Goal: Information Seeking & Learning: Learn about a topic

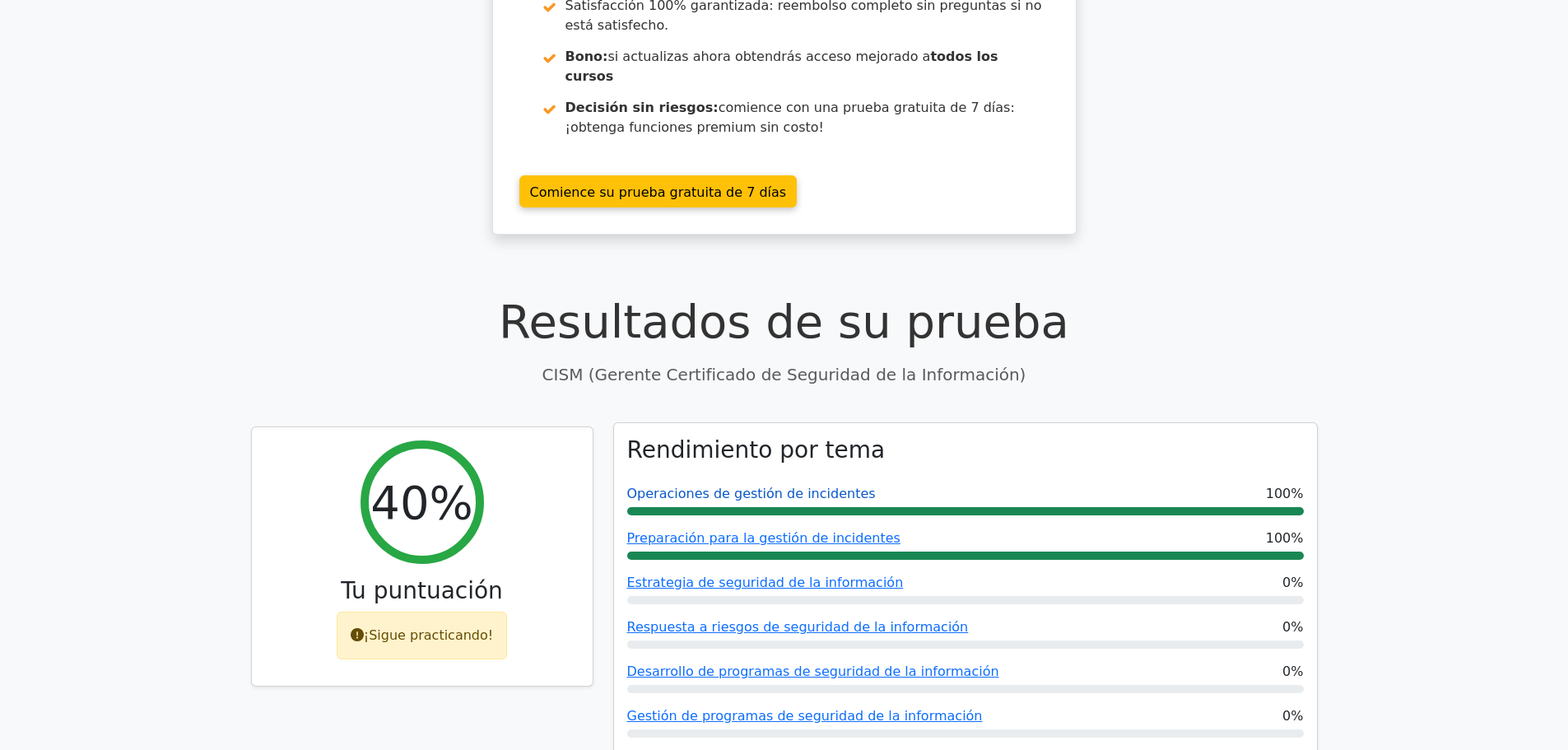
scroll to position [329, 0]
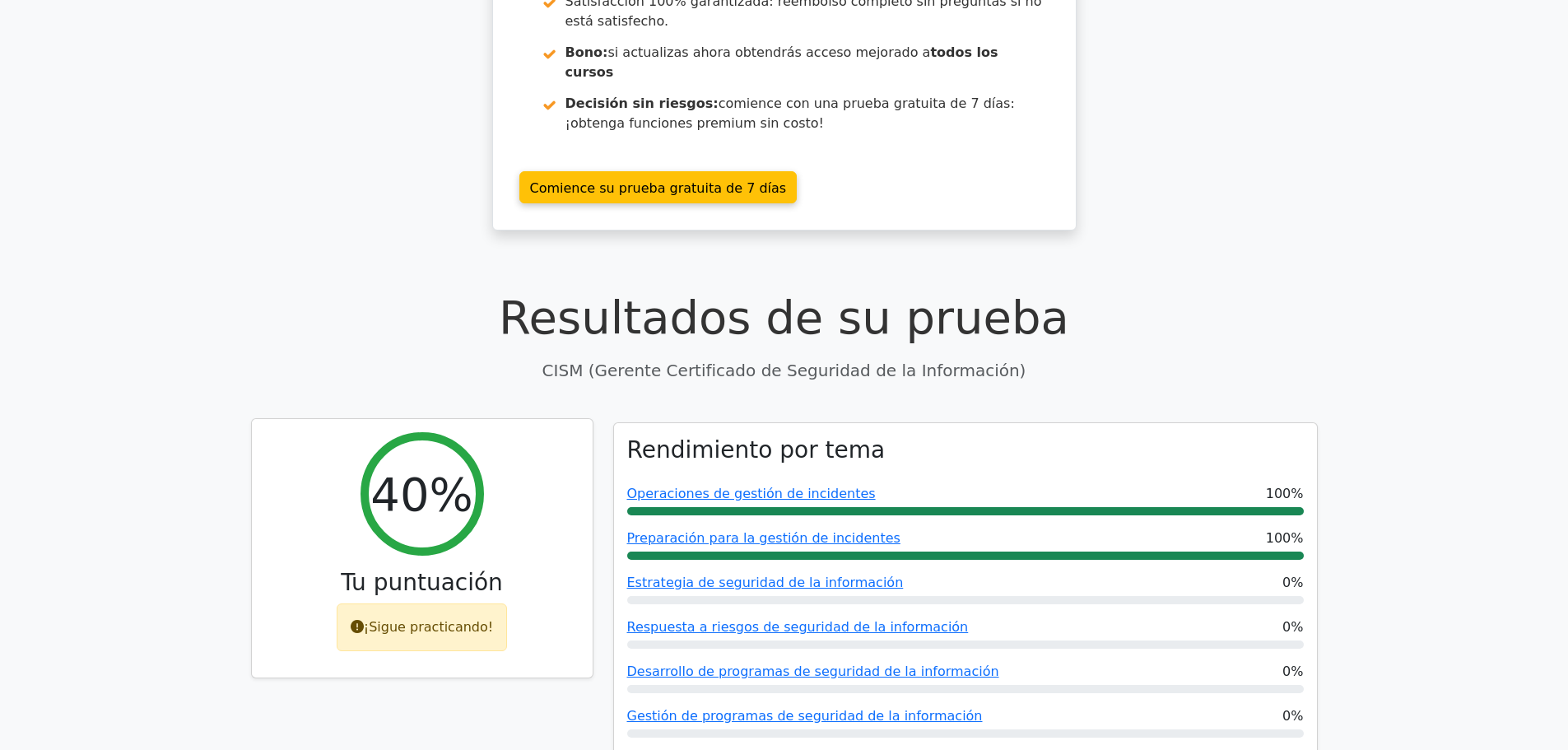
click at [429, 619] on font "¡Sigue practicando!" at bounding box center [428, 627] width 129 height 16
click at [432, 475] on div "40%" at bounding box center [422, 494] width 124 height 124
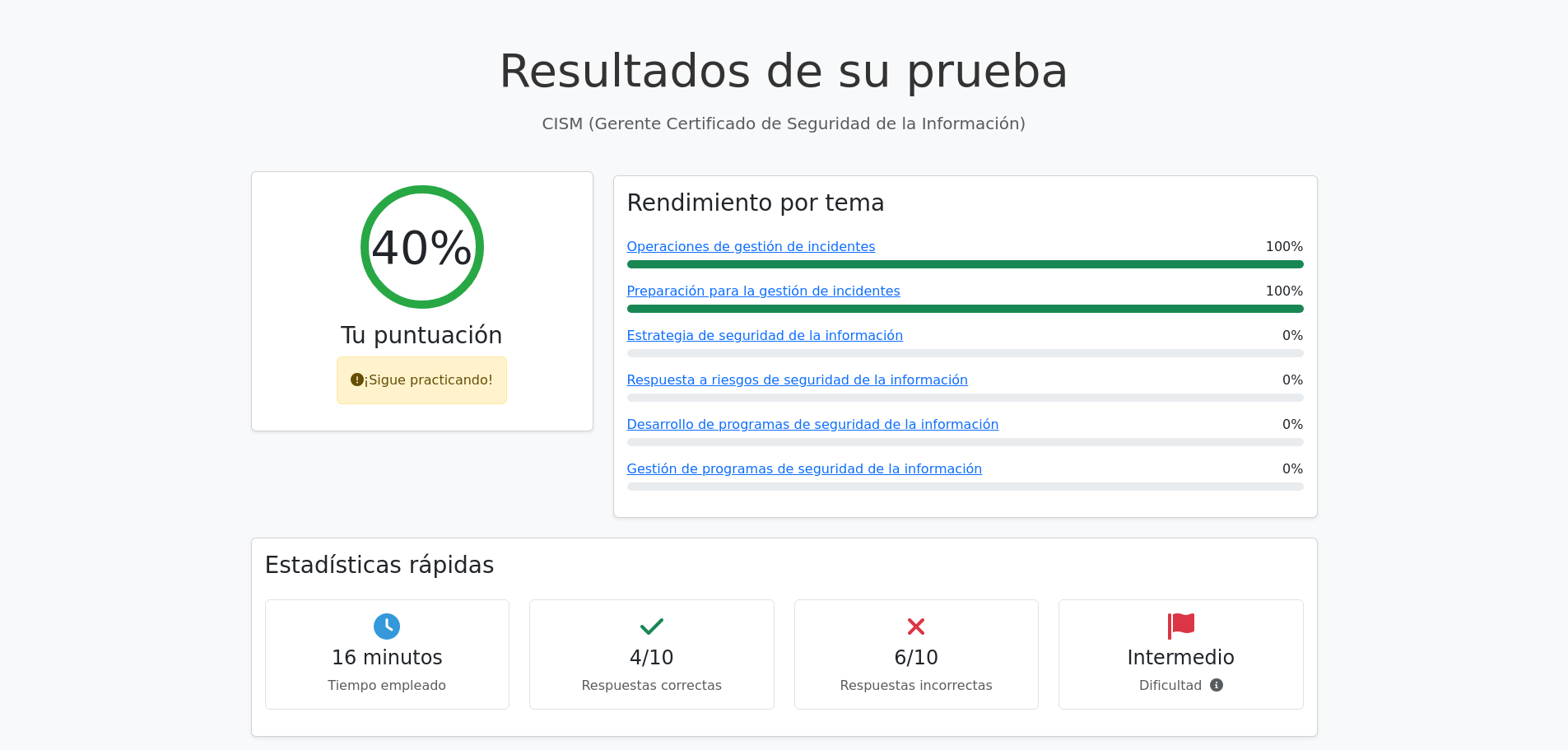
click at [407, 372] on font "¡Sigue practicando!" at bounding box center [428, 380] width 129 height 16
click at [376, 372] on font "¡Sigue practicando!" at bounding box center [428, 380] width 129 height 16
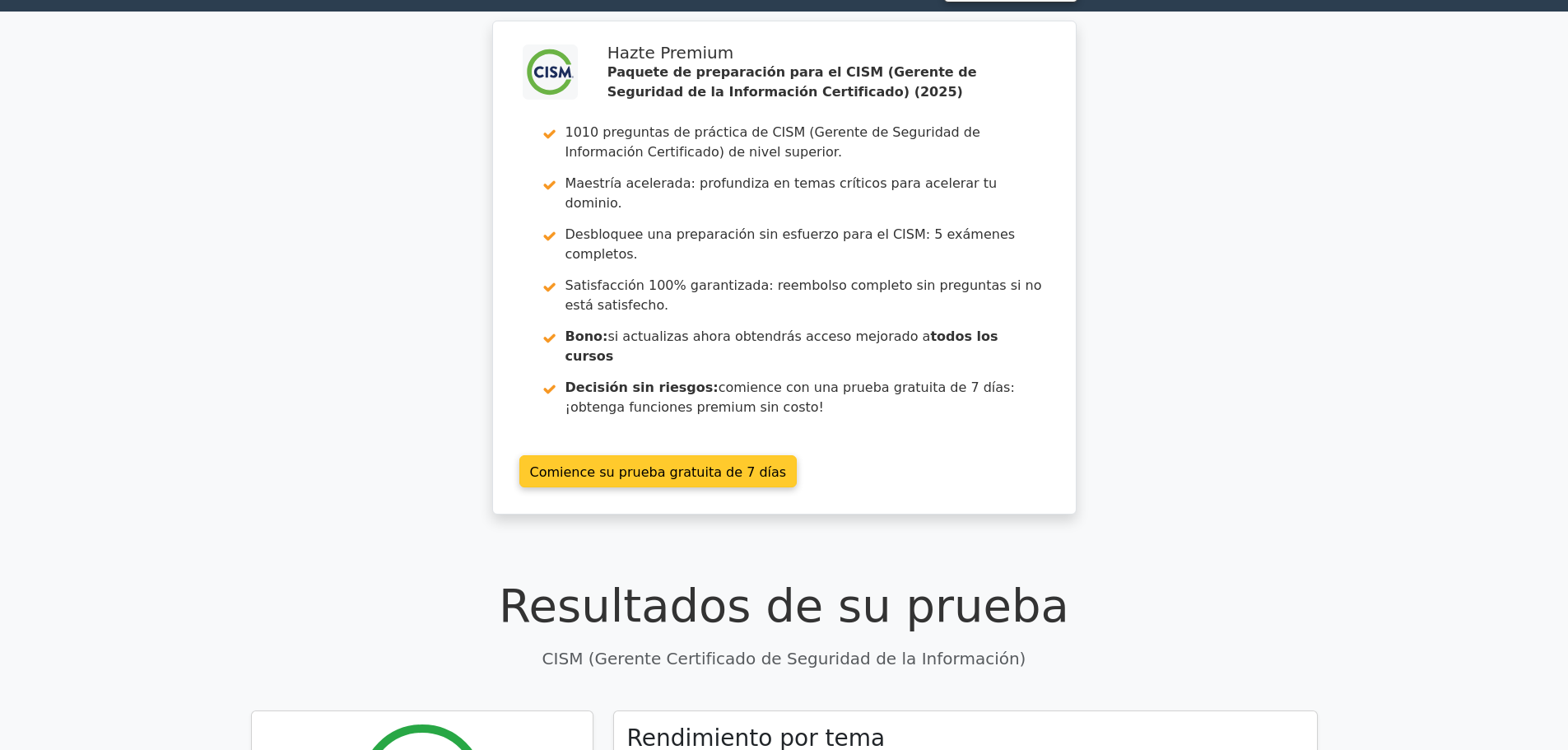
scroll to position [0, 0]
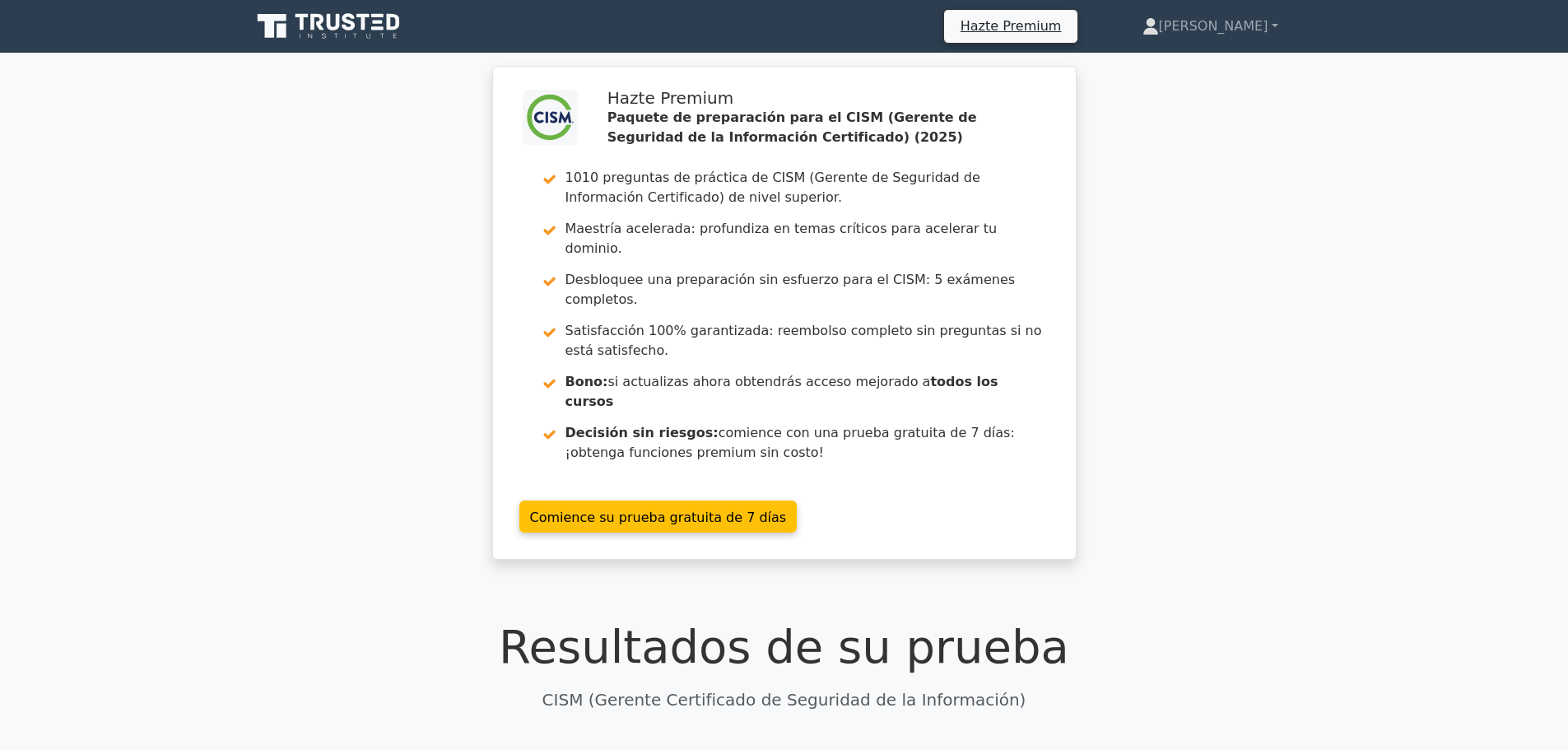
click at [362, 28] on icon at bounding box center [364, 22] width 13 height 16
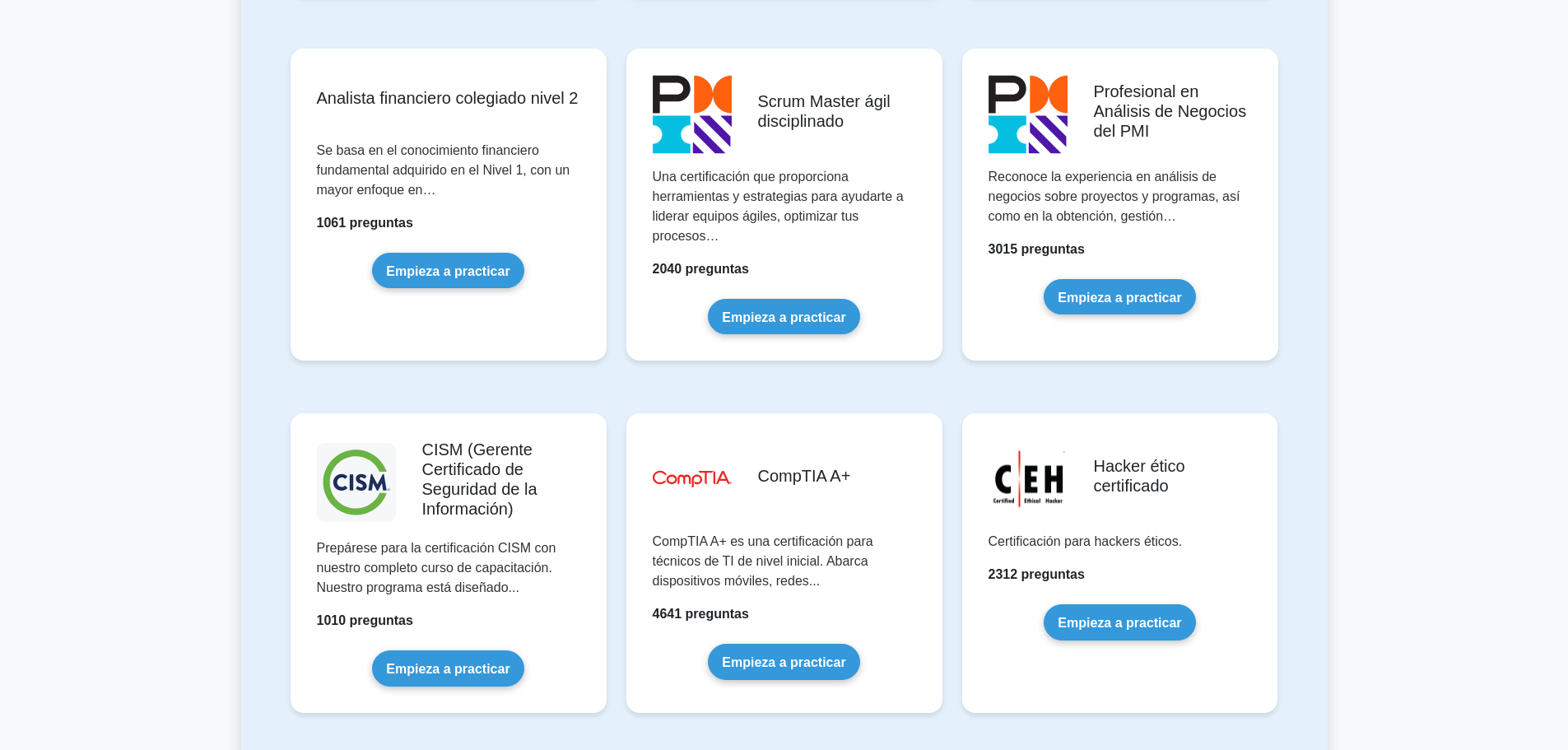
scroll to position [2141, 0]
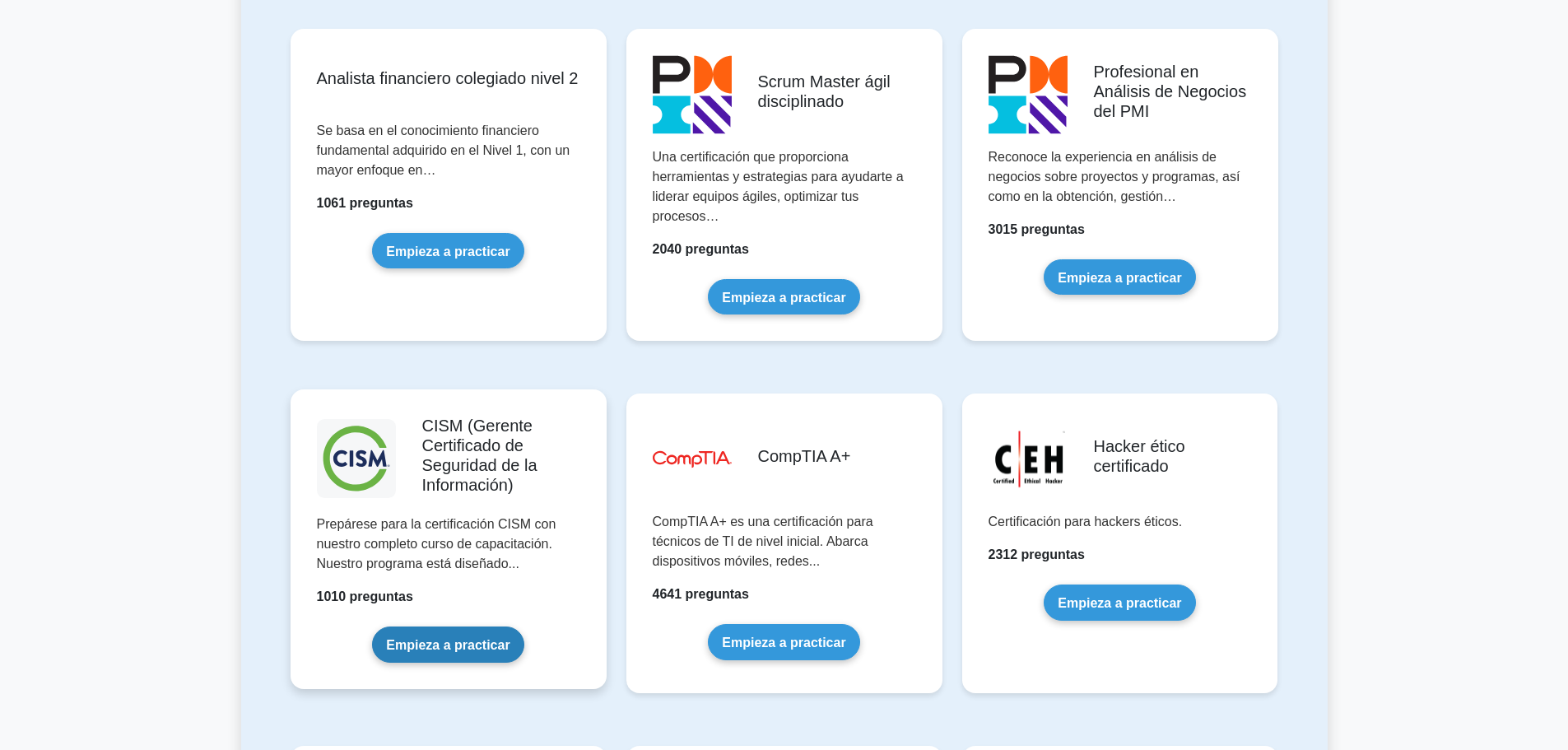
click at [461, 627] on link "Empieza a practicar" at bounding box center [448, 643] width 152 height 36
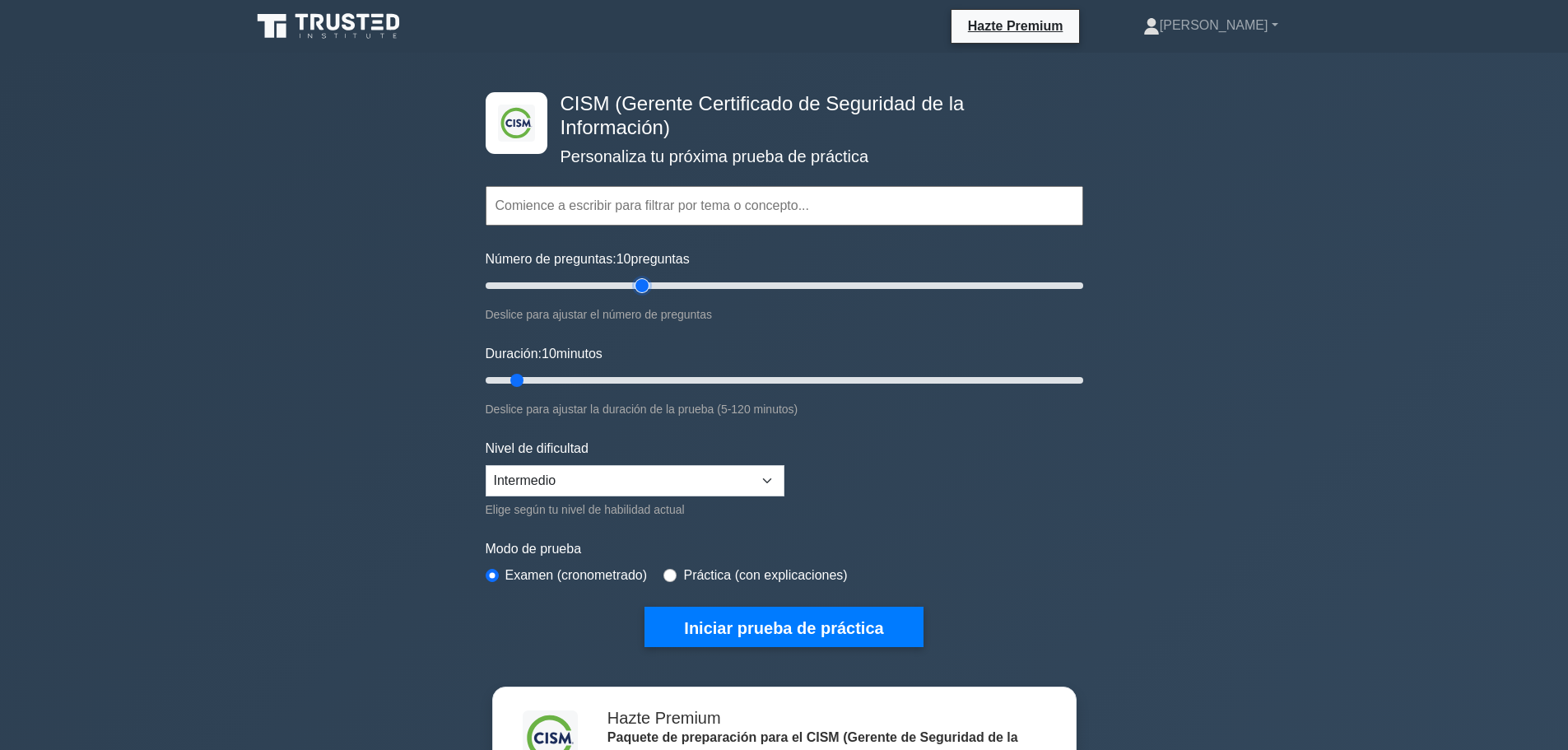
click at [639, 283] on input "Número de preguntas: 10 preguntas" at bounding box center [784, 285] width 597 height 20
type input "50"
click at [633, 282] on input "Número de preguntas: 55 preguntas" at bounding box center [784, 285] width 597 height 20
click at [586, 381] on input "Duración: 10 minutos" at bounding box center [784, 380] width 597 height 20
click at [621, 380] on input "Duración: 30 minutos" at bounding box center [784, 380] width 597 height 20
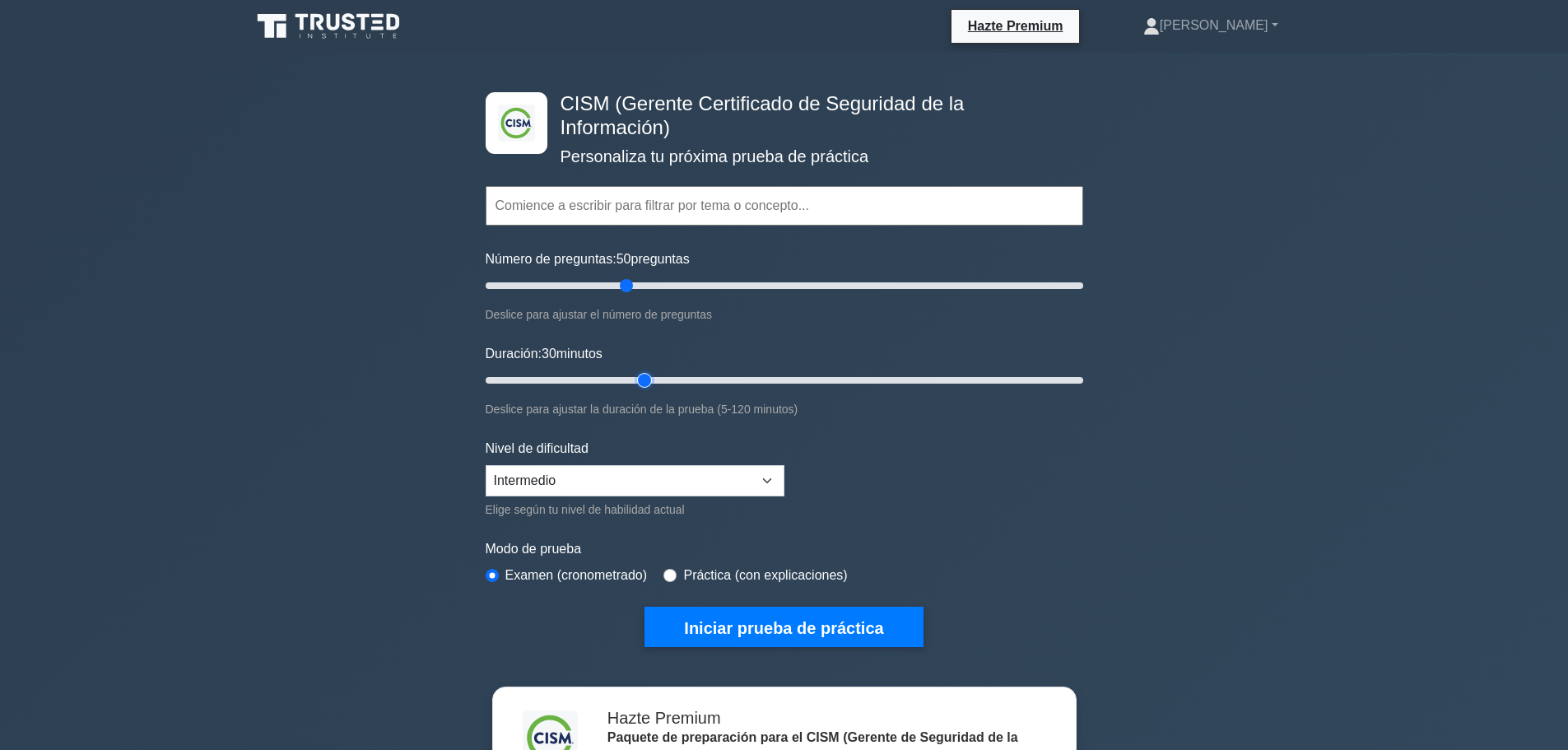
click at [636, 380] on input "Duración: 30 minutos" at bounding box center [784, 380] width 597 height 20
type input "40"
click at [661, 377] on input "Duración: 35 minutos" at bounding box center [784, 380] width 597 height 20
click at [792, 628] on font "Iniciar prueba de práctica" at bounding box center [784, 628] width 199 height 18
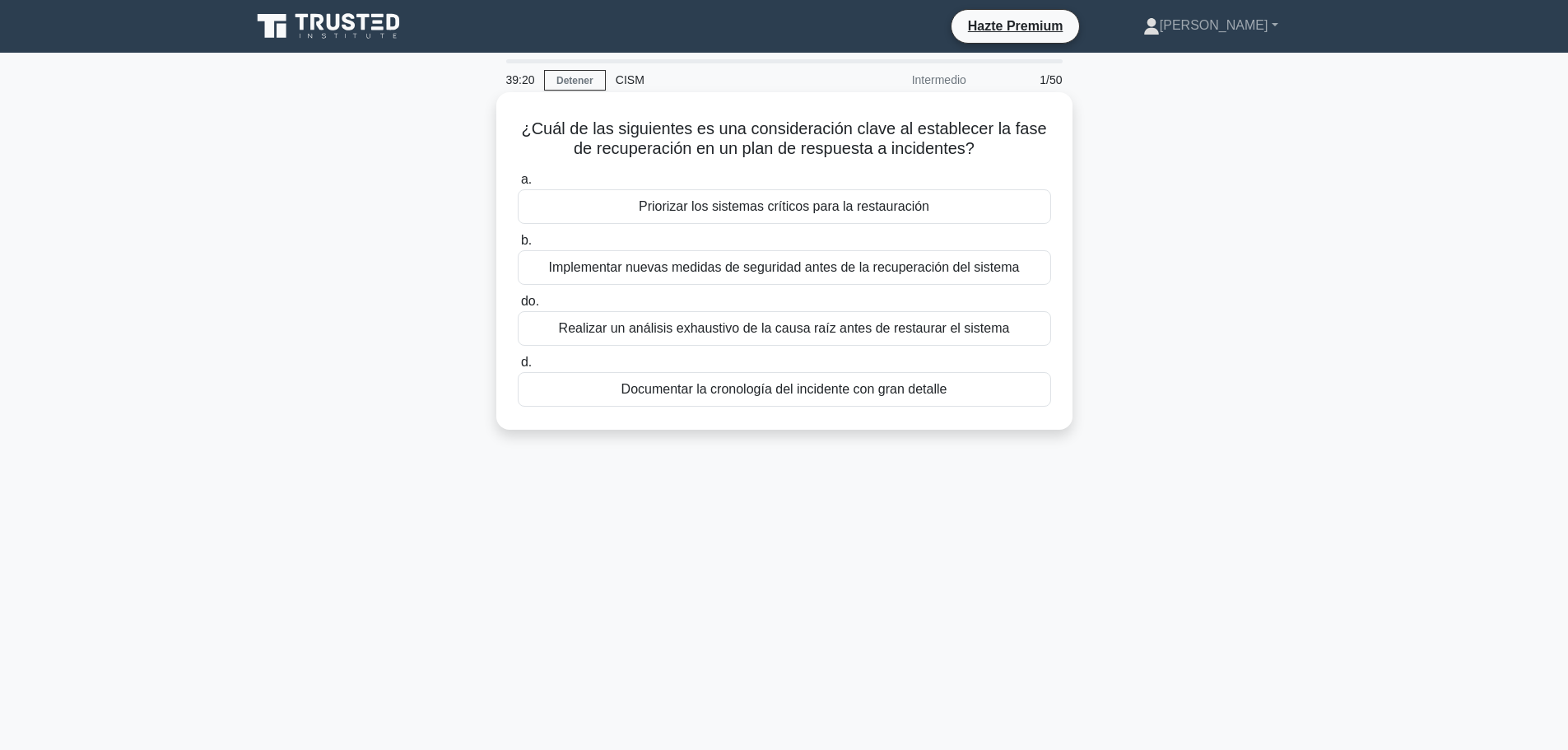
click at [847, 330] on font "Realizar un análisis exhaustivo de la causa raíz antes de restaurar el sistema" at bounding box center [784, 328] width 451 height 14
click at [518, 307] on input "do. Realizar un análisis exhaustivo de la causa raíz antes de restaurar el sist…" at bounding box center [518, 301] width 0 height 10
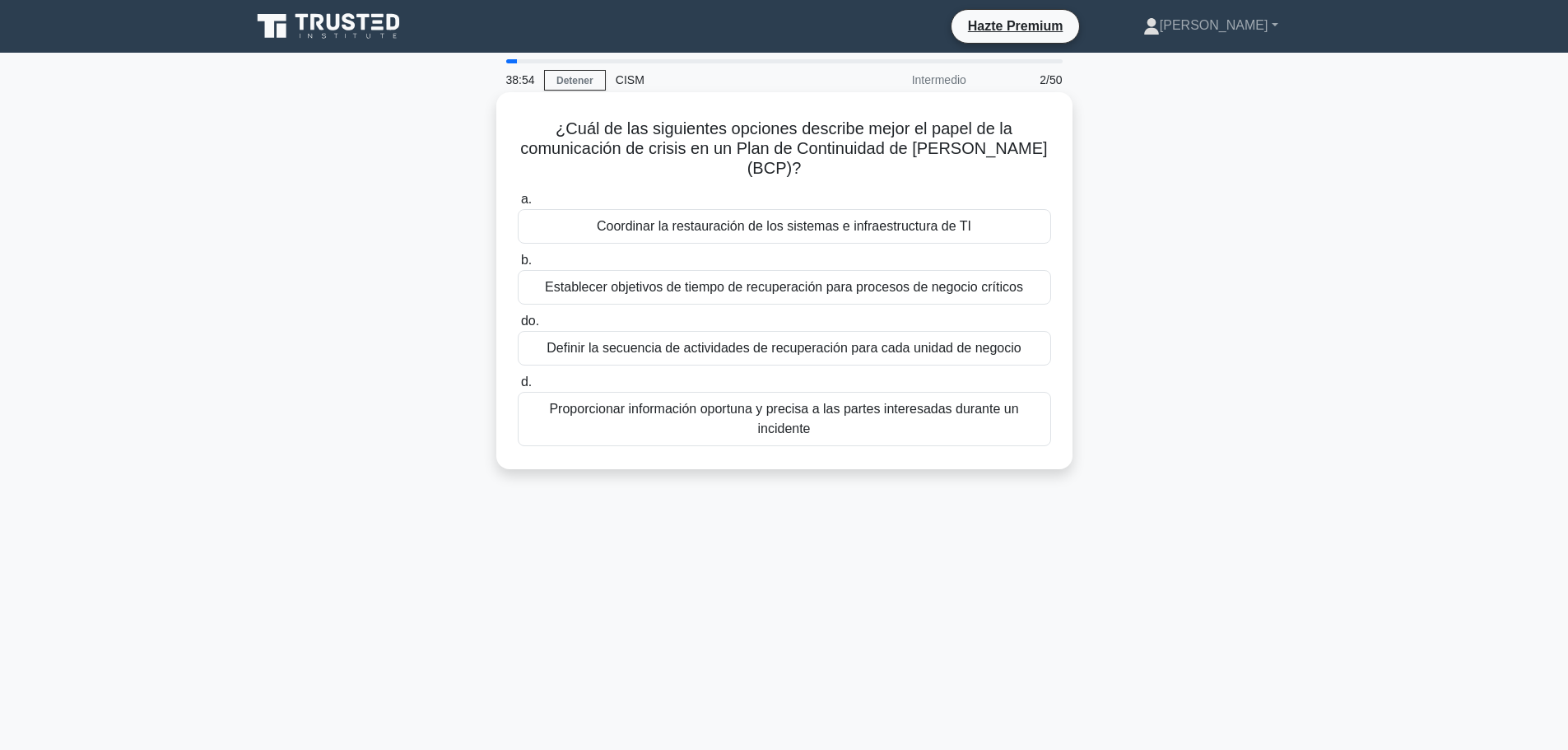
click at [826, 415] on font "Proporcionar información oportuna y precisa a las partes interesadas durante un…" at bounding box center [784, 418] width 469 height 34
click at [518, 388] on input "d. Proporcionar información oportuna y precisa a las partes interesadas durante…" at bounding box center [518, 382] width 0 height 10
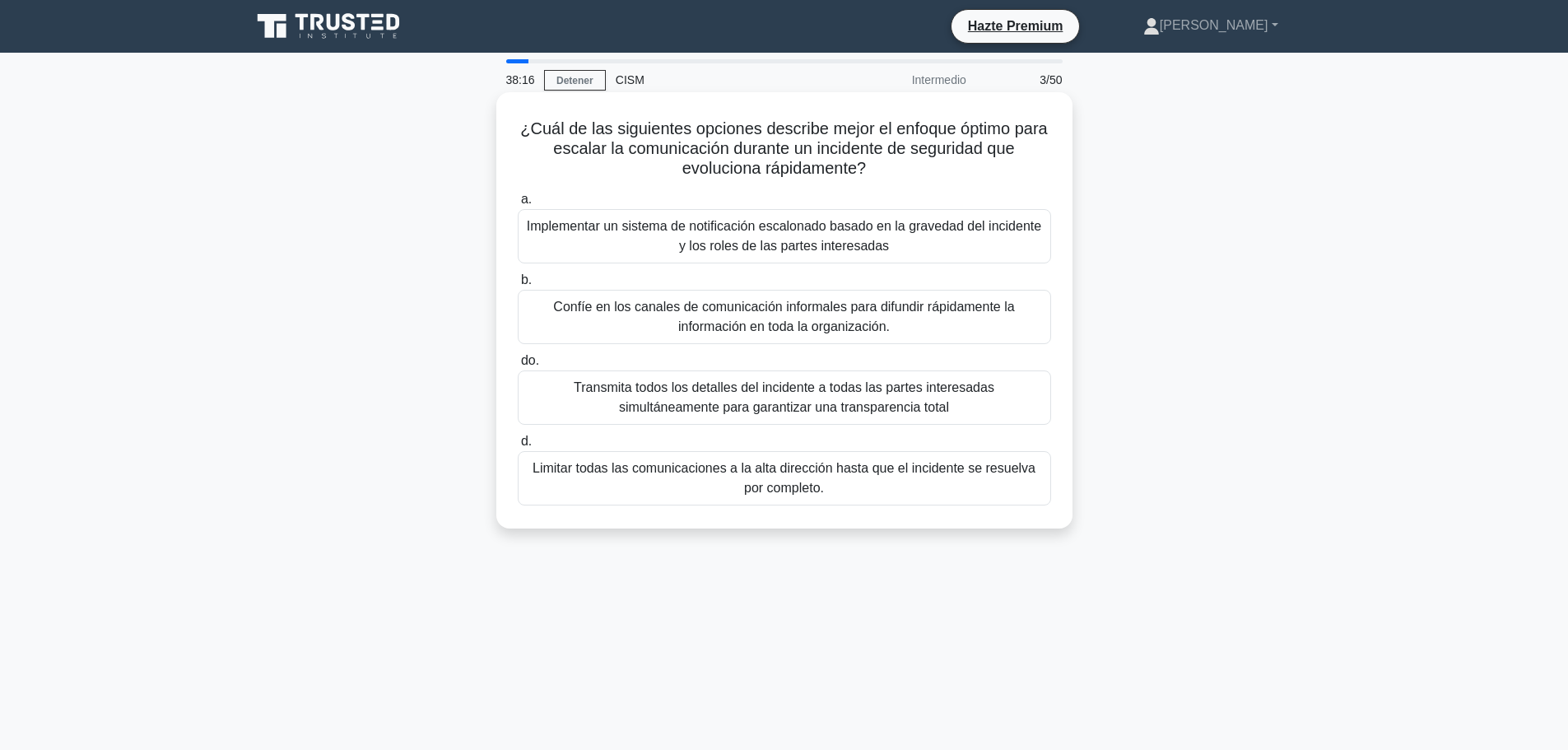
click at [812, 239] on font "Implementar un sistema de notificación escalonado basado en la gravedad del inc…" at bounding box center [784, 236] width 514 height 34
click at [518, 205] on input "a. Implementar un sistema de notificación escalonado basado en la gravedad del …" at bounding box center [518, 199] width 0 height 10
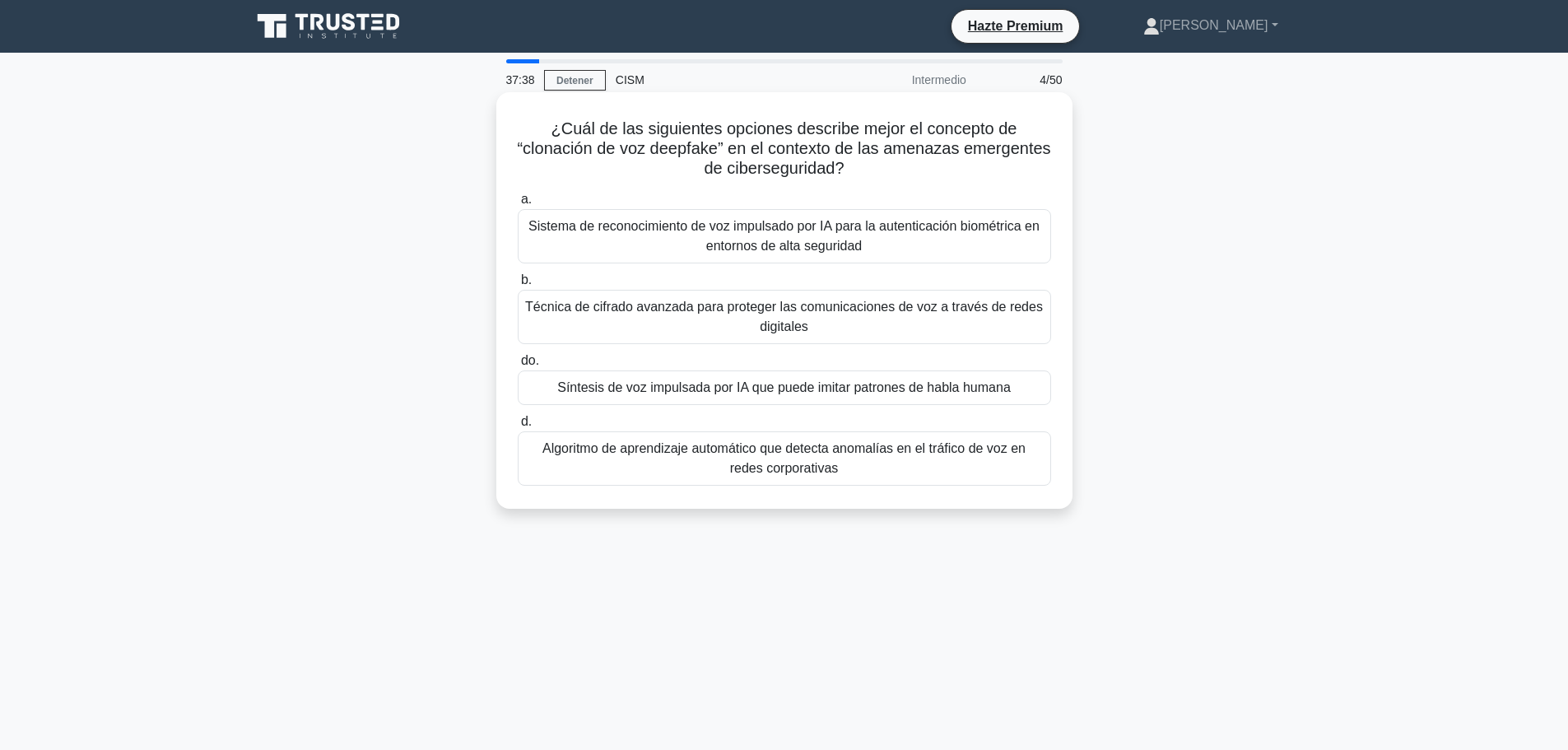
click at [849, 392] on font "Síntesis de voz impulsada por IA que puede imitar patrones de habla humana" at bounding box center [784, 387] width 454 height 14
click at [518, 366] on input "do. Síntesis de voz impulsada por IA que puede imitar patrones de habla humana" at bounding box center [518, 361] width 0 height 10
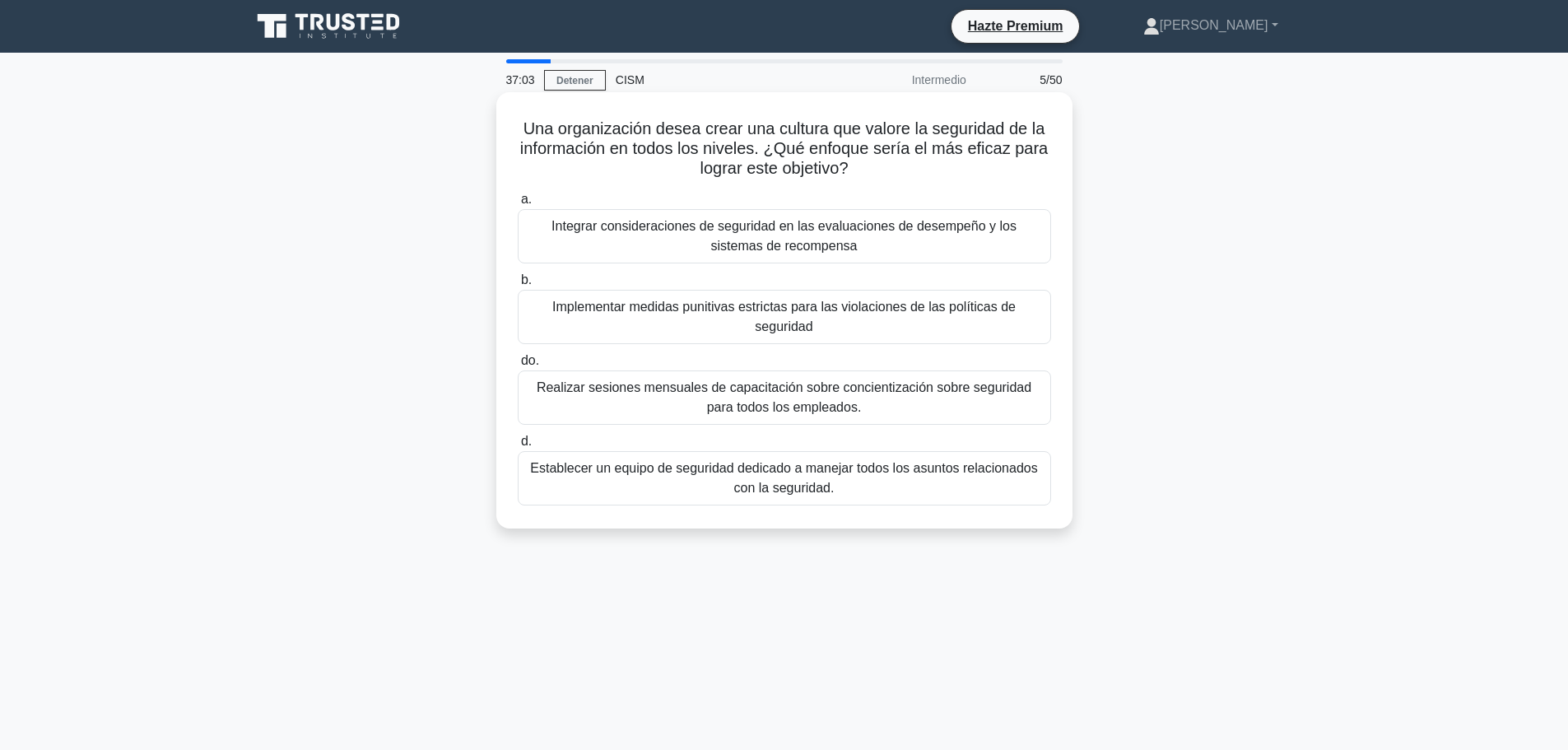
click at [745, 380] on font "Realizar sesiones mensuales de capacitación sobre concientización sobre segurid…" at bounding box center [784, 397] width 494 height 34
click at [518, 366] on input "do. Realizar sesiones mensuales de capacitación sobre concientización sobre seg…" at bounding box center [518, 361] width 0 height 10
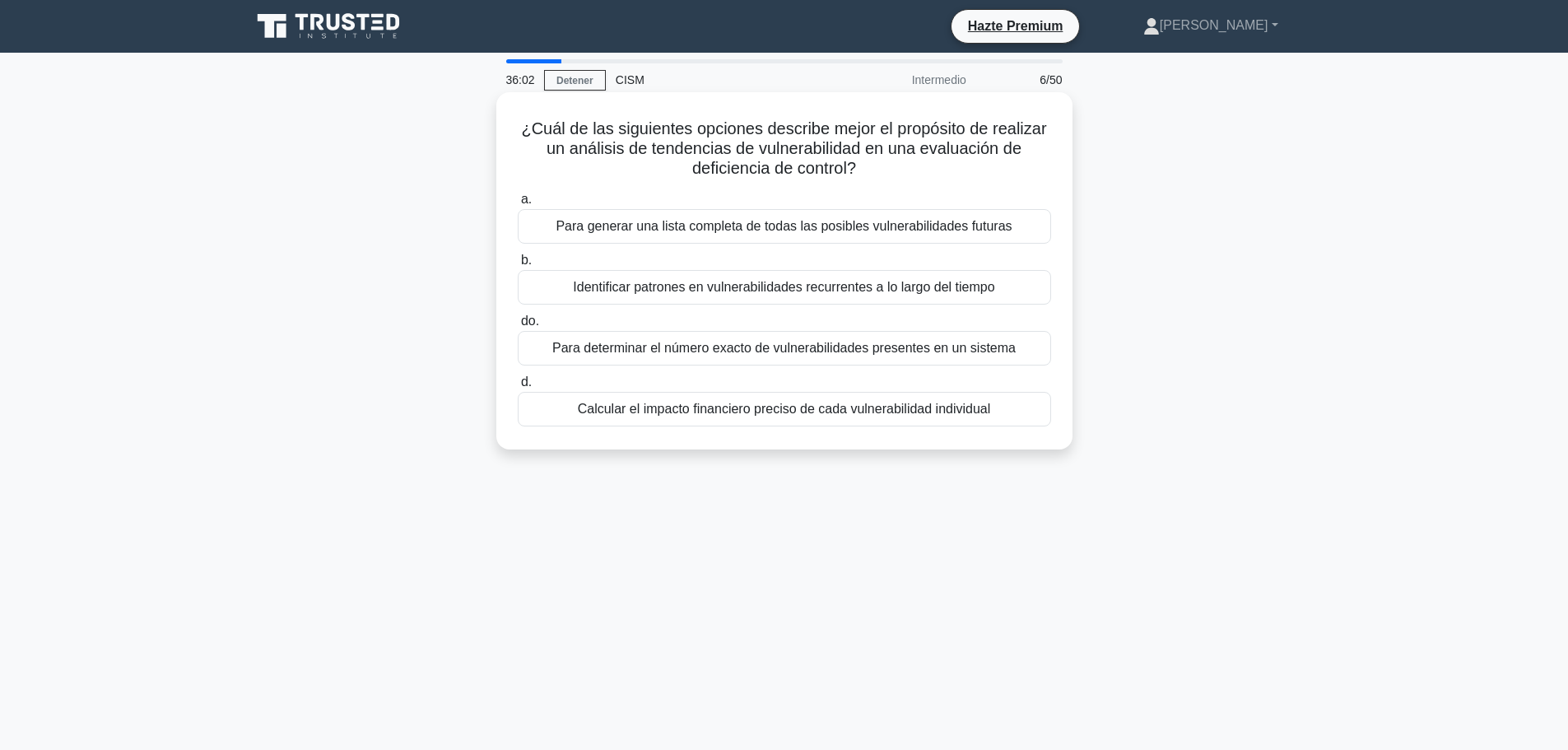
click at [781, 294] on font "Identificar patrones en vulnerabilidades recurrentes a lo largo del tiempo" at bounding box center [784, 287] width 422 height 14
click at [518, 266] on input "b. Identificar patrones en vulnerabilidades recurrentes a lo largo del tiempo" at bounding box center [518, 261] width 0 height 10
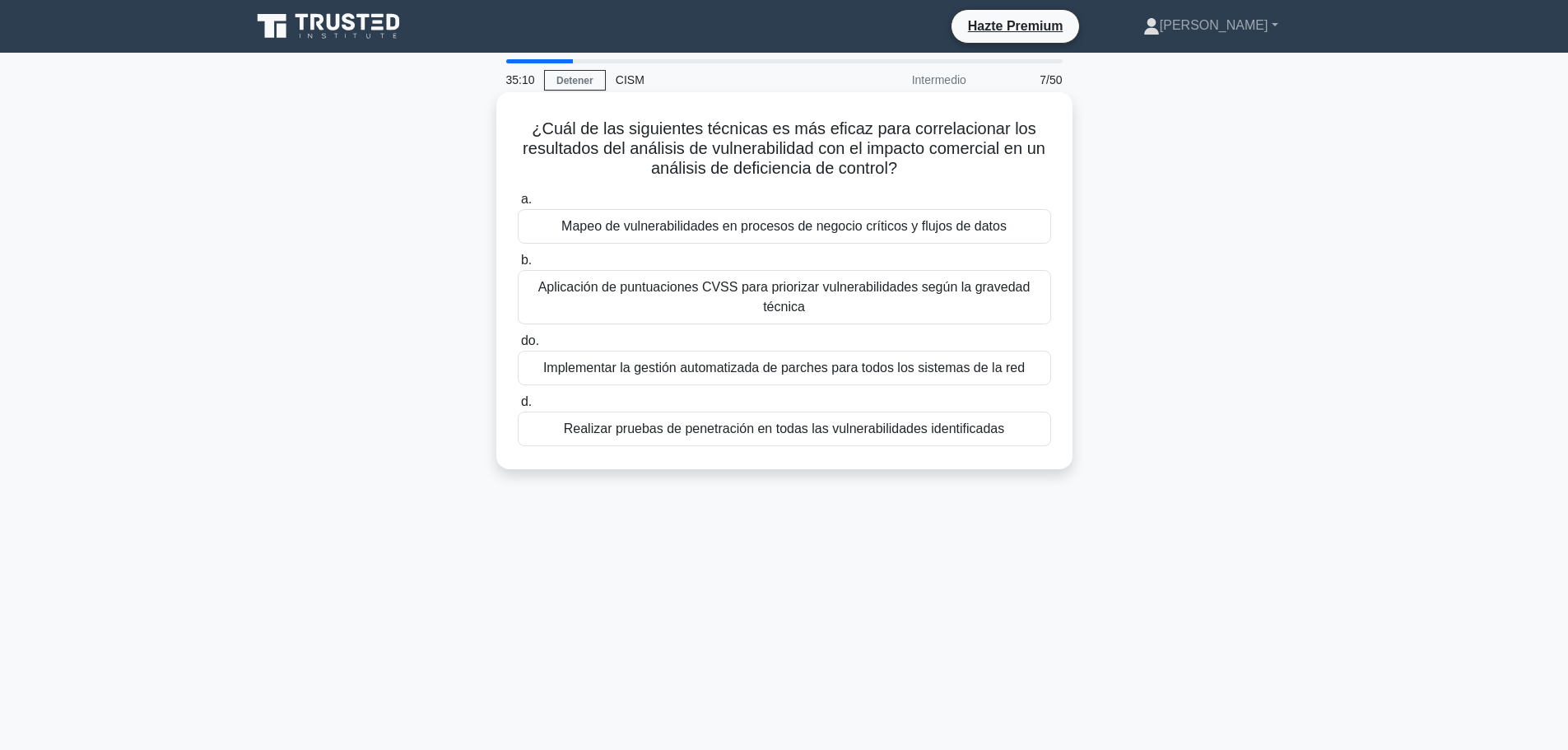
click at [762, 287] on font "Aplicación de puntuaciones CVSS para priorizar vulnerabilidades según la graved…" at bounding box center [784, 296] width 493 height 34
click at [518, 266] on input "b. Aplicación de puntuaciones CVSS para priorizar vulnerabilidades según la gra…" at bounding box center [518, 261] width 0 height 10
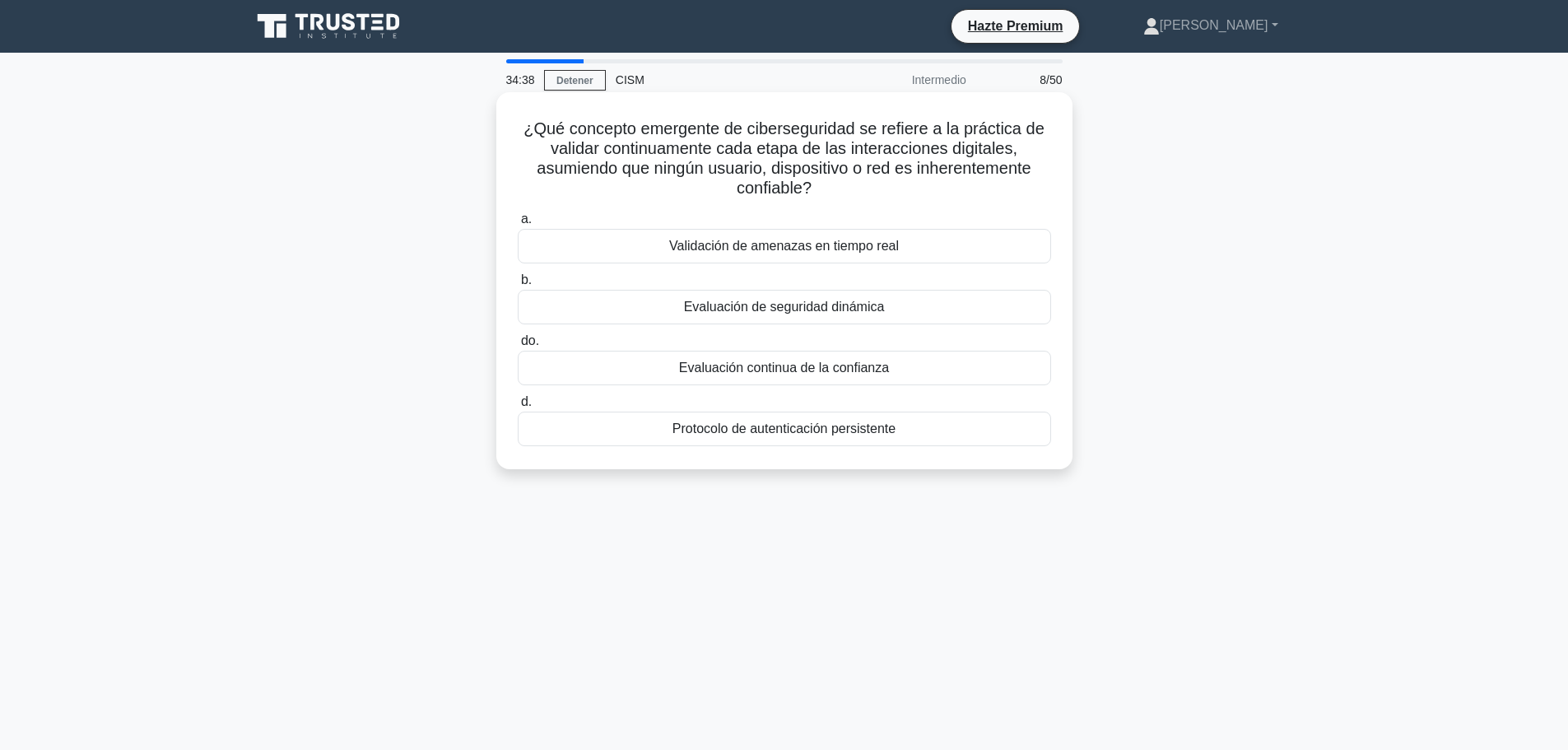
click at [766, 433] on font "Protocolo de autenticación persistente" at bounding box center [784, 429] width 223 height 14
click at [518, 408] on input "d. Protocolo de autenticación persistente" at bounding box center [518, 402] width 0 height 10
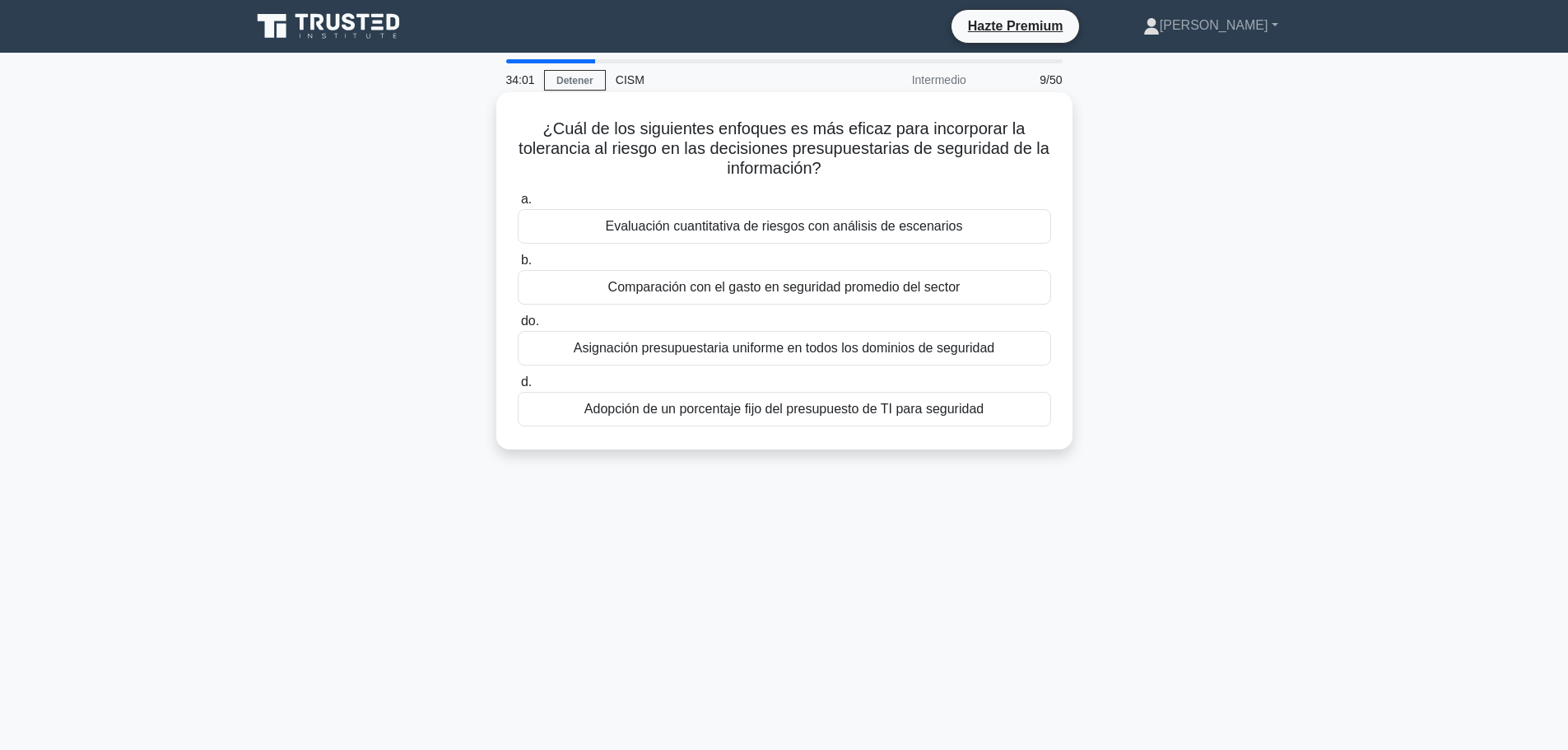
click at [745, 225] on font "Evaluación cuantitativa de riesgos con análisis de escenarios" at bounding box center [784, 226] width 358 height 14
click at [518, 205] on input "a. Evaluación cuantitativa de riesgos con análisis de escenarios" at bounding box center [518, 199] width 0 height 10
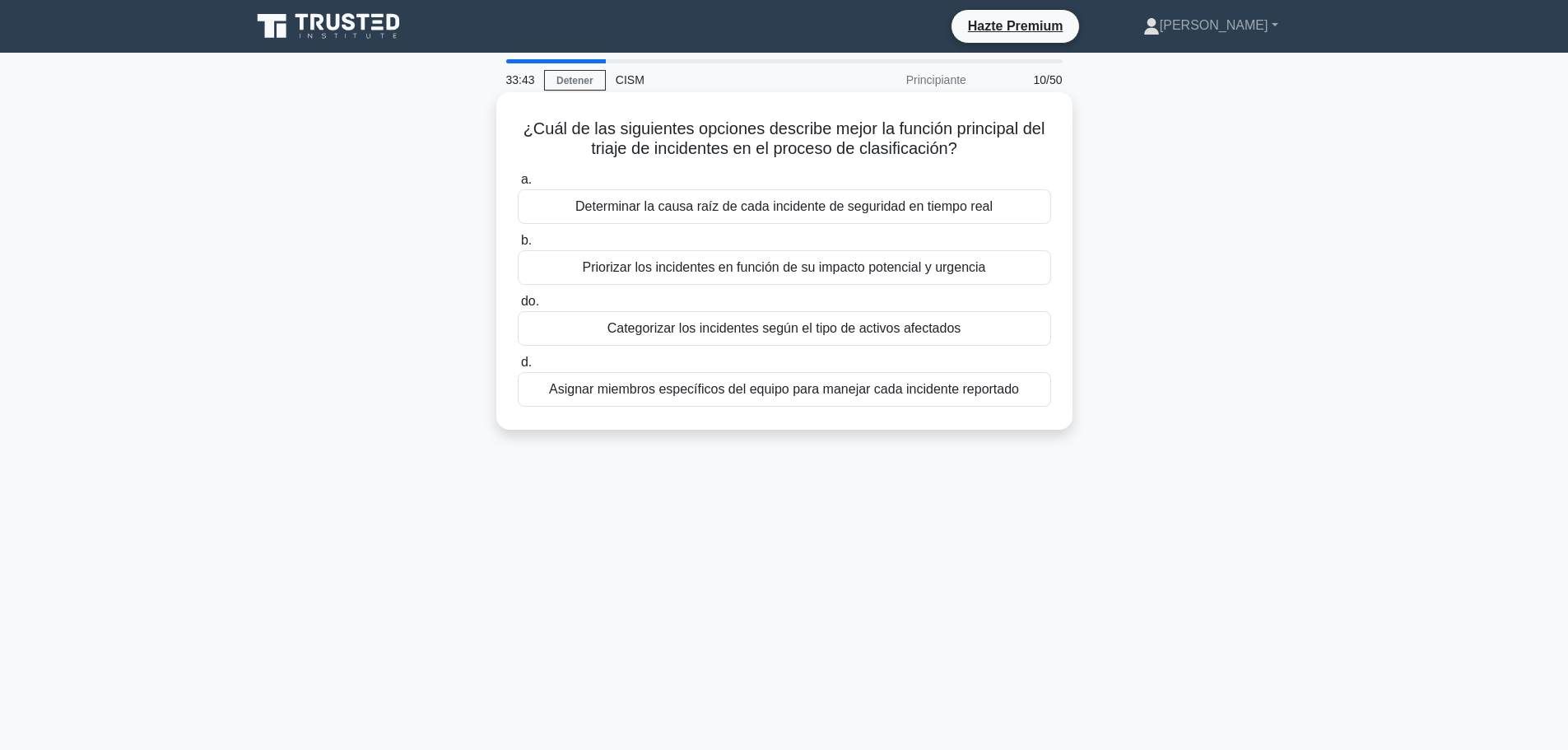
click at [994, 263] on div "Priorizar los incidentes en función de su impacto potencial y urgencia" at bounding box center [784, 268] width 533 height 35
click at [518, 246] on input "b. Priorizar los incidentes en función de su impacto potencial y urgencia" at bounding box center [518, 241] width 0 height 10
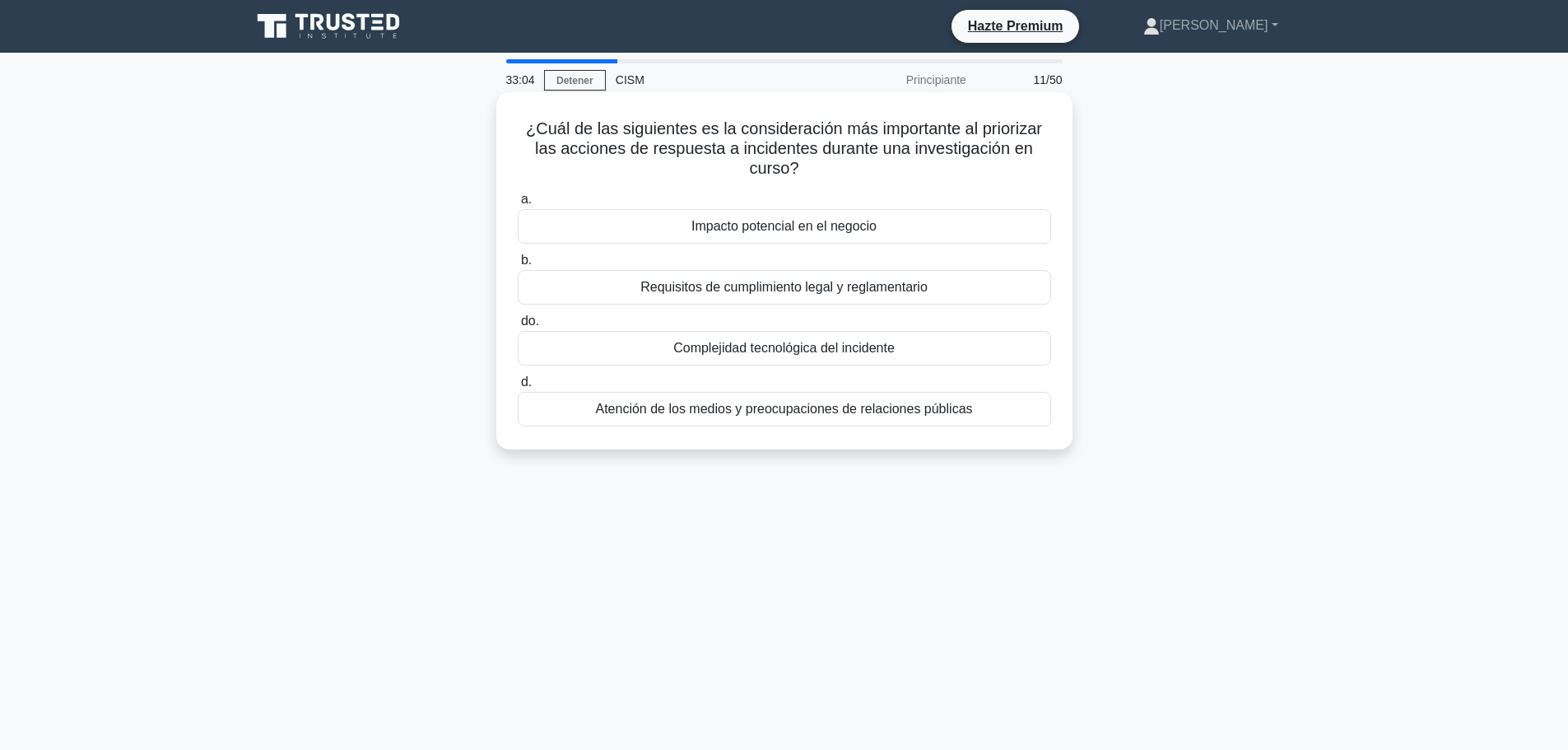
click at [827, 225] on font "Impacto potencial en el negocio" at bounding box center [784, 226] width 185 height 14
click at [518, 205] on input "a. Impacto potencial en el negocio" at bounding box center [518, 199] width 0 height 10
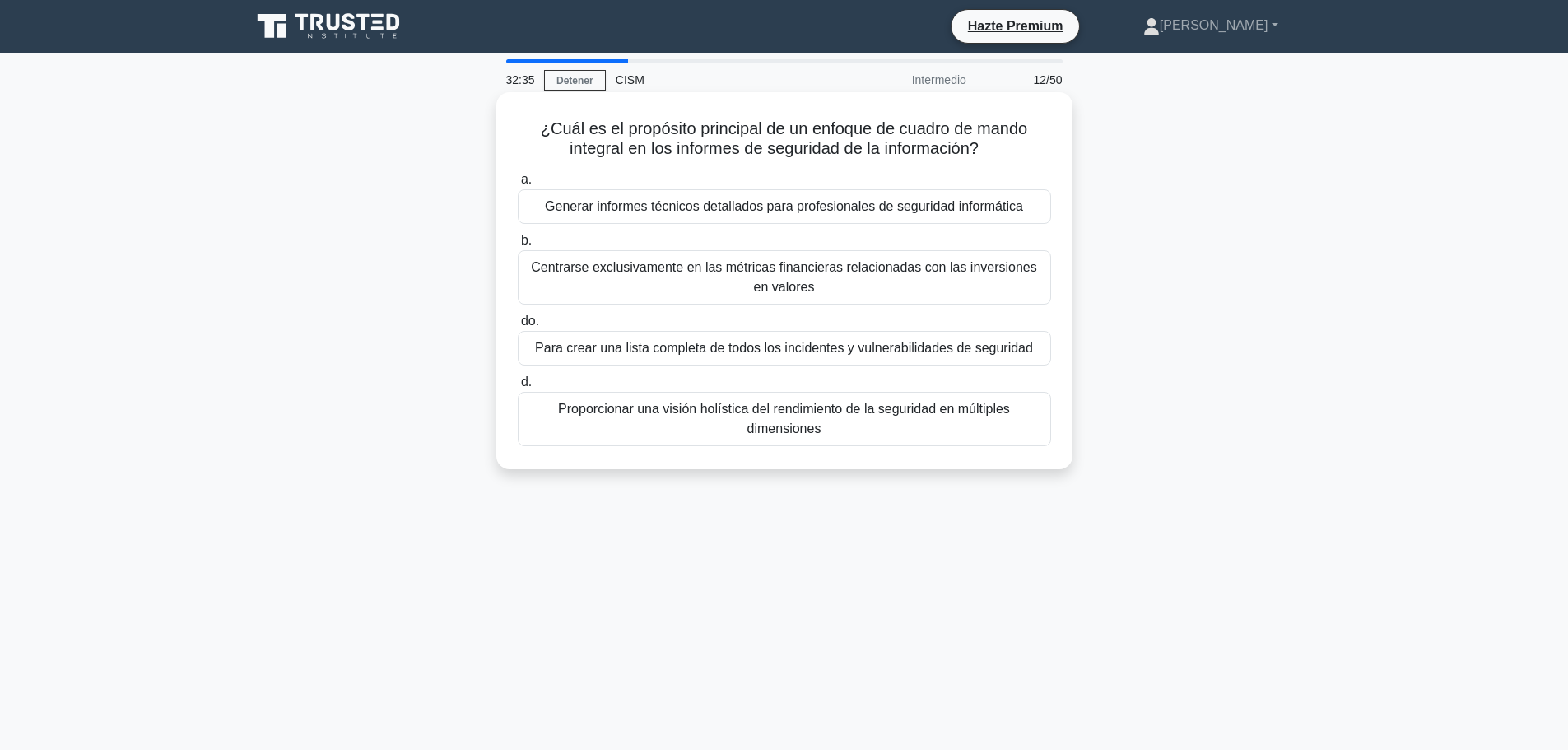
click at [826, 351] on font "Para crear una lista completa de todos los incidentes y vulnerabilidades de seg…" at bounding box center [784, 348] width 498 height 14
click at [518, 327] on input "do. Para crear una lista completa de todos los incidentes y vulnerabilidades de…" at bounding box center [518, 321] width 0 height 10
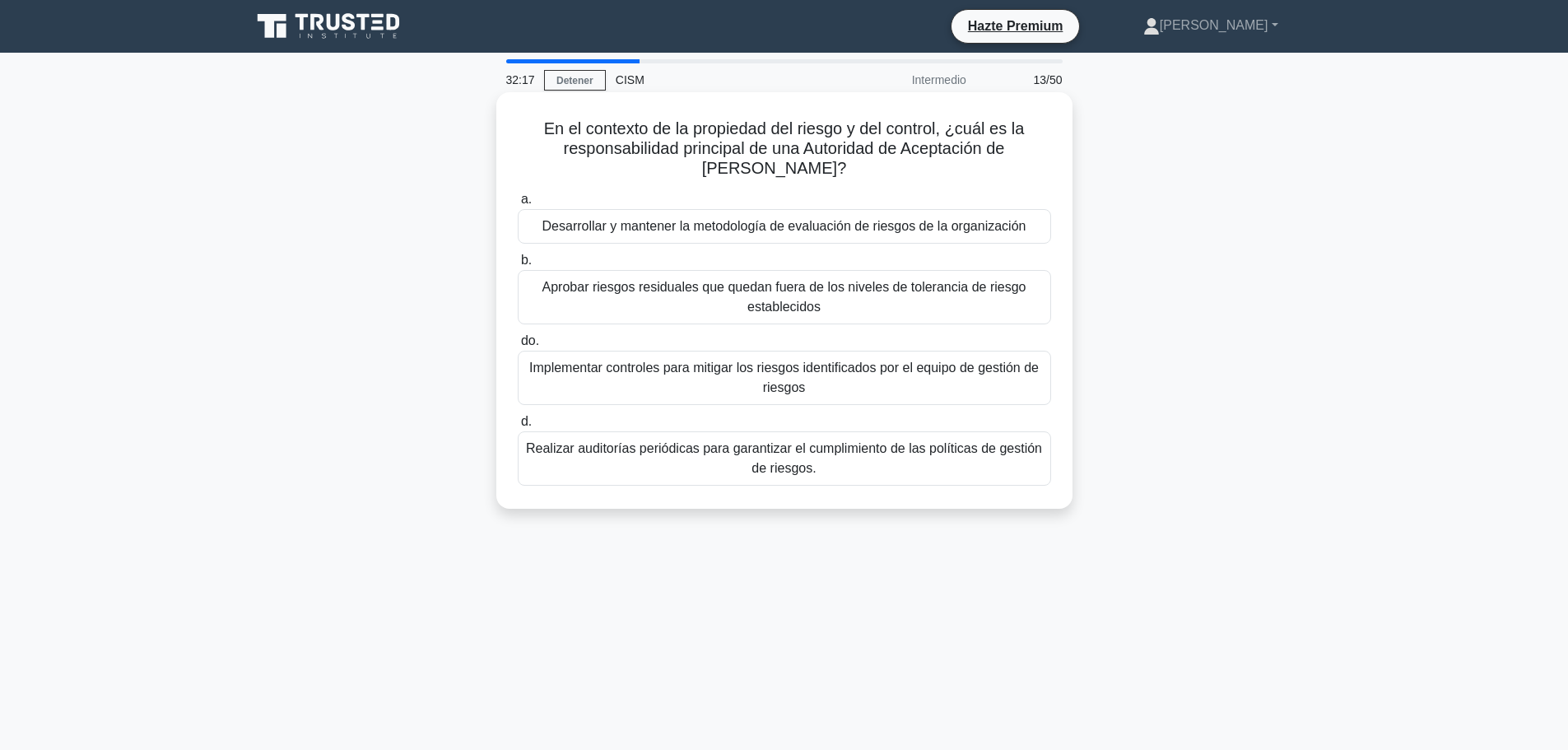
click at [816, 301] on font "Aprobar riesgos residuales que quedan fuera de los niveles de tolerancia de rie…" at bounding box center [784, 296] width 484 height 34
click at [518, 266] on input "b. Aprobar riesgos residuales que quedan fuera de los niveles de tolerancia de …" at bounding box center [518, 261] width 0 height 10
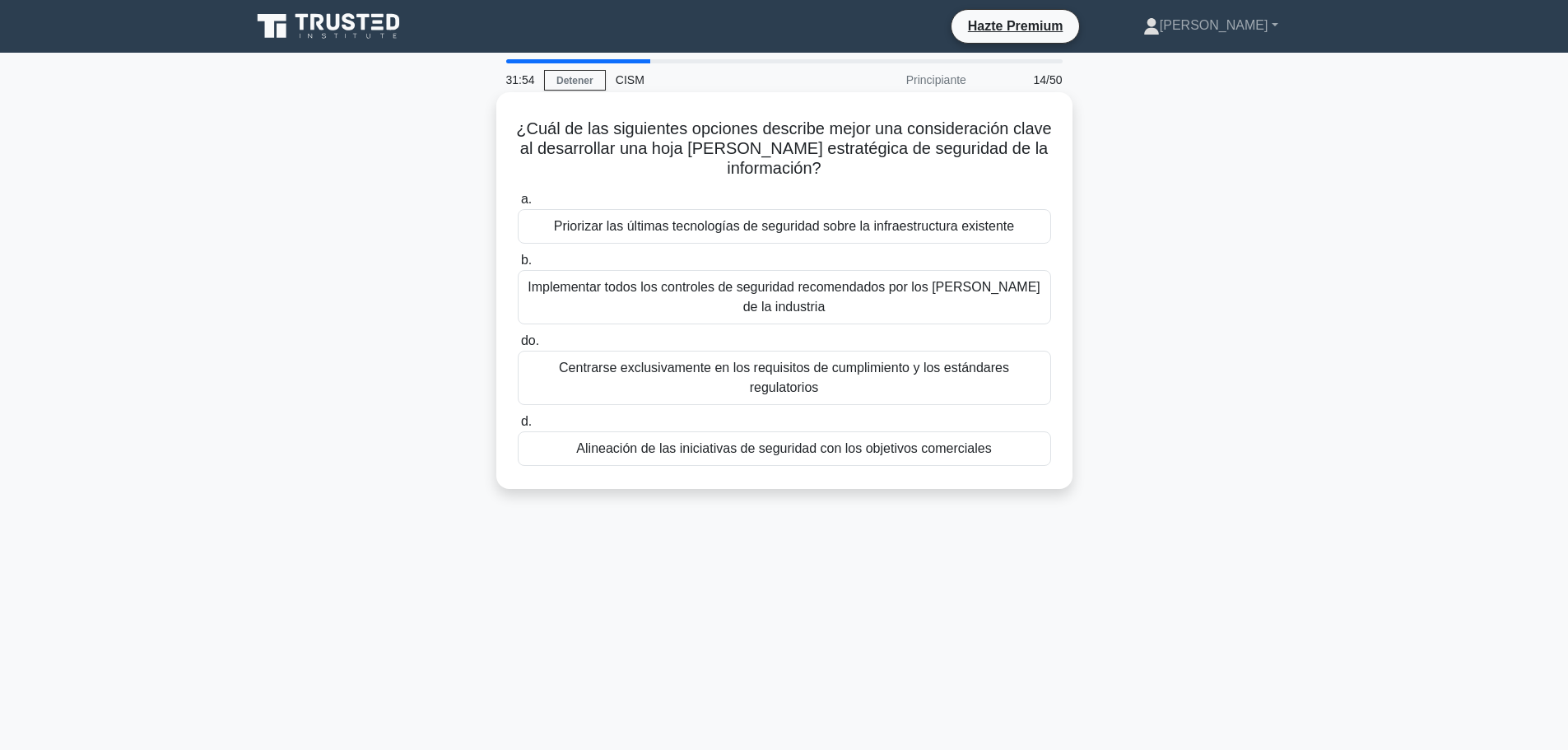
click at [819, 442] on font "Alineación de las iniciativas de seguridad con los objetivos comerciales" at bounding box center [783, 449] width 415 height 14
click at [518, 427] on input "d. Alineación de las iniciativas de seguridad con los objetivos comerciales" at bounding box center [518, 422] width 0 height 10
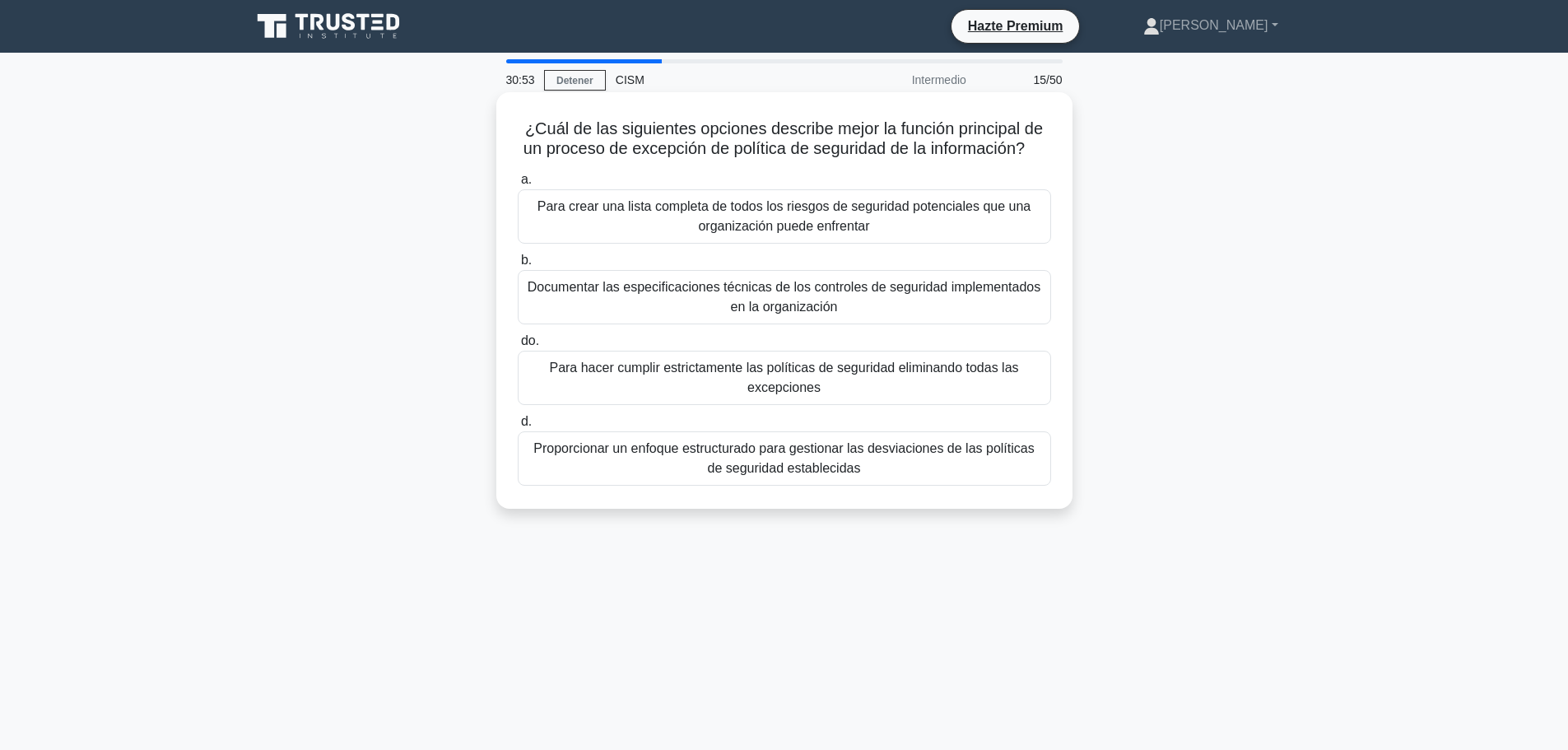
click at [810, 462] on font "Proporcionar un enfoque estructurado para gestionar las desviaciones de las pol…" at bounding box center [784, 458] width 500 height 34
click at [518, 427] on input "d. Proporcionar un enfoque estructurado para gestionar las desviaciones de las …" at bounding box center [518, 422] width 0 height 10
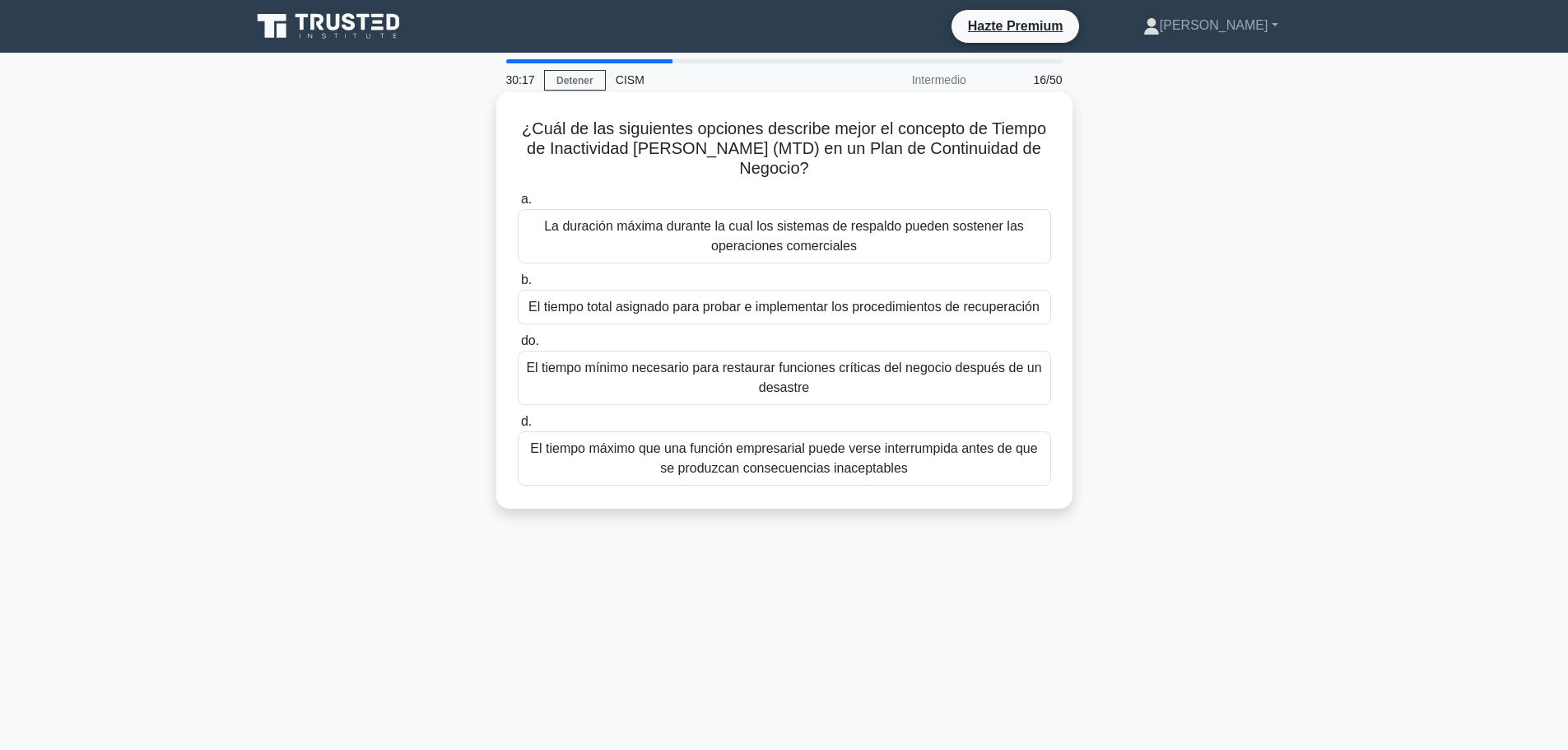
click at [827, 468] on font "El tiempo máximo que una función empresarial puede verse interrumpida antes de …" at bounding box center [784, 458] width 507 height 34
click at [518, 427] on input "d. El tiempo máximo que una función empresarial puede verse interrumpida antes …" at bounding box center [518, 422] width 0 height 10
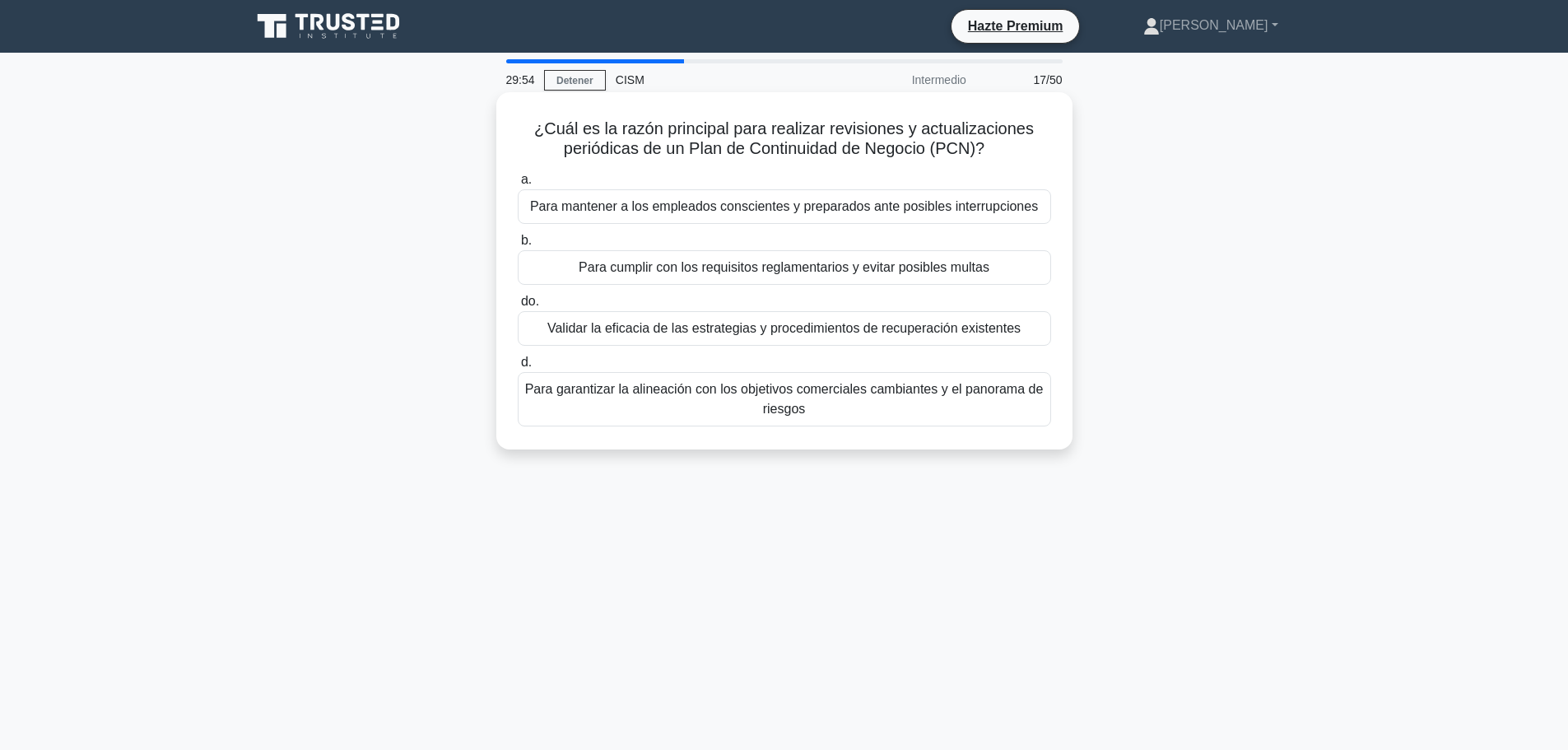
click at [810, 333] on font "Validar la eficacia de las estrategias y procedimientos de recuperación existen…" at bounding box center [784, 328] width 474 height 14
click at [518, 307] on input "do. Validar la eficacia de las estrategias y procedimientos de recuperación exi…" at bounding box center [518, 301] width 0 height 10
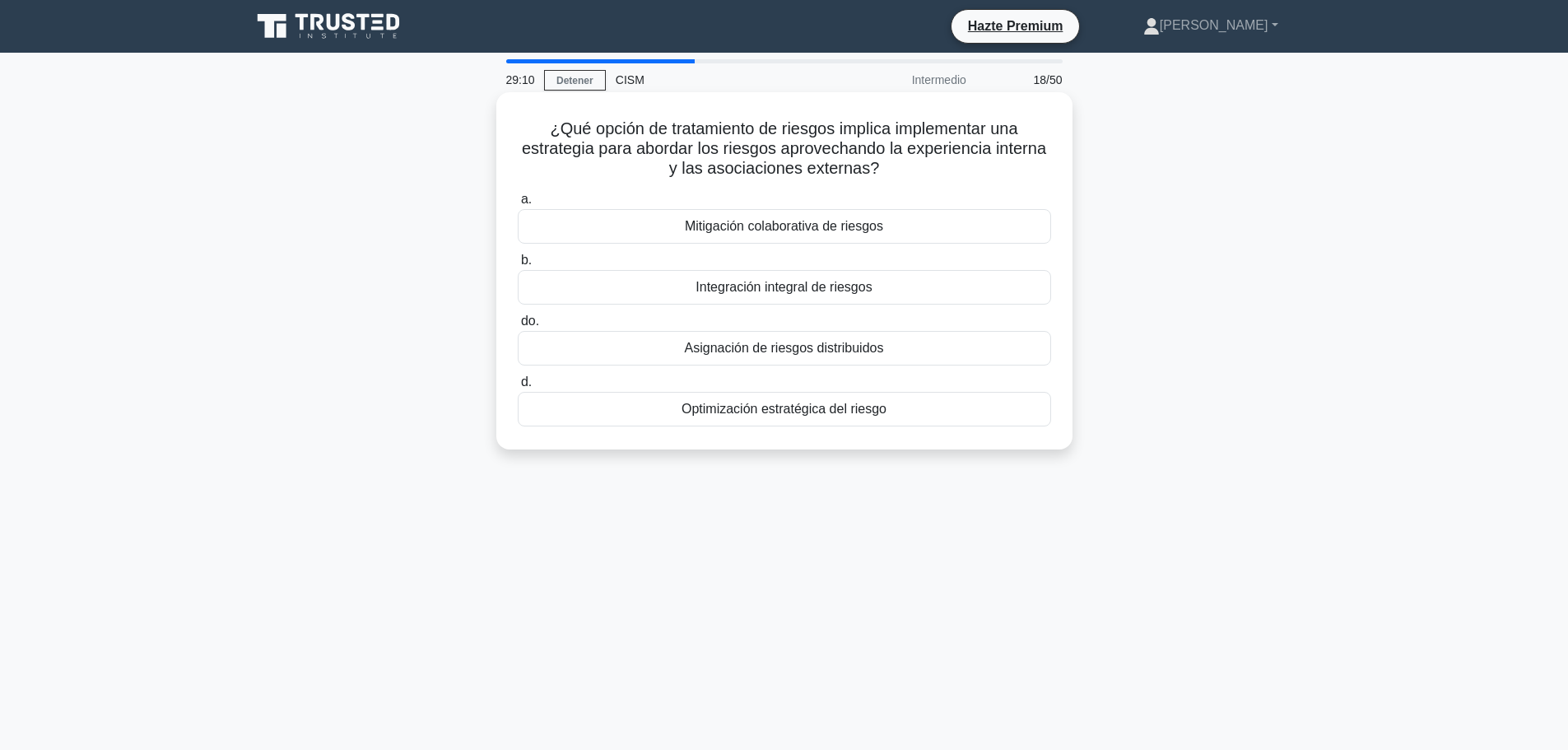
click at [788, 229] on font "Mitigación colaborativa de riesgos" at bounding box center [784, 226] width 198 height 14
click at [518, 205] on input "a. Mitigación colaborativa de riesgos" at bounding box center [518, 199] width 0 height 10
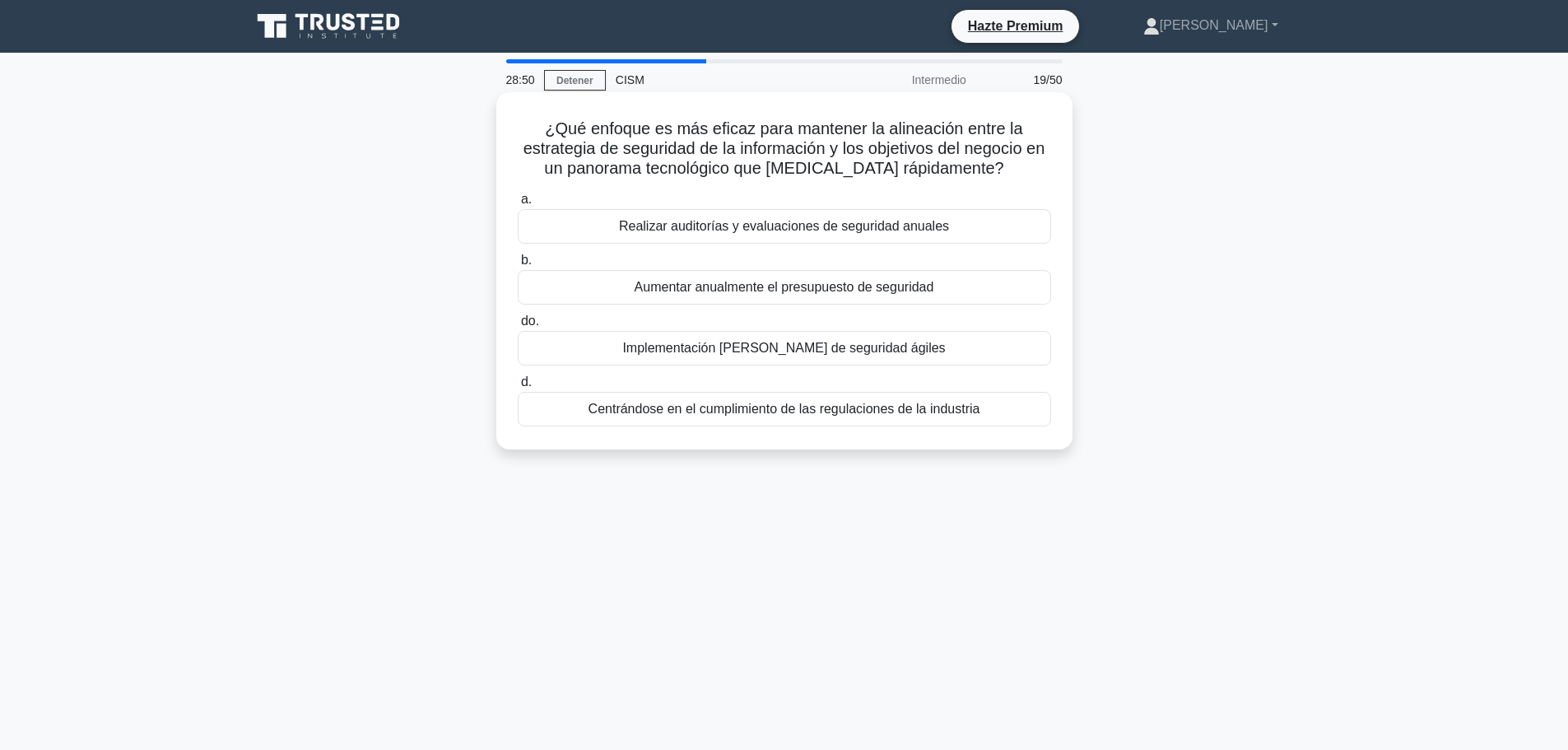
click at [785, 352] on font "Implementación de marcos de seguridad ágiles" at bounding box center [784, 348] width 323 height 14
click at [518, 327] on input "do. Implementación de marcos de seguridad ágiles" at bounding box center [518, 321] width 0 height 10
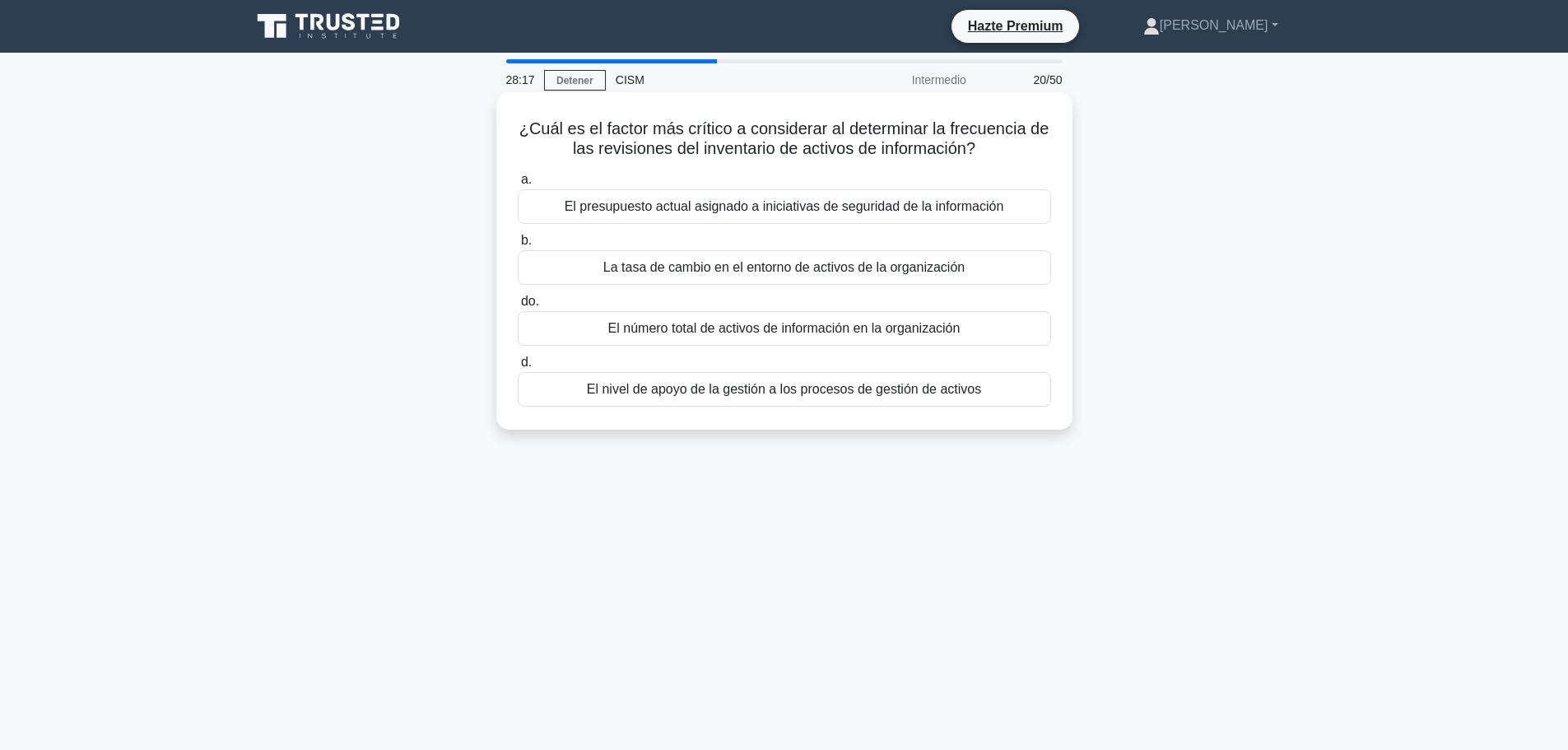
click at [787, 262] on font "La tasa de cambio en el entorno de activos de la organización" at bounding box center [784, 267] width 361 height 14
click at [518, 246] on input "b. La tasa de cambio en el entorno de activos de la organización" at bounding box center [518, 241] width 0 height 10
click at [834, 211] on font "Alineación de los objetivos de seguridad con los objetivos comerciales" at bounding box center [783, 206] width 410 height 14
click at [518, 185] on input "a. Alineación de los objetivos de seguridad con los objetivos comerciales" at bounding box center [518, 180] width 0 height 10
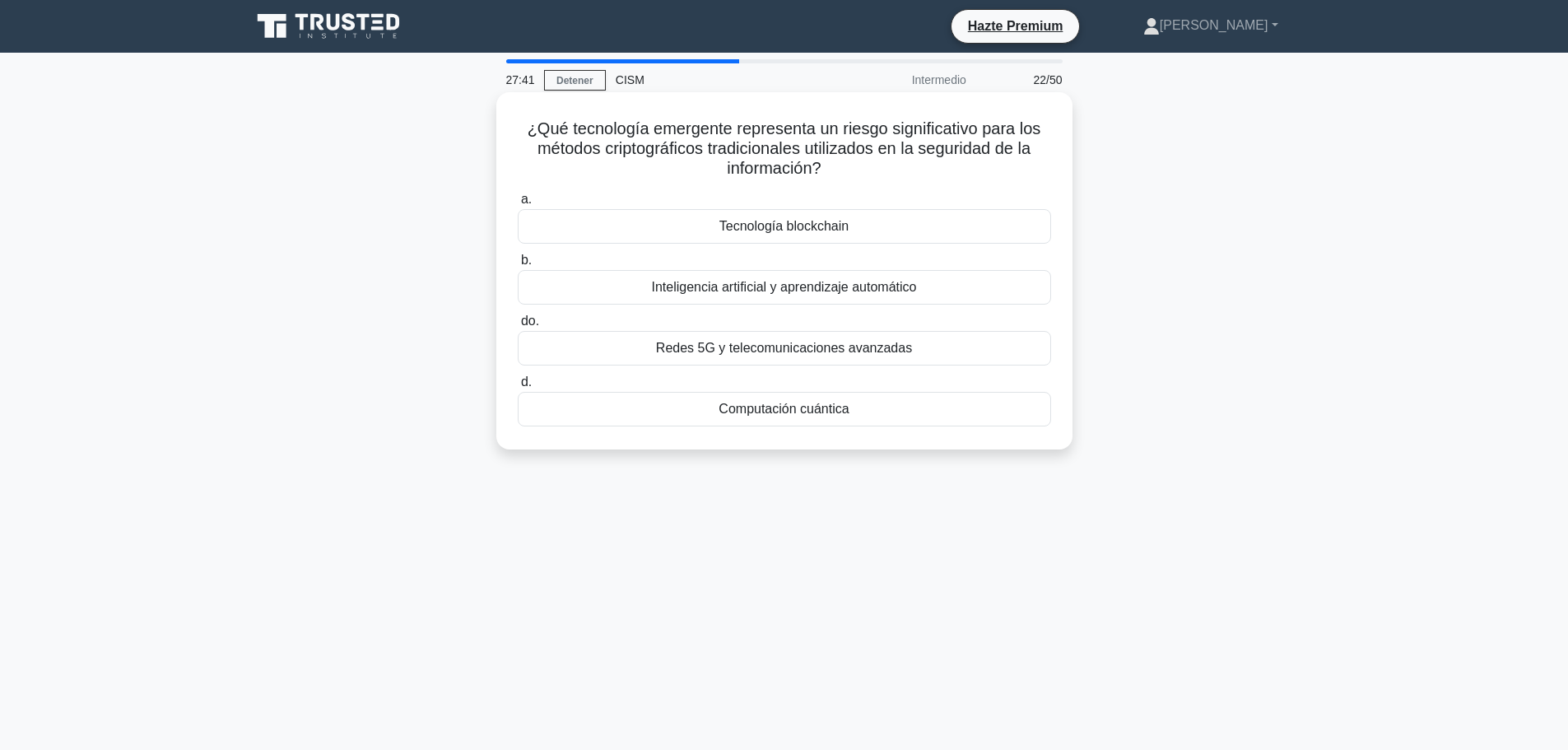
click at [810, 410] on font "Computación cuántica" at bounding box center [784, 409] width 130 height 14
click at [518, 388] on input "d. Computación cuántica" at bounding box center [518, 382] width 0 height 10
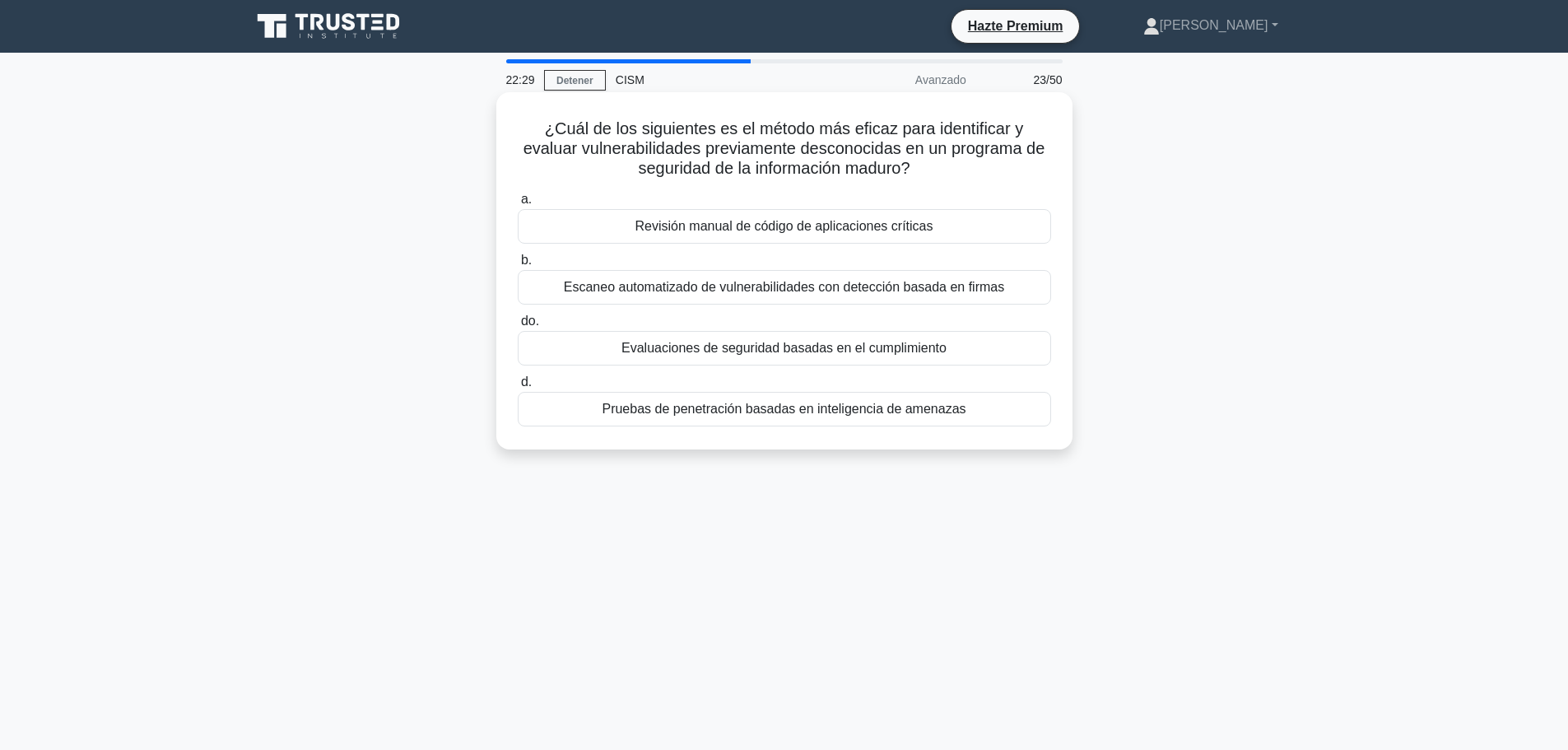
click at [775, 413] on font "Pruebas de penetración basadas en inteligencia de amenazas" at bounding box center [784, 409] width 364 height 14
click at [518, 388] on input "d. Pruebas de penetración basadas en inteligencia de amenazas" at bounding box center [518, 382] width 0 height 10
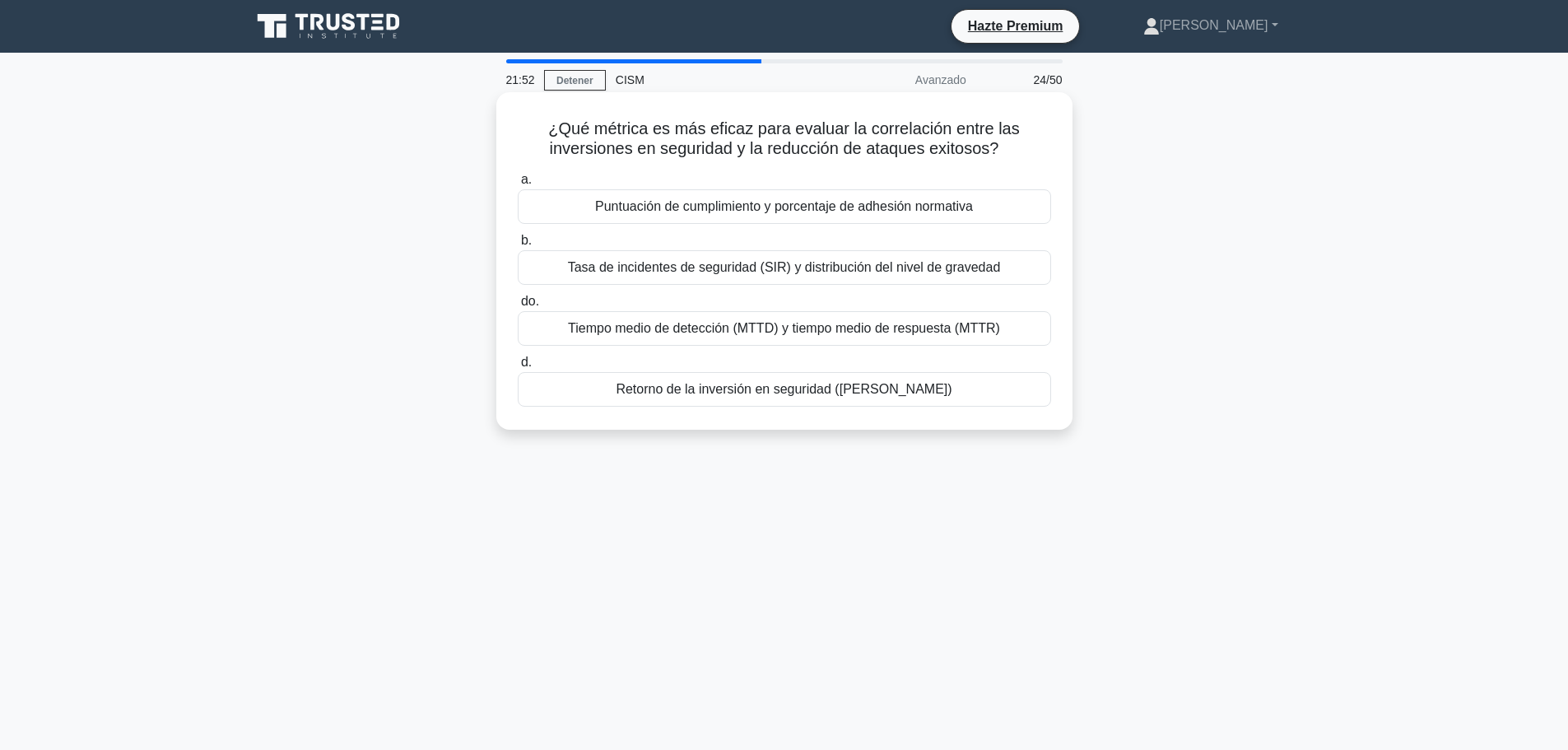
click at [795, 389] on font "Retorno de la inversión en seguridad (ROSI)" at bounding box center [784, 389] width 336 height 14
click at [518, 368] on input "d. Retorno de la inversión en seguridad (ROSI)" at bounding box center [518, 363] width 0 height 10
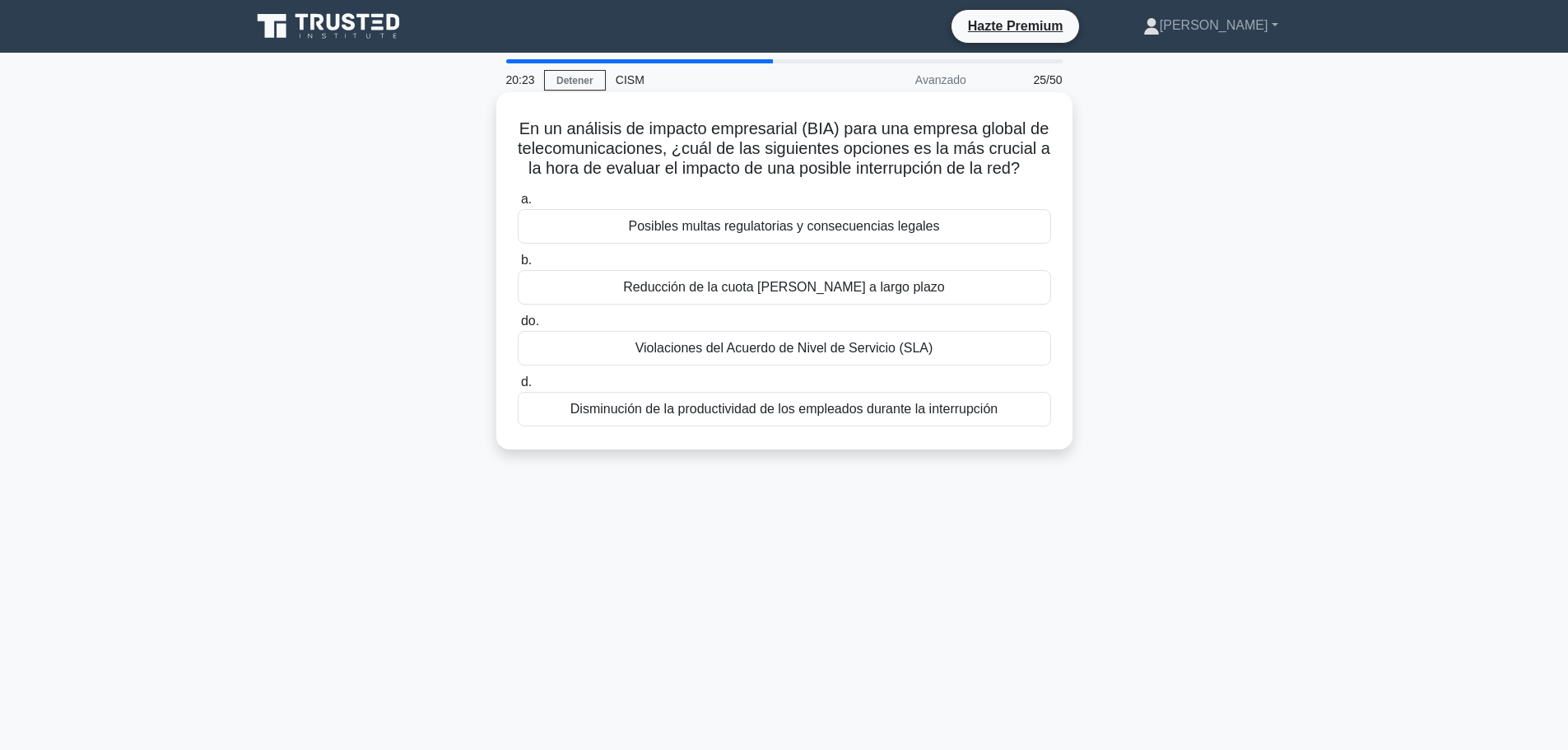
click at [778, 410] on font "Disminución de la productividad de los empleados durante la interrupción" at bounding box center [784, 409] width 427 height 14
click at [518, 388] on input "d. Disminución de la productividad de los empleados durante la interrupción" at bounding box center [518, 382] width 0 height 10
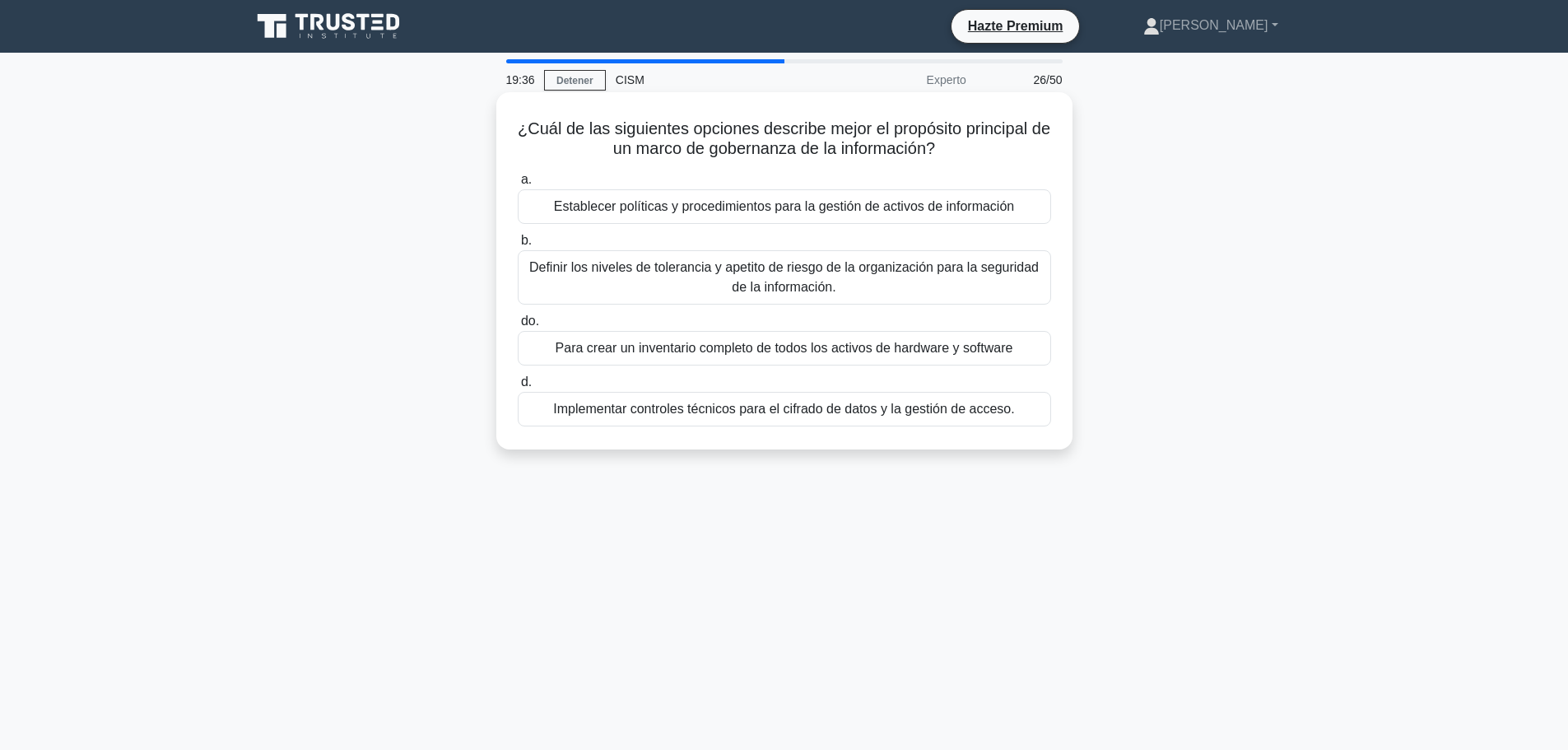
click at [862, 280] on font "Definir los niveles de tolerancia y apetito de riesgo de la organización para l…" at bounding box center [784, 278] width 519 height 40
click at [518, 246] on input "b. Definir los niveles de tolerancia y apetito de riesgo de la organización par…" at bounding box center [518, 241] width 0 height 10
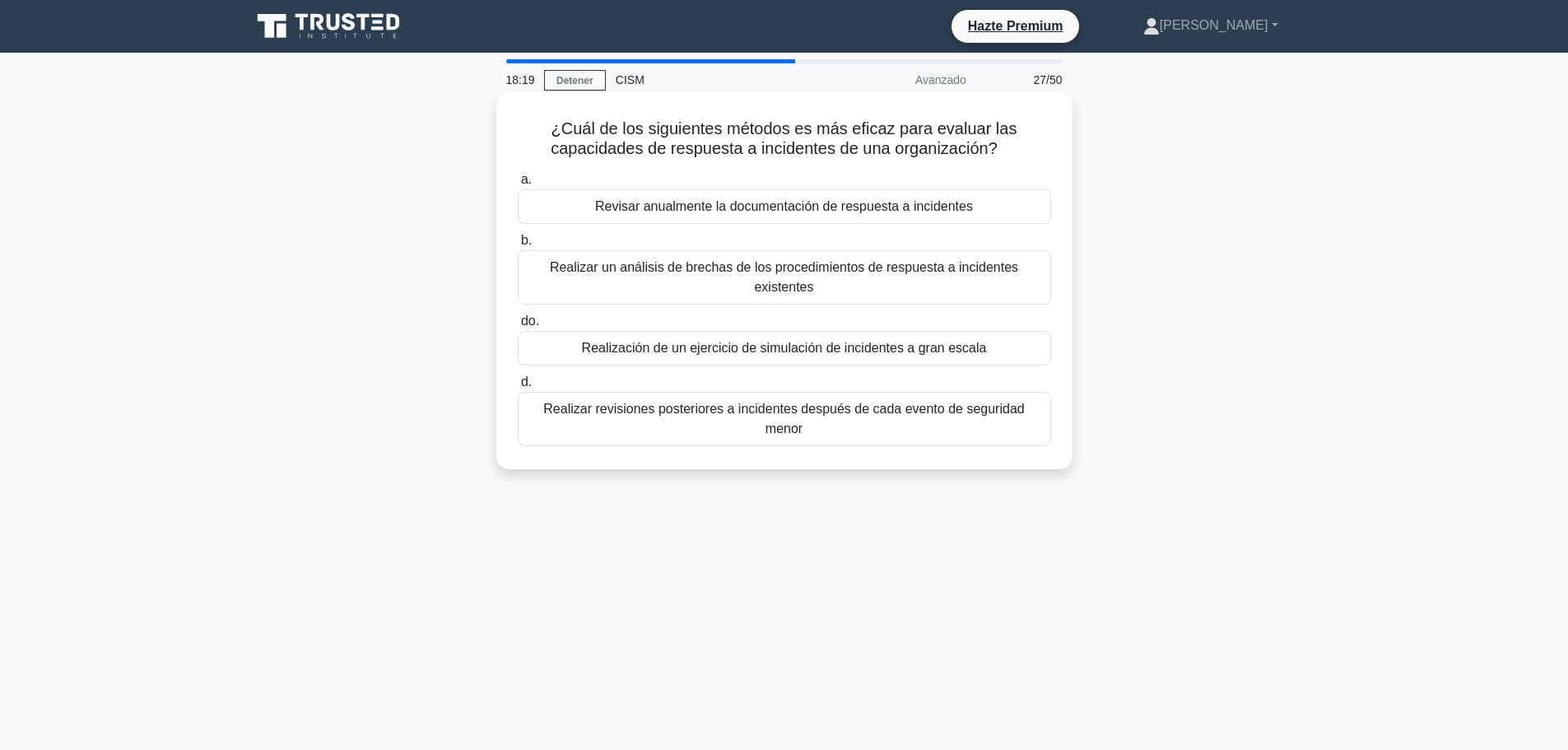
click at [822, 275] on font "Realizar un análisis de brechas de los procedimientos de respuesta a incidentes…" at bounding box center [784, 276] width 468 height 34
click at [518, 246] on input "b. Realizar un análisis de brechas de los procedimientos de respuesta a inciden…" at bounding box center [518, 241] width 0 height 10
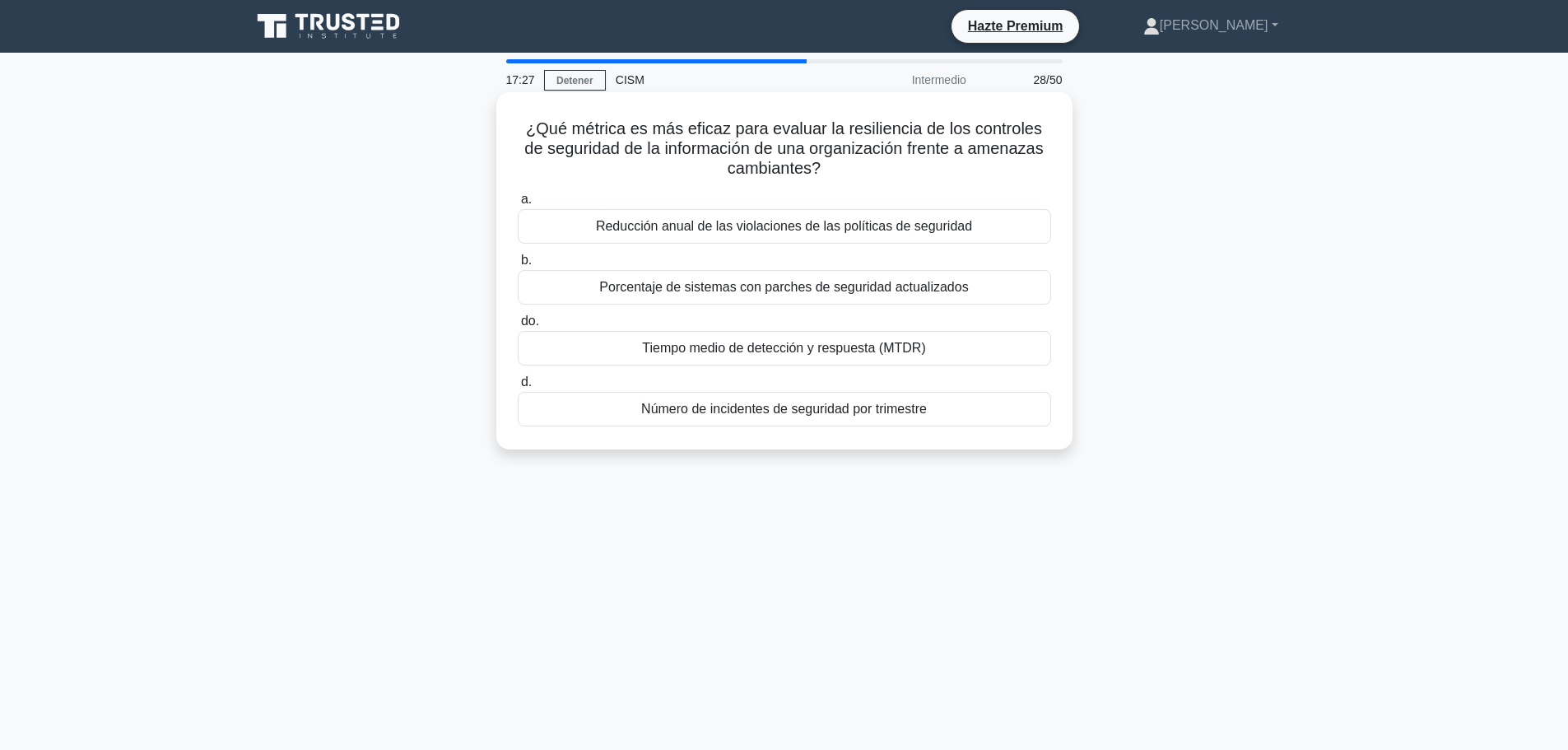
click at [788, 355] on font "Tiempo medio de detección y respuesta (MTDR)" at bounding box center [784, 348] width 283 height 14
click at [518, 327] on input "do. Tiempo medio de detección y respuesta (MTDR)" at bounding box center [518, 321] width 0 height 10
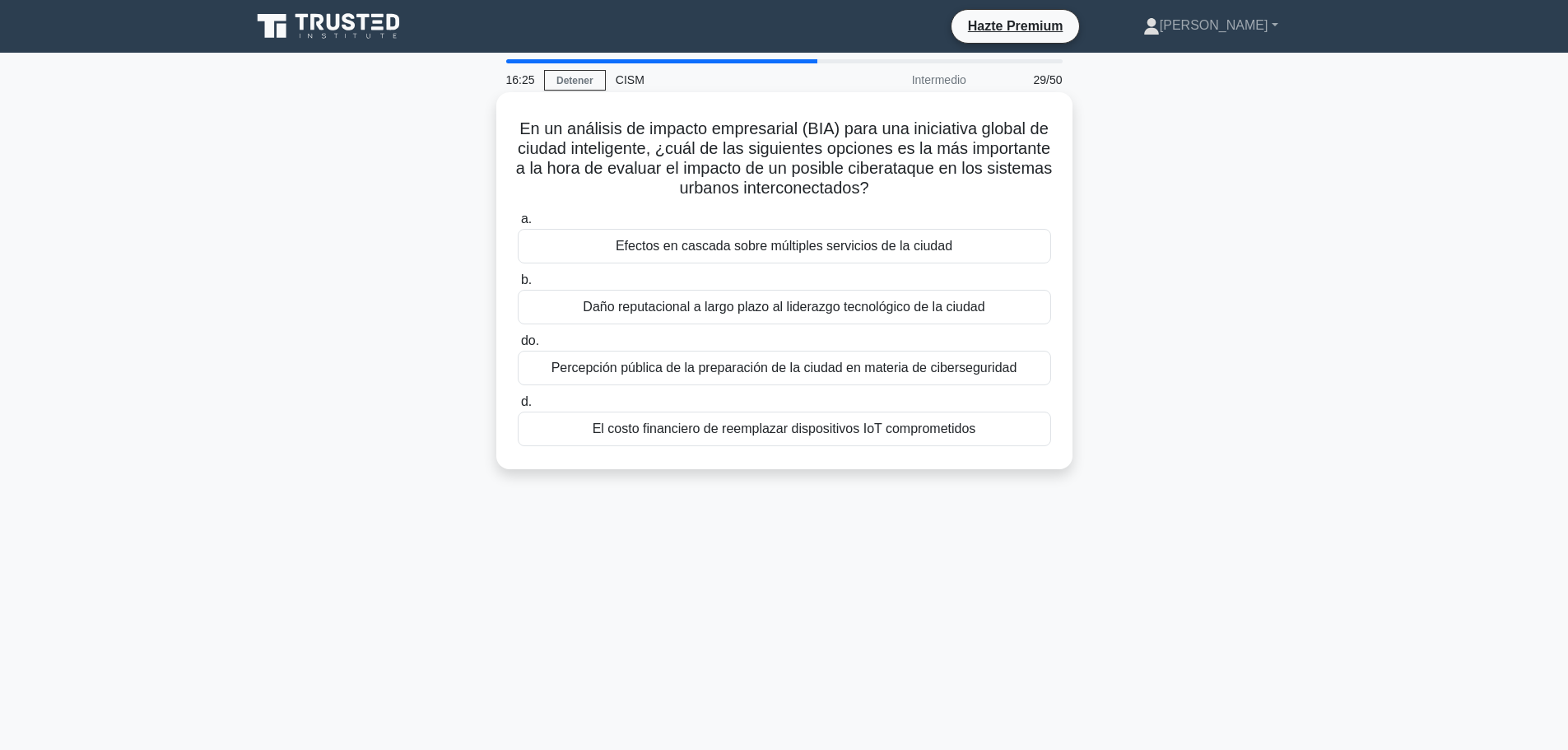
click at [706, 310] on font "Daño reputacional a largo plazo al liderazgo tecnológico de la ciudad" at bounding box center [784, 307] width 402 height 14
click at [518, 286] on input "b. Daño reputacional a largo plazo al liderazgo tecnológico de la ciudad" at bounding box center [518, 281] width 0 height 10
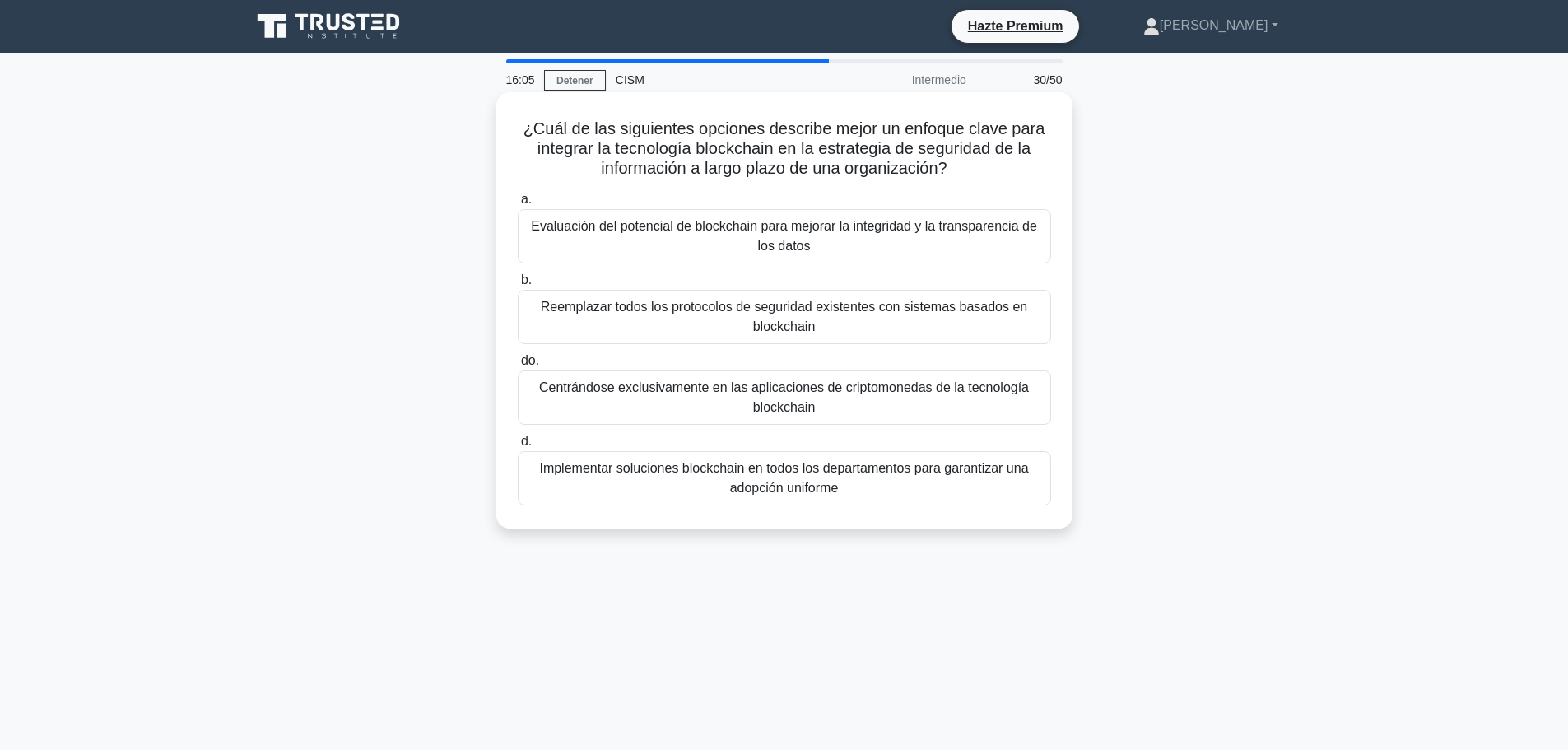
click at [800, 242] on font "Evaluación del potencial de blockchain para mejorar la integridad y la transpar…" at bounding box center [784, 236] width 507 height 34
click at [518, 205] on input "a. Evaluación del potencial de blockchain para mejorar la integridad y la trans…" at bounding box center [518, 199] width 0 height 10
click at [778, 482] on font "Adaptarse a los cambiantes panoramas de riesgo y mantener la relevancia de las …" at bounding box center [783, 477] width 475 height 34
click at [518, 447] on input "d. Adaptarse a los cambiantes panoramas de riesgo y mantener la relevancia de l…" at bounding box center [518, 442] width 0 height 10
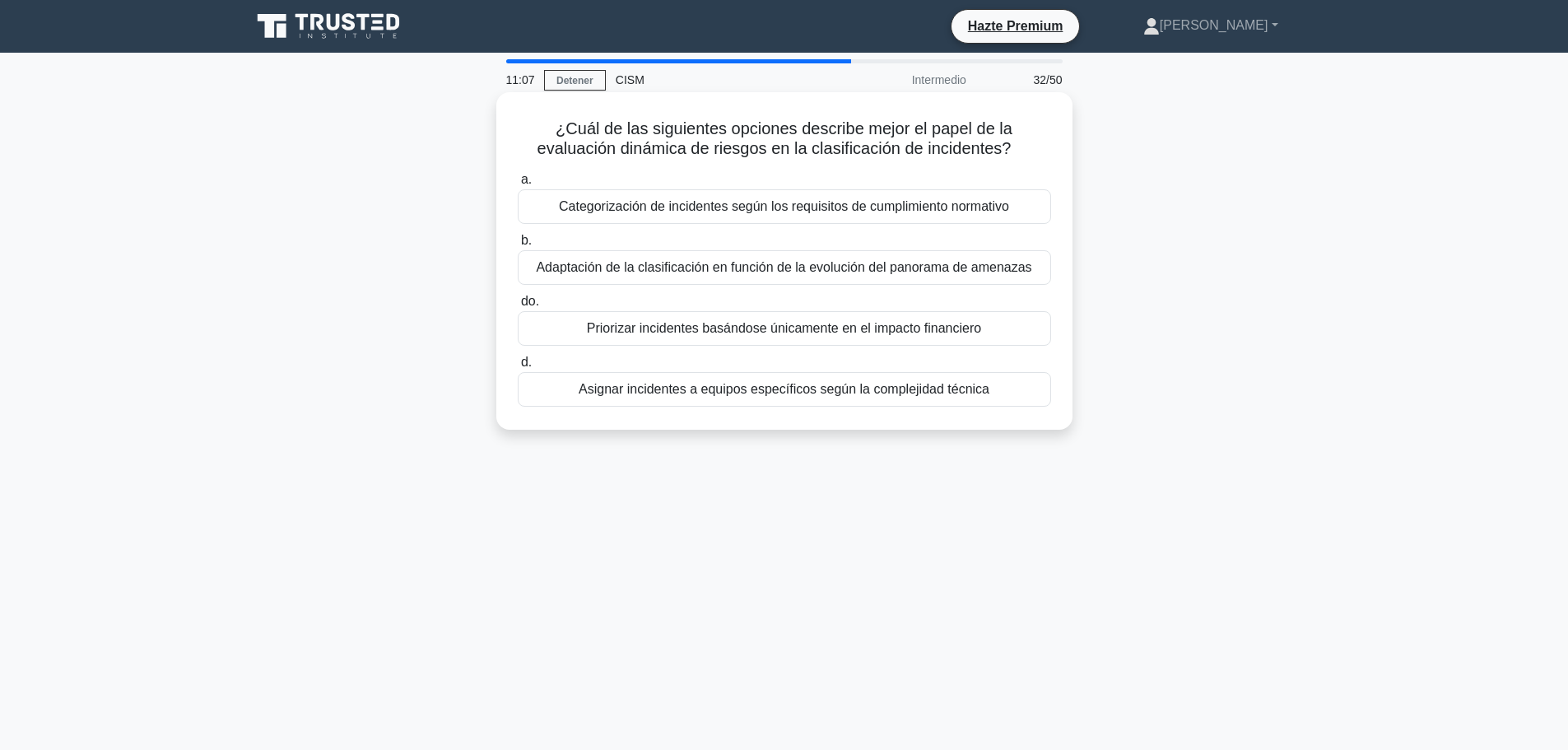
click at [860, 271] on font "Adaptación de la clasificación en función de la evolución del panorama de amena…" at bounding box center [784, 267] width 495 height 14
click at [518, 246] on input "b. Adaptación de la clasificación en función de la evolución del panorama de am…" at bounding box center [518, 241] width 0 height 10
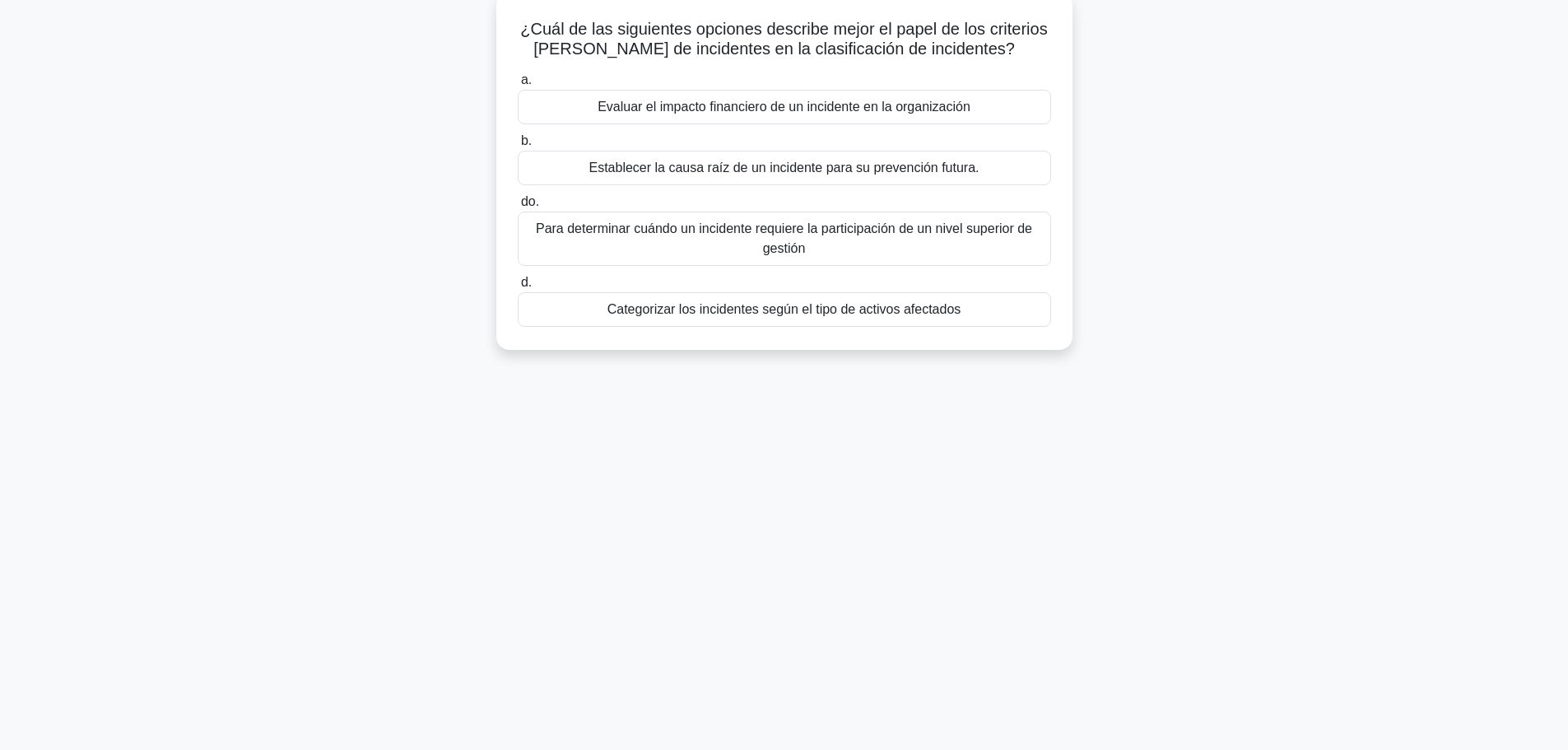
scroll to position [139, 0]
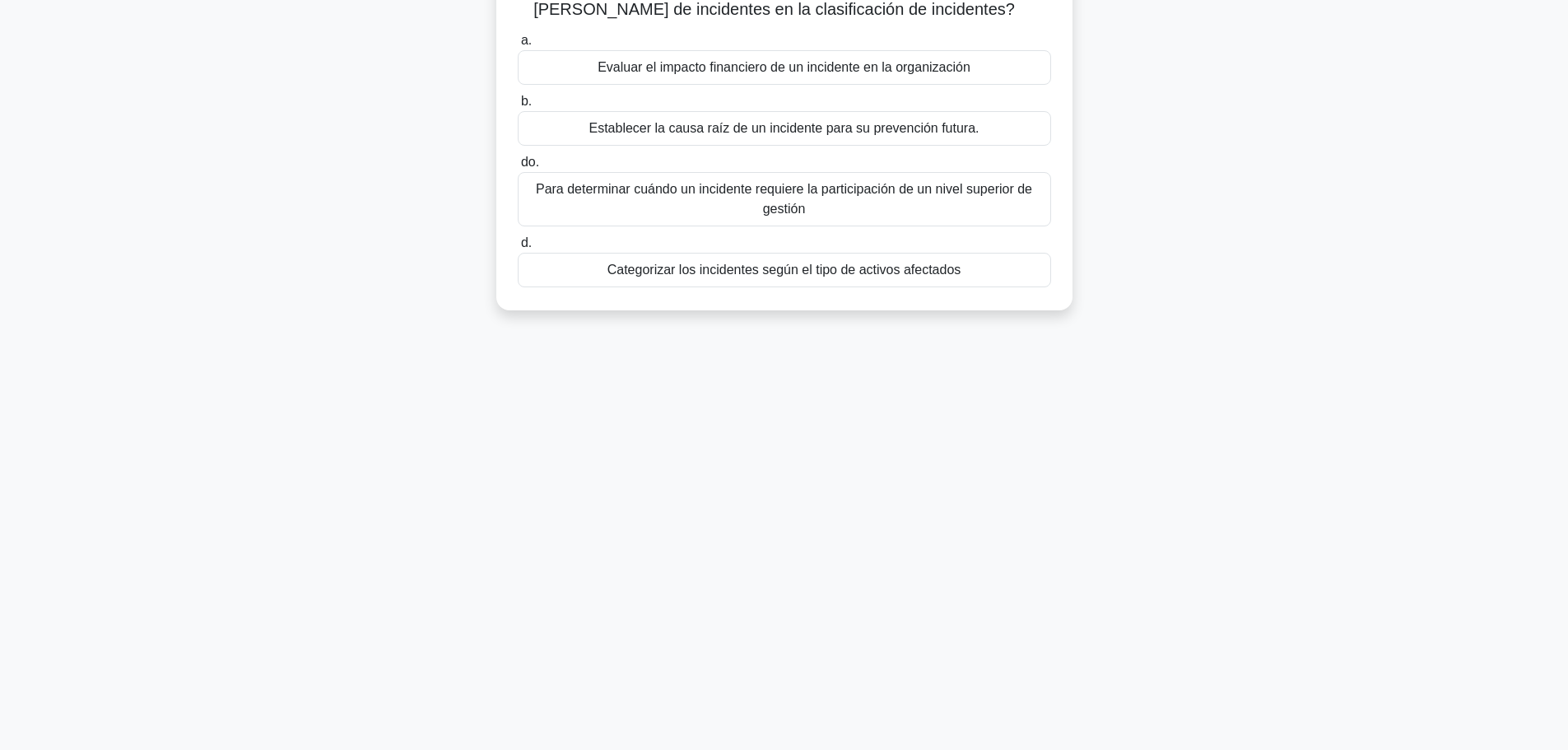
click at [800, 131] on font "Establecer la causa raíz de un incidente para su prevención futura." at bounding box center [784, 128] width 390 height 14
click at [518, 107] on input "b. Establecer la causa raíz de un incidente para su prevención futura." at bounding box center [518, 101] width 0 height 10
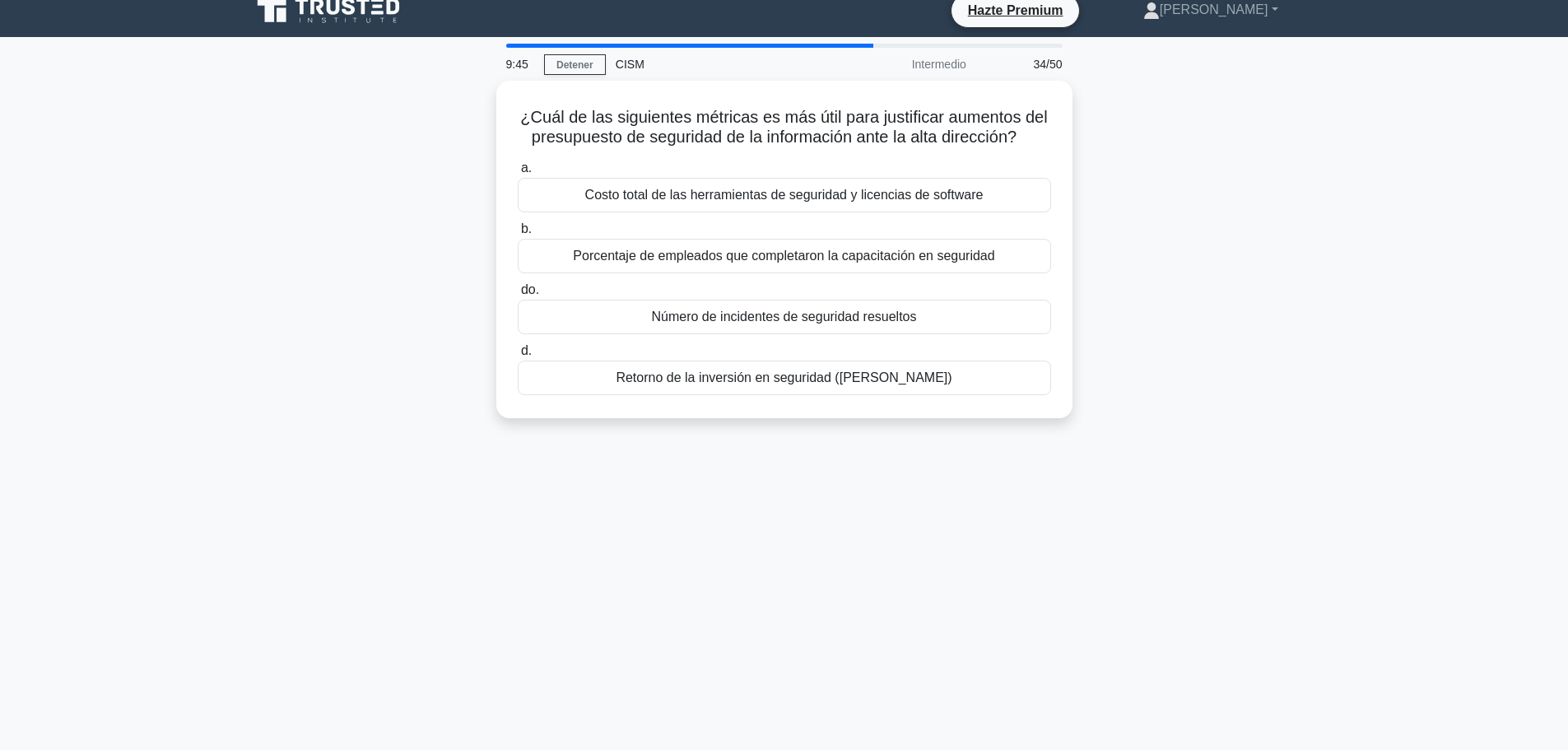
scroll to position [0, 0]
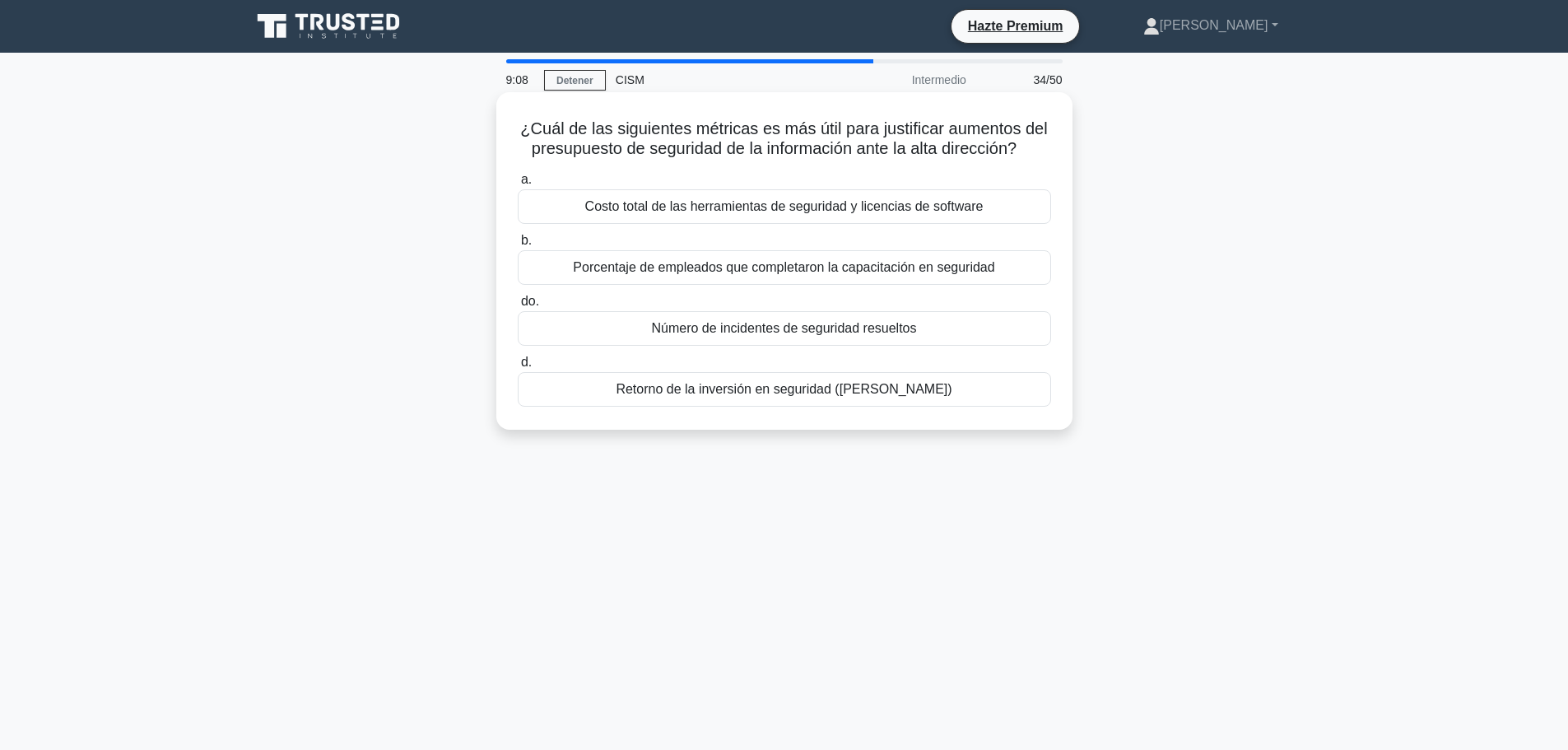
click at [804, 387] on font "Retorno de la inversión en seguridad (ROSI)" at bounding box center [784, 389] width 336 height 14
click at [518, 368] on input "d. Retorno de la inversión en seguridad (ROSI)" at bounding box center [518, 363] width 0 height 10
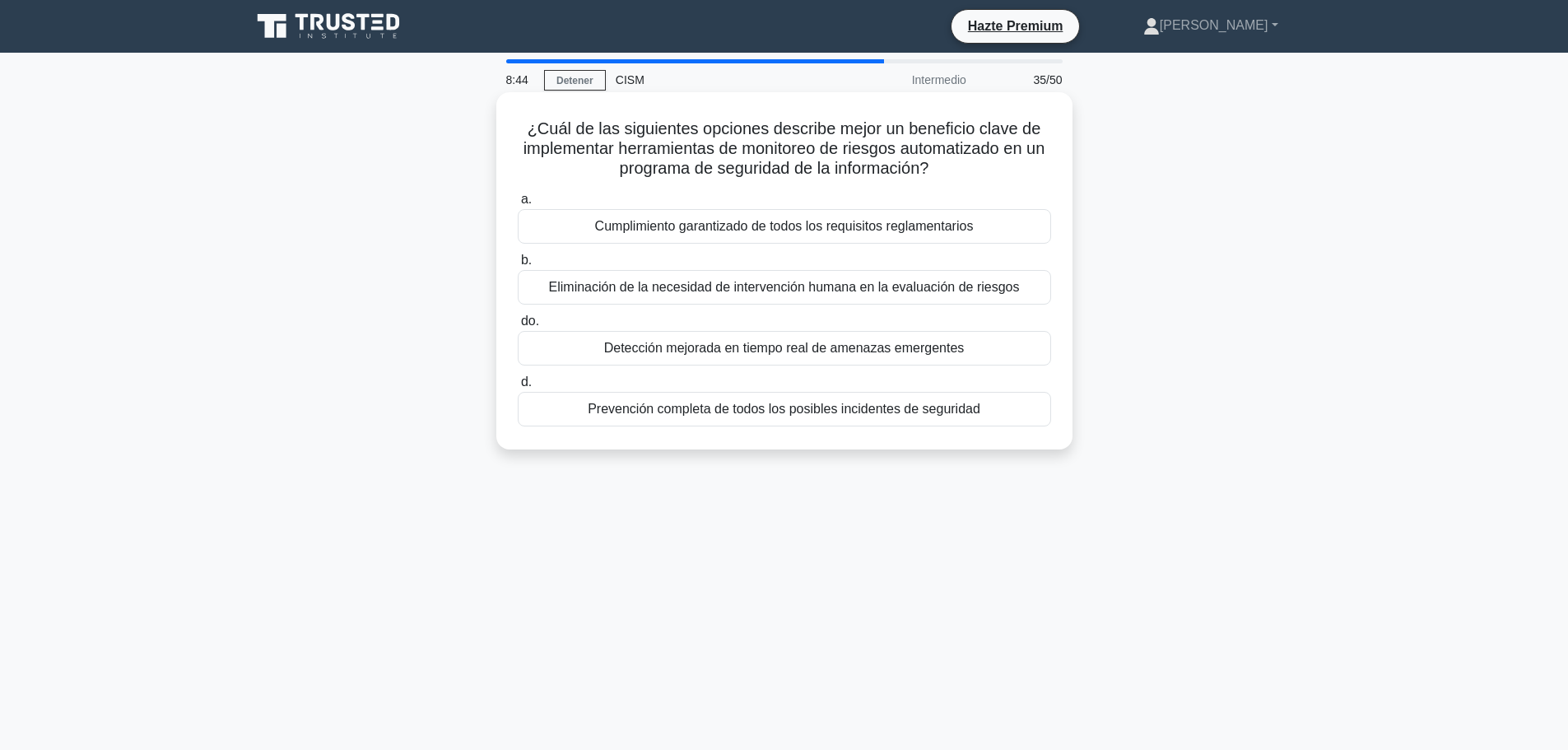
click at [909, 352] on font "Detección mejorada en tiempo real de amenazas emergentes" at bounding box center [784, 348] width 360 height 14
click at [518, 327] on input "do. Detección mejorada en tiempo real de amenazas emergentes" at bounding box center [518, 321] width 0 height 10
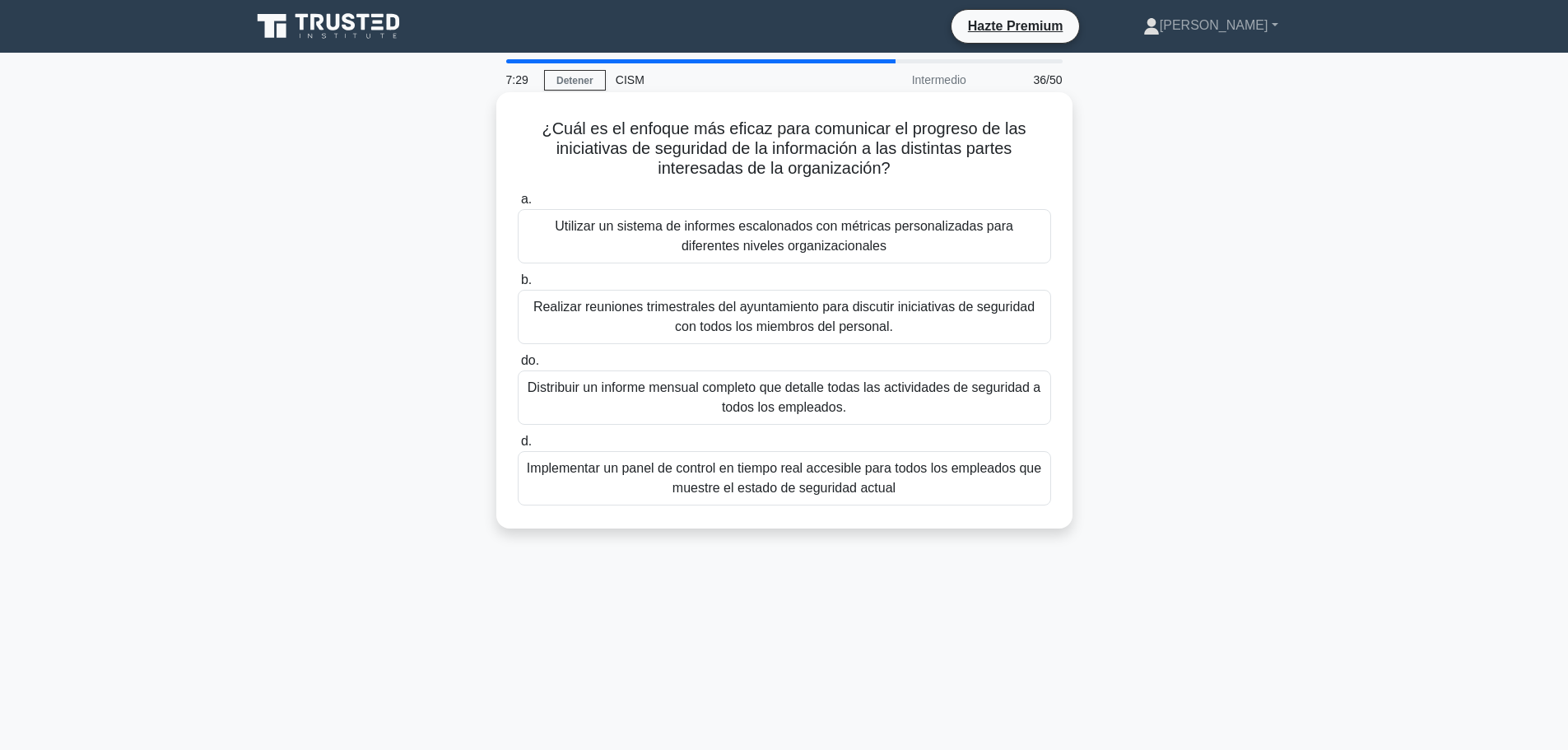
click at [742, 235] on font "Utilizar un sistema de informes escalonados con métricas personalizadas para di…" at bounding box center [784, 236] width 459 height 34
click at [518, 205] on input "a. Utilizar un sistema de informes escalonados con métricas personalizadas para…" at bounding box center [518, 199] width 0 height 10
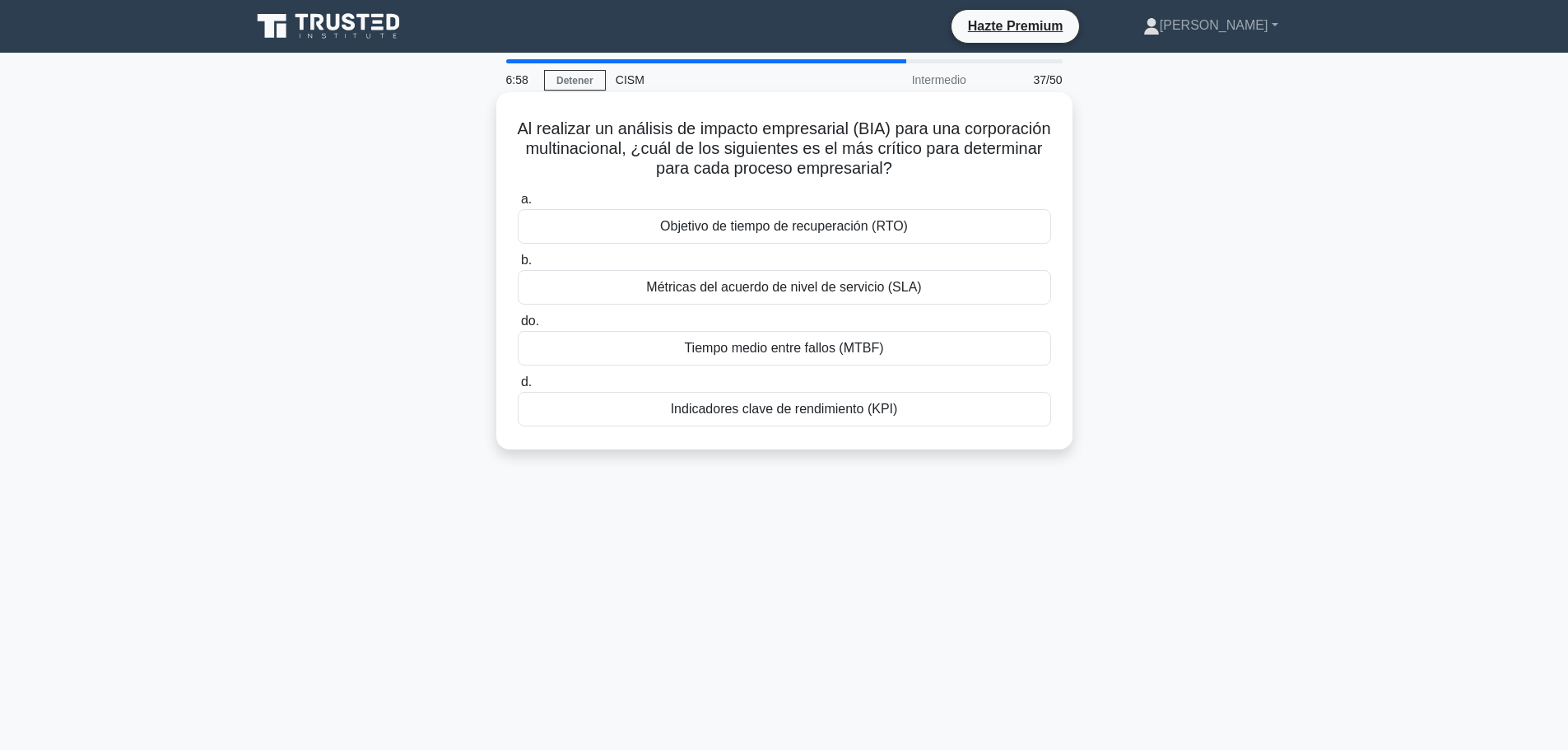
click at [808, 232] on font "Objetivo de tiempo de recuperación (RTO)" at bounding box center [784, 226] width 248 height 14
click at [518, 205] on input "a. Objetivo de tiempo de recuperación (RTO)" at bounding box center [518, 199] width 0 height 10
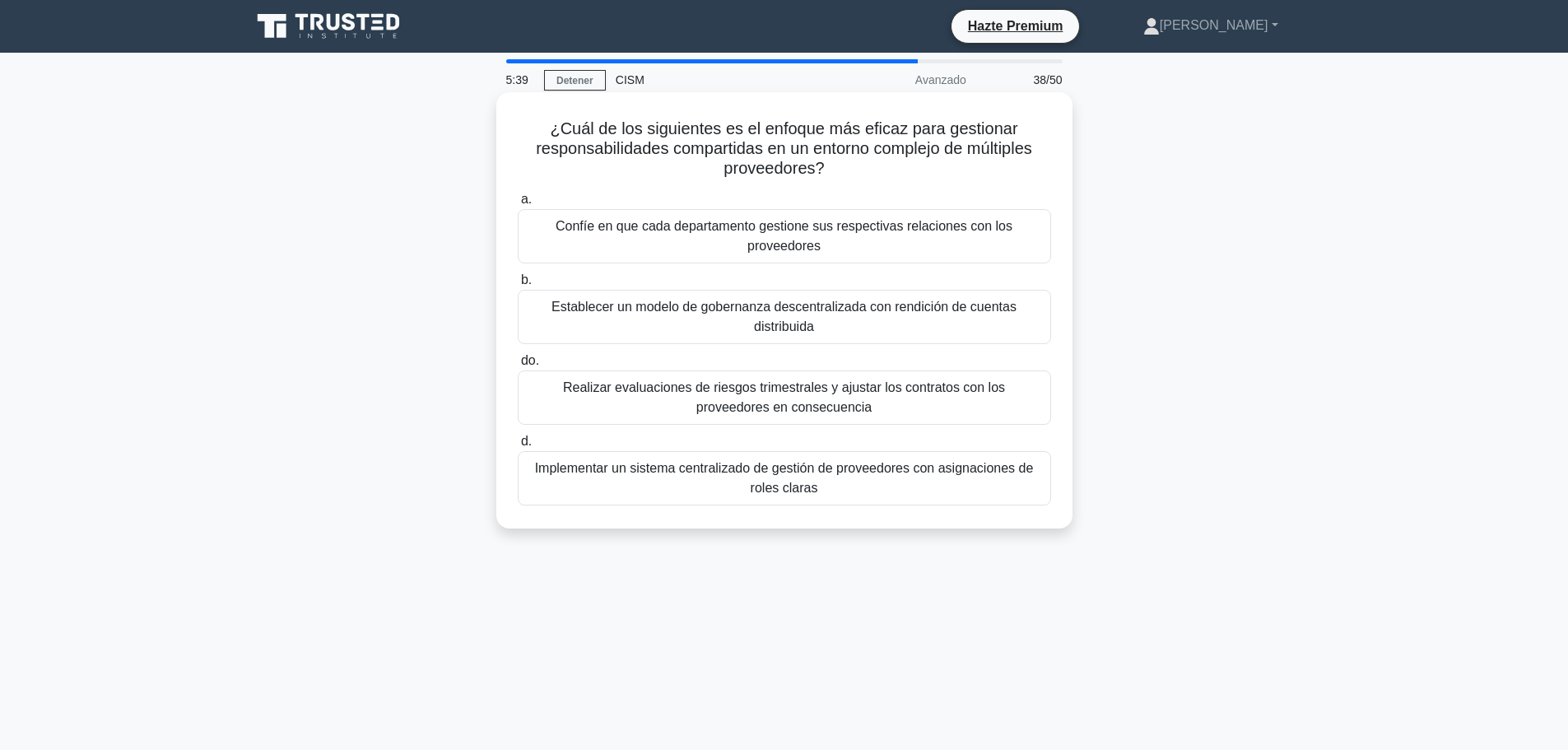
click at [816, 315] on font "Establecer un modelo de gobernanza descentralizada con rendición de cuentas dis…" at bounding box center [784, 316] width 465 height 34
click at [518, 286] on input "b. Establecer un modelo de gobernanza descentralizada con rendición de cuentas …" at bounding box center [518, 281] width 0 height 10
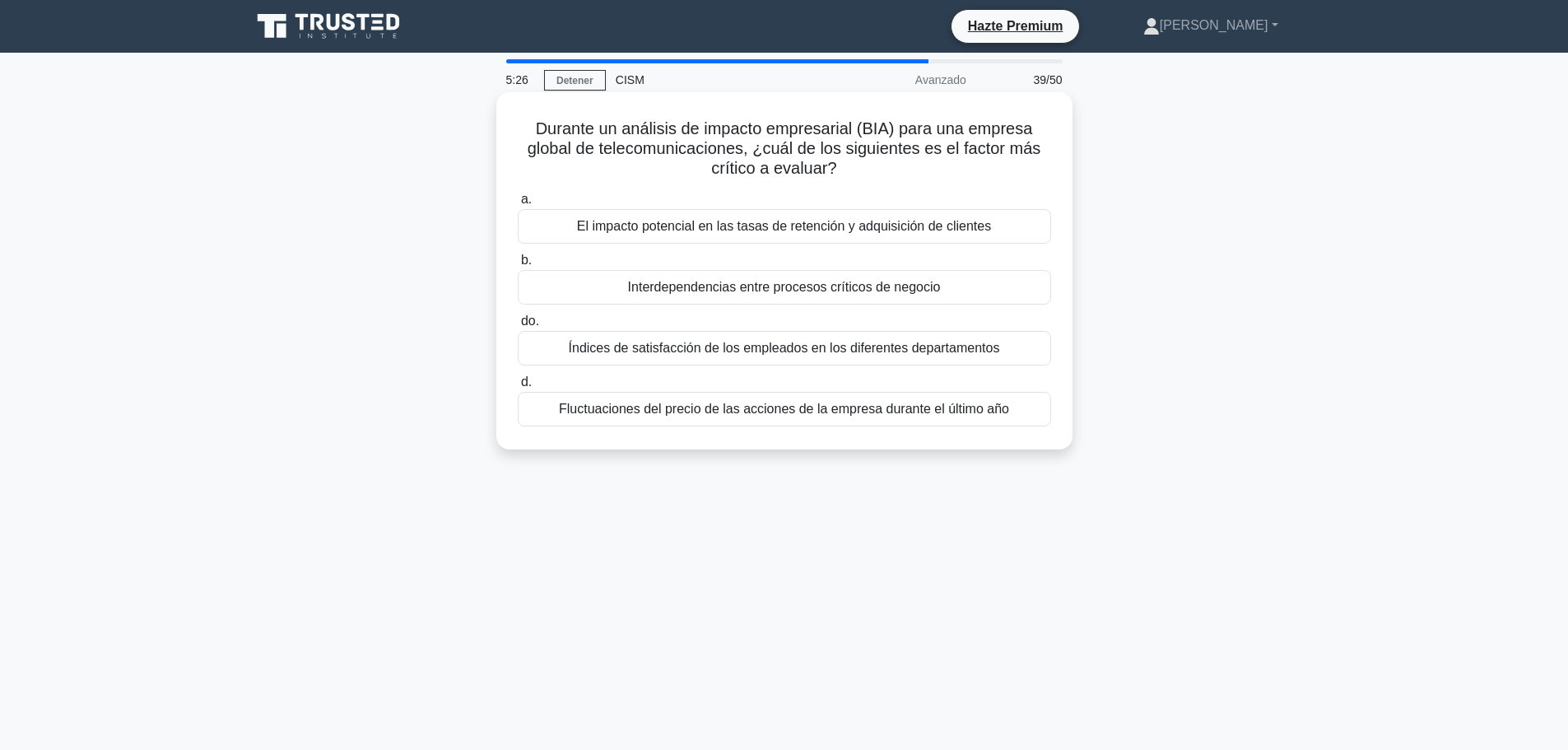
click at [766, 233] on font "El impacto potencial en las tasas de retención y adquisición de clientes" at bounding box center [784, 226] width 414 height 14
click at [518, 205] on input "a. El impacto potencial en las tasas de retención y adquisición de clientes" at bounding box center [518, 199] width 0 height 10
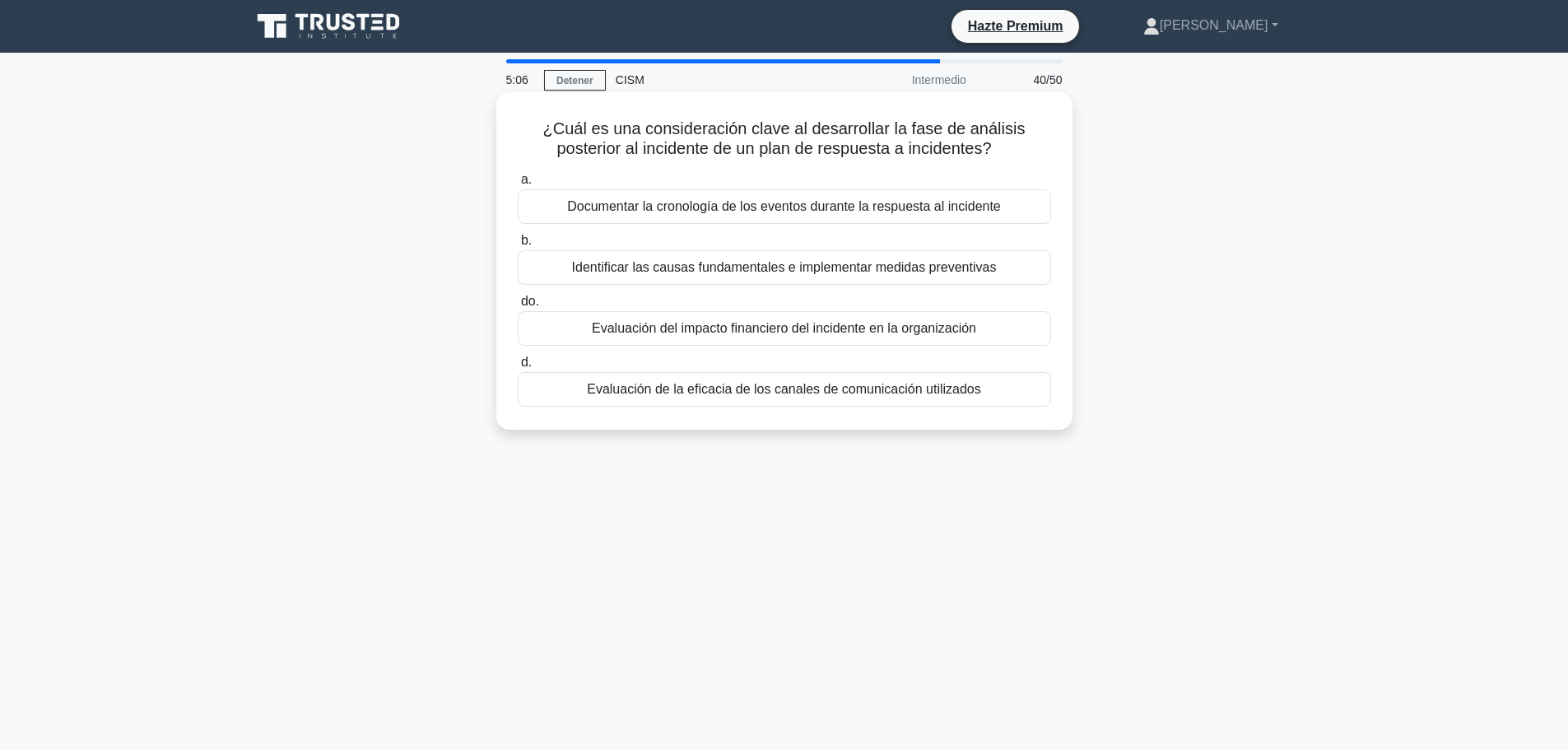
click at [842, 272] on font "Identificar las causas fundamentales e implementar medidas preventivas" at bounding box center [784, 267] width 425 height 14
click at [518, 246] on input "b. Identificar las causas fundamentales e implementar medidas preventivas" at bounding box center [518, 241] width 0 height 10
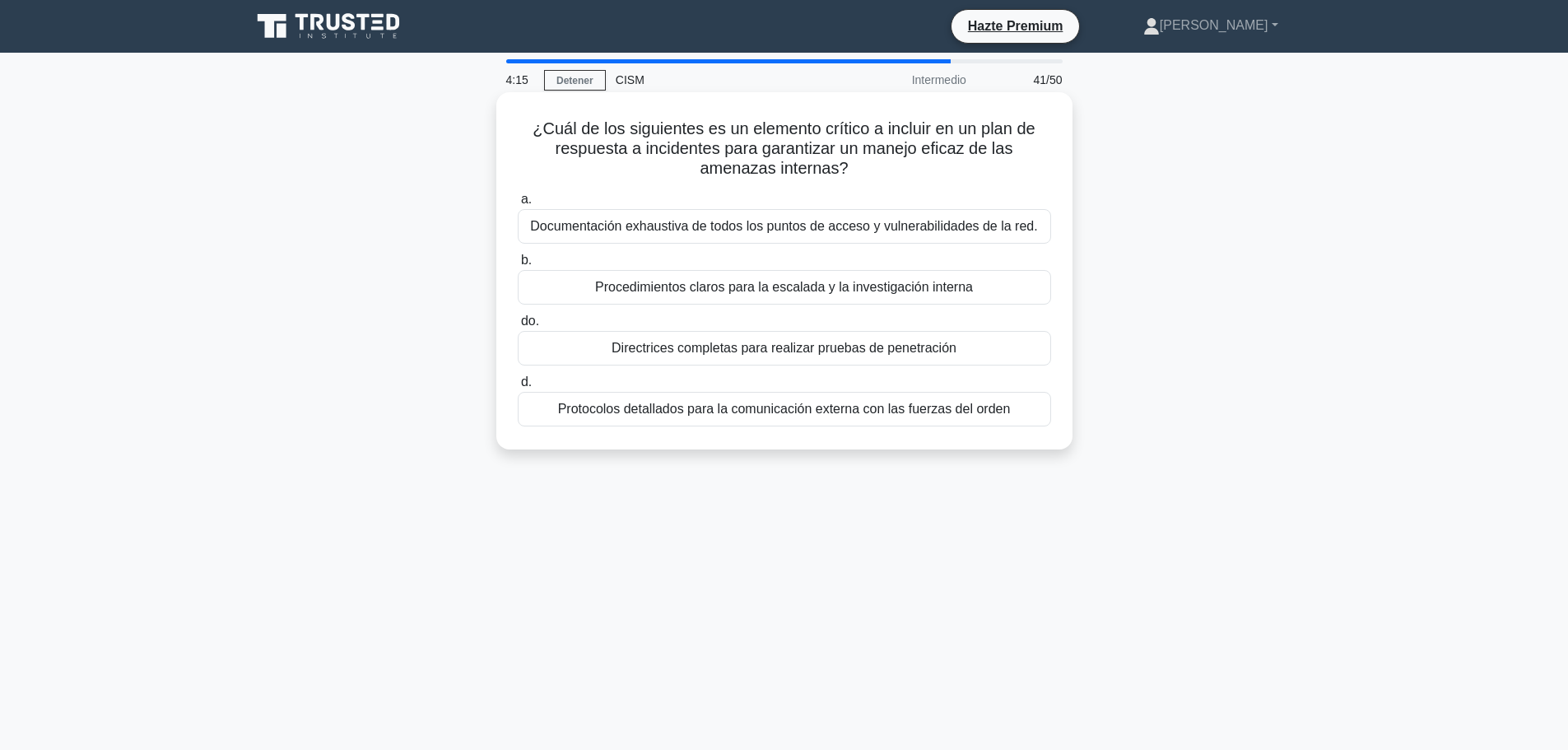
click at [777, 289] on font "Procedimientos claros para la escalada y la investigación interna" at bounding box center [784, 287] width 377 height 14
click at [518, 266] on input "b. Procedimientos claros para la escalada y la investigación interna" at bounding box center [518, 261] width 0 height 10
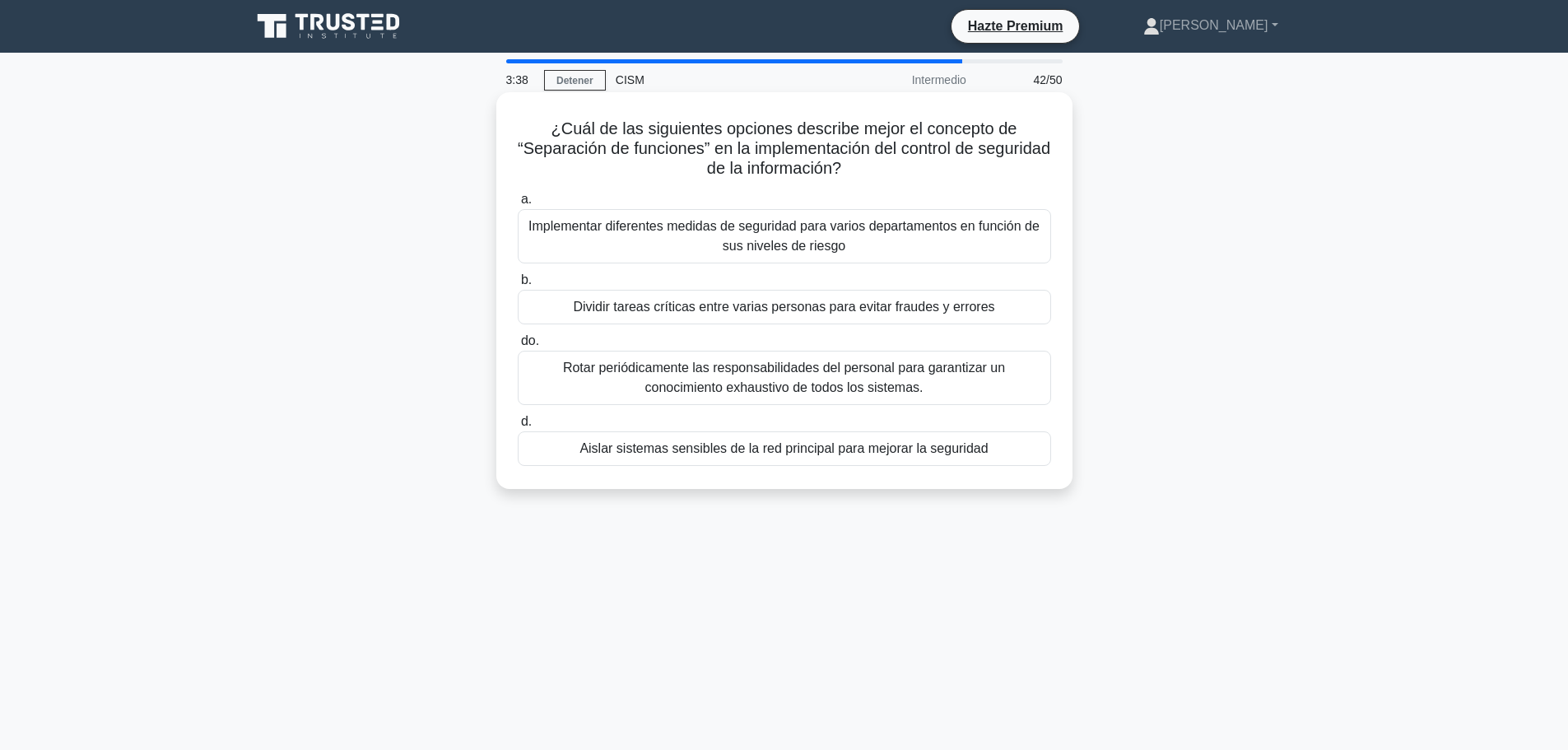
click at [874, 311] on font "Dividir tareas críticas entre varias personas para evitar fraudes y errores" at bounding box center [784, 307] width 422 height 14
click at [518, 286] on input "b. Dividir tareas críticas entre varias personas para evitar fraudes y errores" at bounding box center [518, 281] width 0 height 10
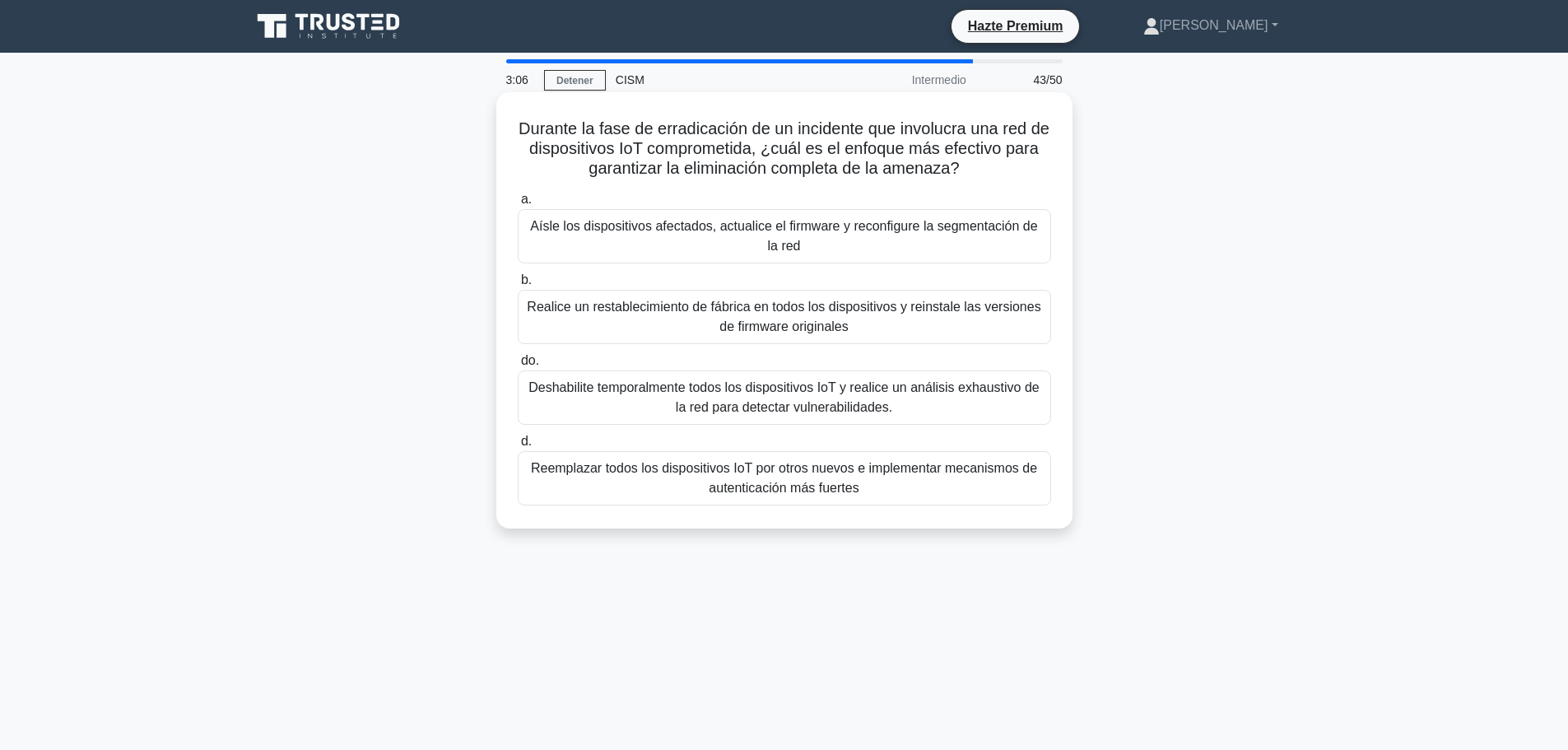
click at [797, 236] on font "Aísle los dispositivos afectados, actualice el firmware y reconfigure la segmen…" at bounding box center [784, 236] width 519 height 40
click at [518, 205] on input "a. Aísle los dispositivos afectados, actualice el firmware y reconfigure la seg…" at bounding box center [518, 199] width 0 height 10
click at [816, 324] on font "El proceso de optimizar y agilizar los controles de seguridad para eliminar red…" at bounding box center [784, 316] width 513 height 34
click at [518, 286] on input "b. El proceso de optimizar y agilizar los controles de seguridad para eliminar …" at bounding box center [518, 281] width 0 height 10
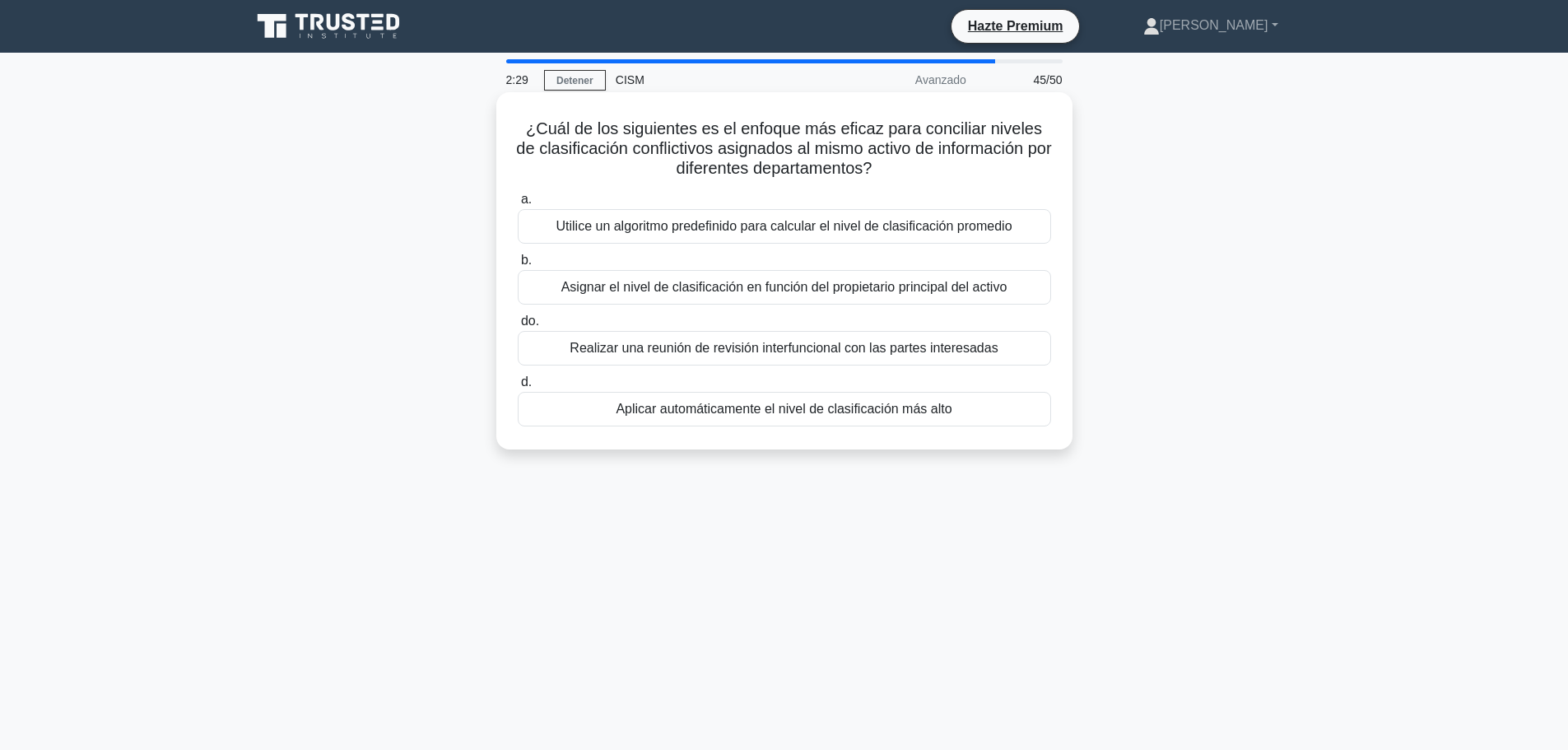
click at [845, 294] on font "Asignar el nivel de clasificación en función del propietario principal del acti…" at bounding box center [784, 287] width 446 height 14
click at [518, 266] on input "b. Asignar el nivel de clasificación en función del propietario principal del a…" at bounding box center [518, 261] width 0 height 10
click at [793, 223] on font "Restaurar sistemas a partir de copias de seguridad limpias" at bounding box center [783, 226] width 342 height 14
click at [518, 205] on input "a. Restaurar sistemas a partir de copias de seguridad limpias" at bounding box center [518, 199] width 0 height 10
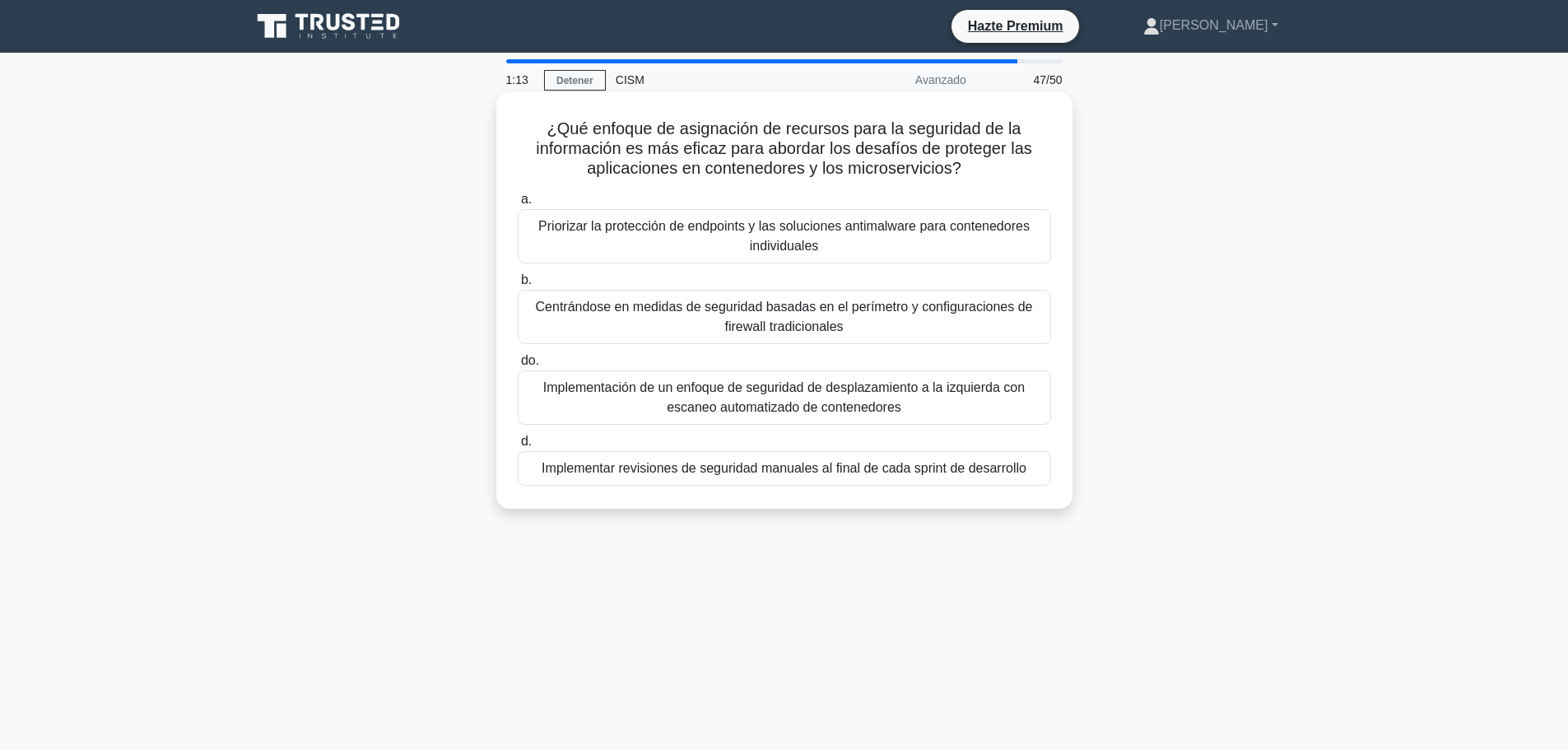
click at [821, 241] on font "Priorizar la protección de endpoints y las soluciones antimalware para contened…" at bounding box center [784, 236] width 519 height 40
click at [518, 205] on input "a. Priorizar la protección de endpoints y las soluciones antimalware para conte…" at bounding box center [518, 199] width 0 height 10
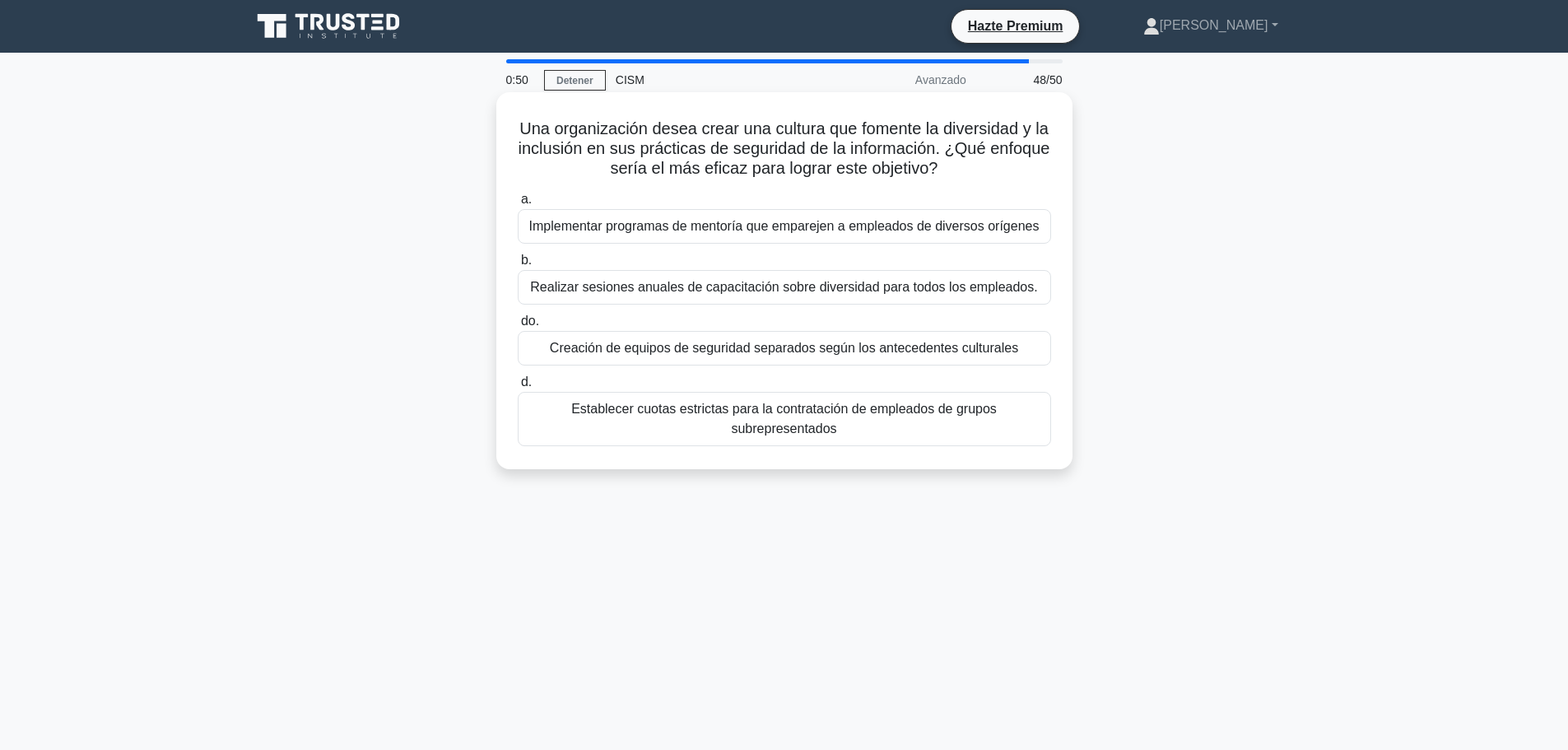
click at [830, 227] on font "Implementar programas de mentoría que emparejen a empleados de diversos orígenes" at bounding box center [784, 226] width 510 height 14
click at [518, 205] on input "a. Implementar programas de mentoría que emparejen a empleados de diversos oríg…" at bounding box center [518, 199] width 0 height 10
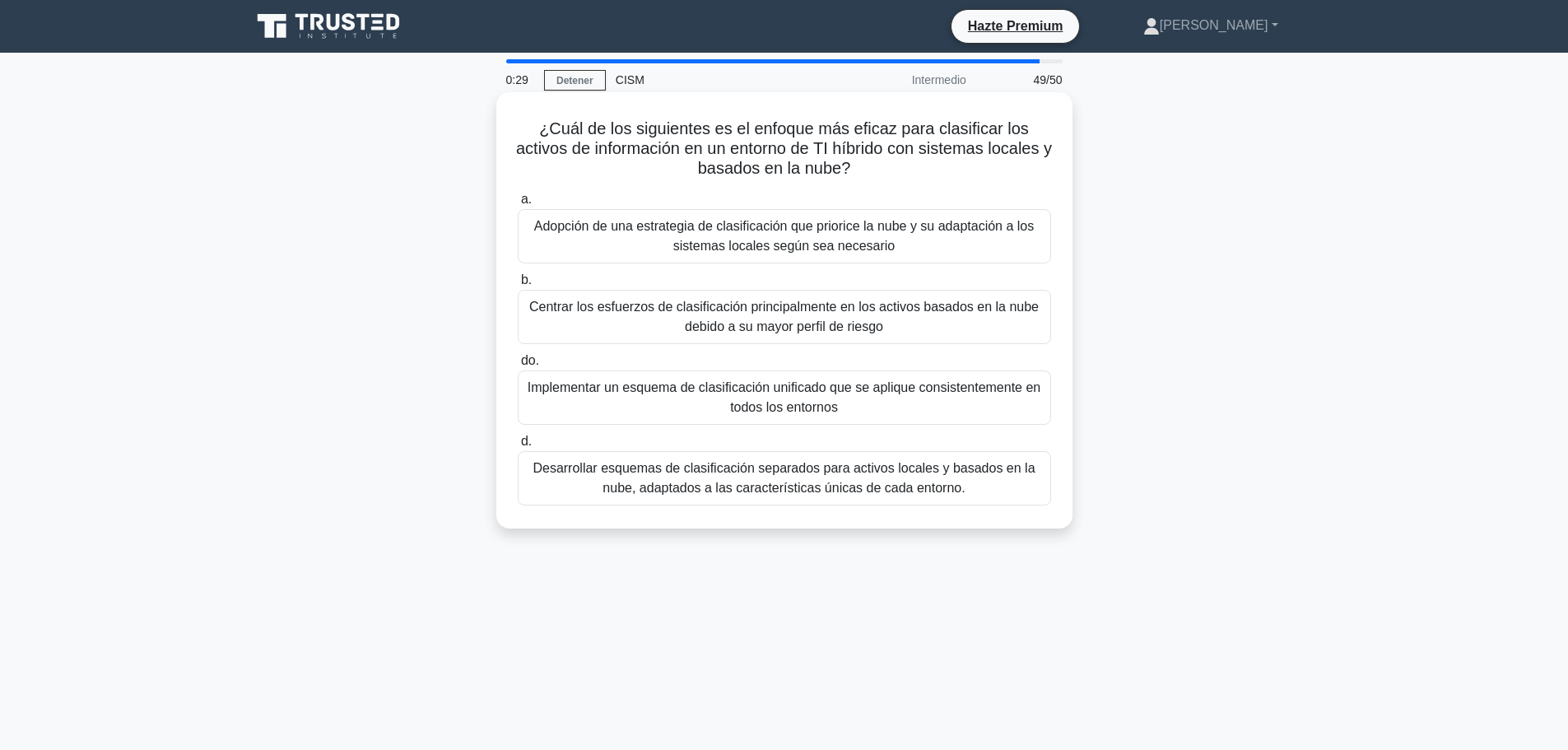
click at [881, 404] on font "Implementar un esquema de clasificación unificado que se aplique consistentemen…" at bounding box center [784, 398] width 519 height 40
click at [518, 366] on input "do. Implementar un esquema de clasificación unificado que se aplique consistent…" at bounding box center [518, 361] width 0 height 10
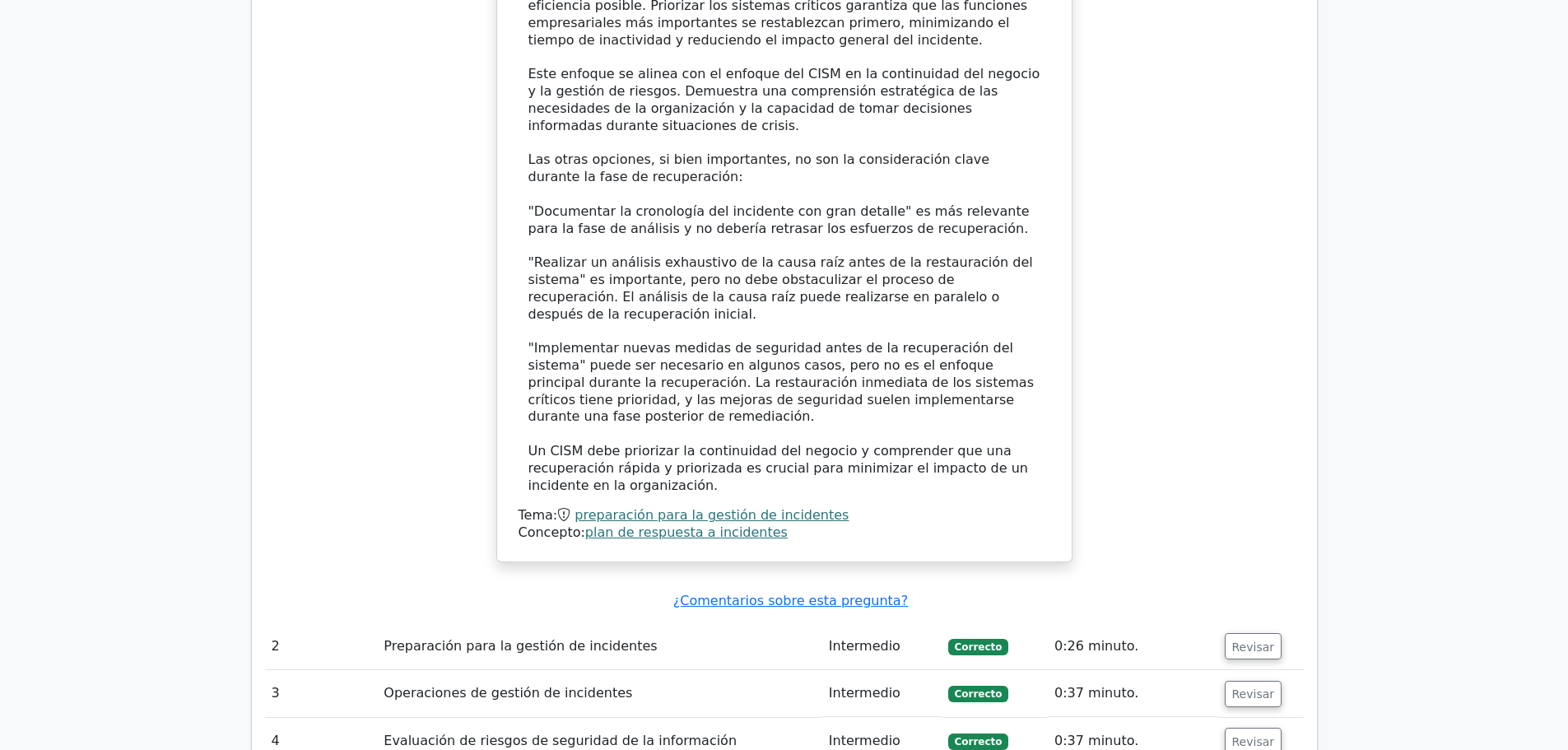
scroll to position [2305, 0]
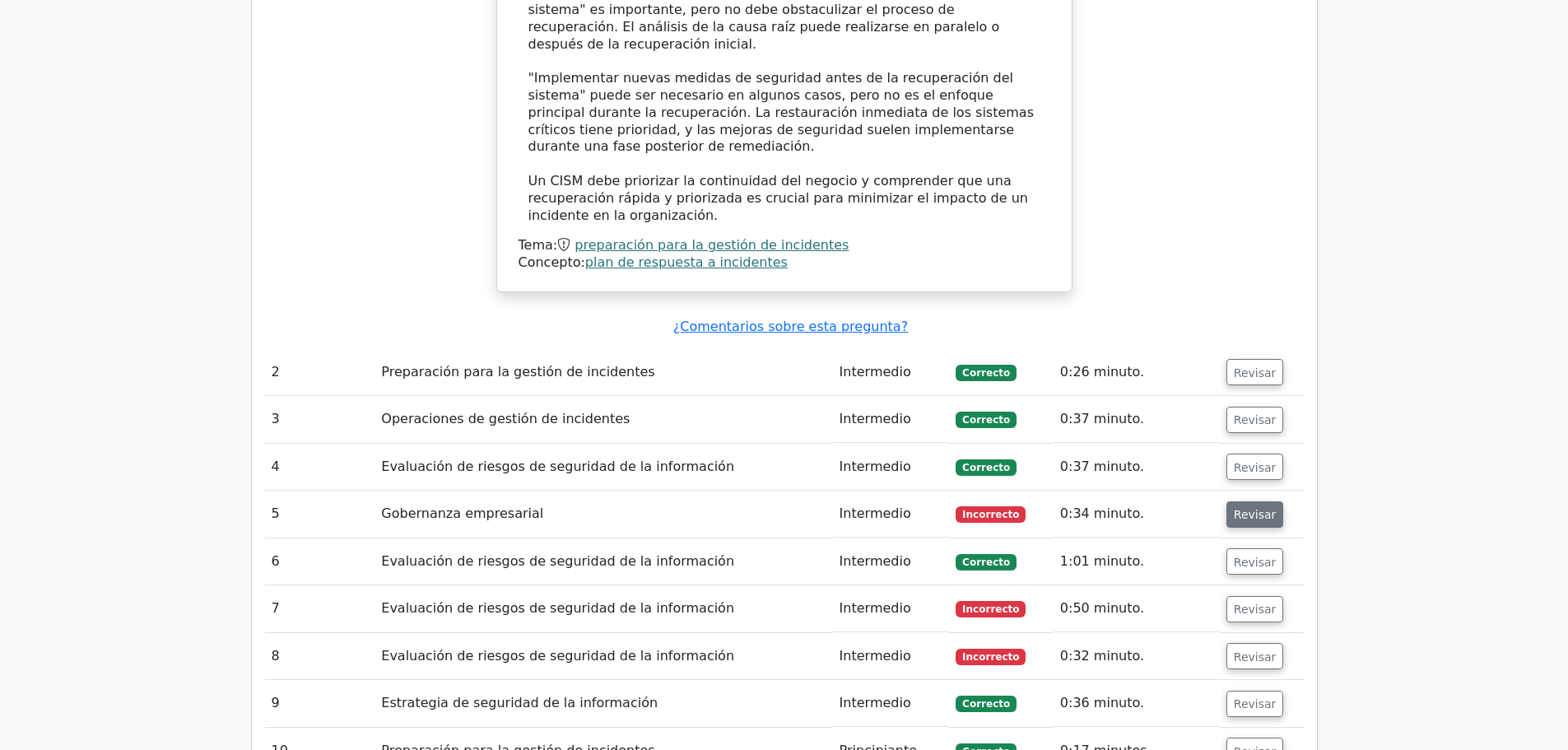
click at [1242, 508] on font "Revisar" at bounding box center [1255, 514] width 42 height 13
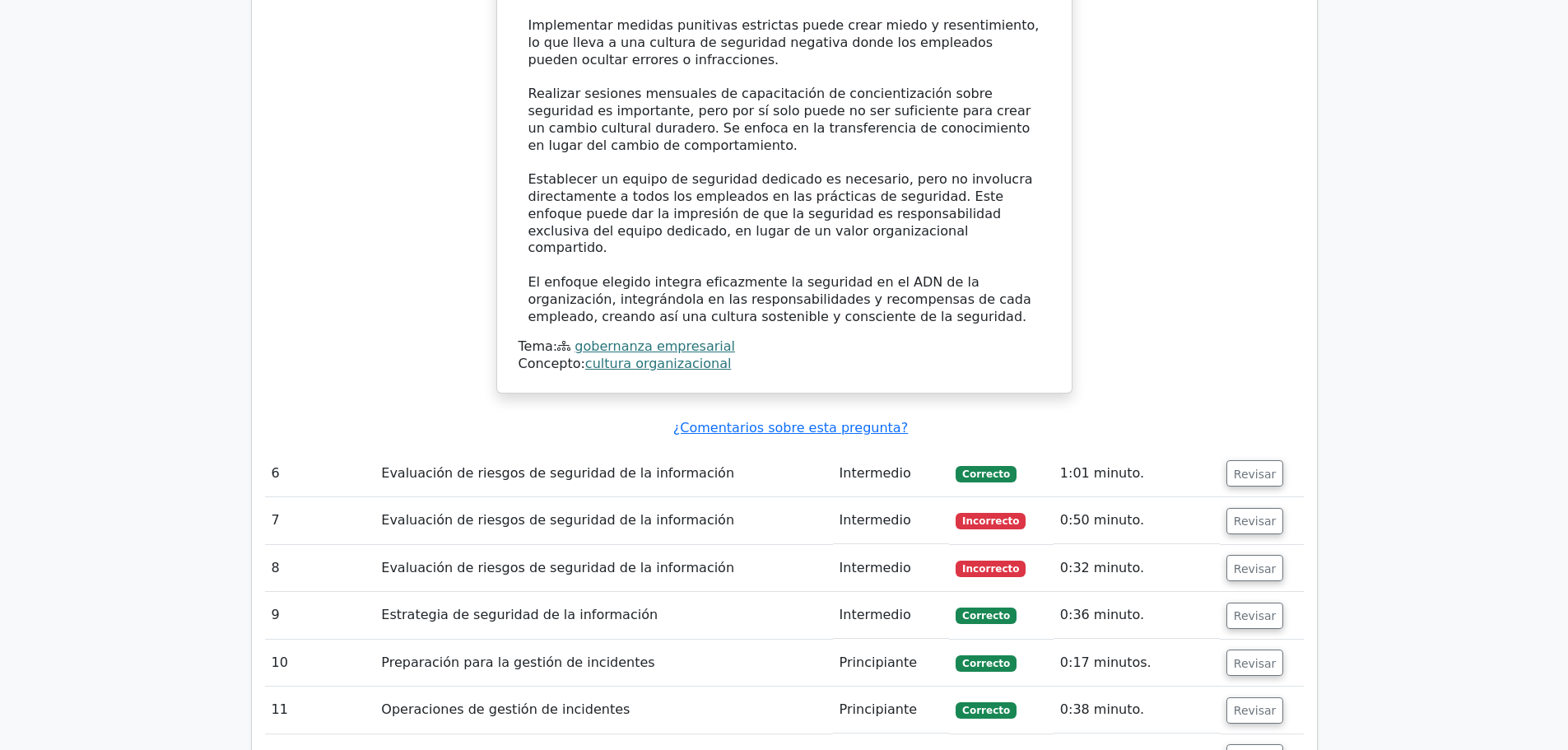
scroll to position [3623, 0]
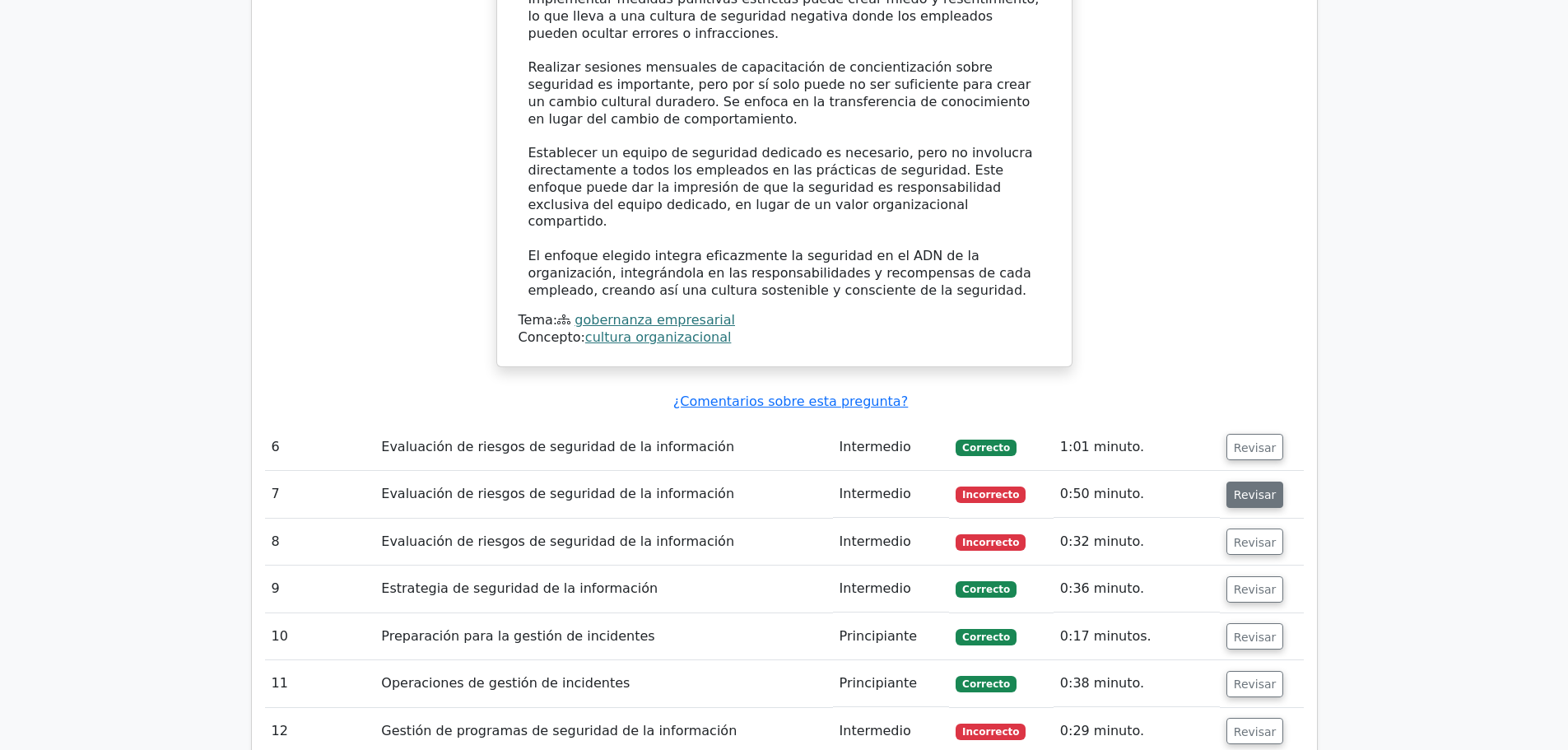
click at [1250, 488] on font "Revisar" at bounding box center [1255, 495] width 42 height 13
